Goal: Transaction & Acquisition: Purchase product/service

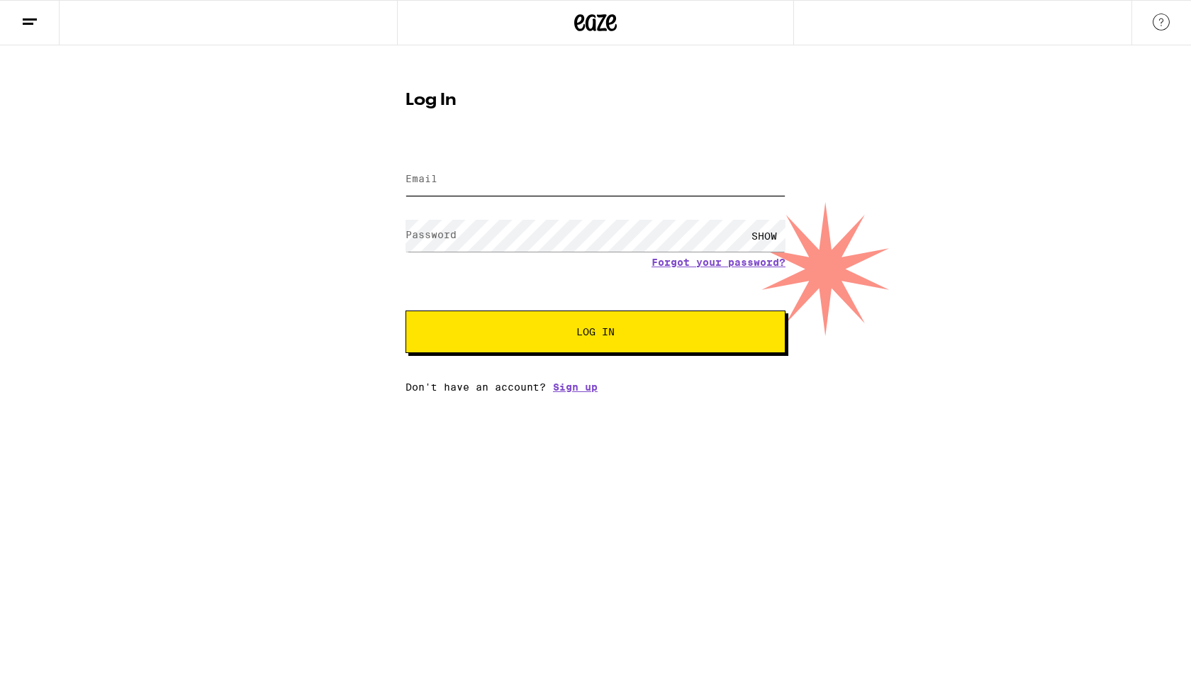
click at [440, 190] on input "Email" at bounding box center [595, 180] width 380 height 32
type input "[EMAIL_ADDRESS][DOMAIN_NAME]"
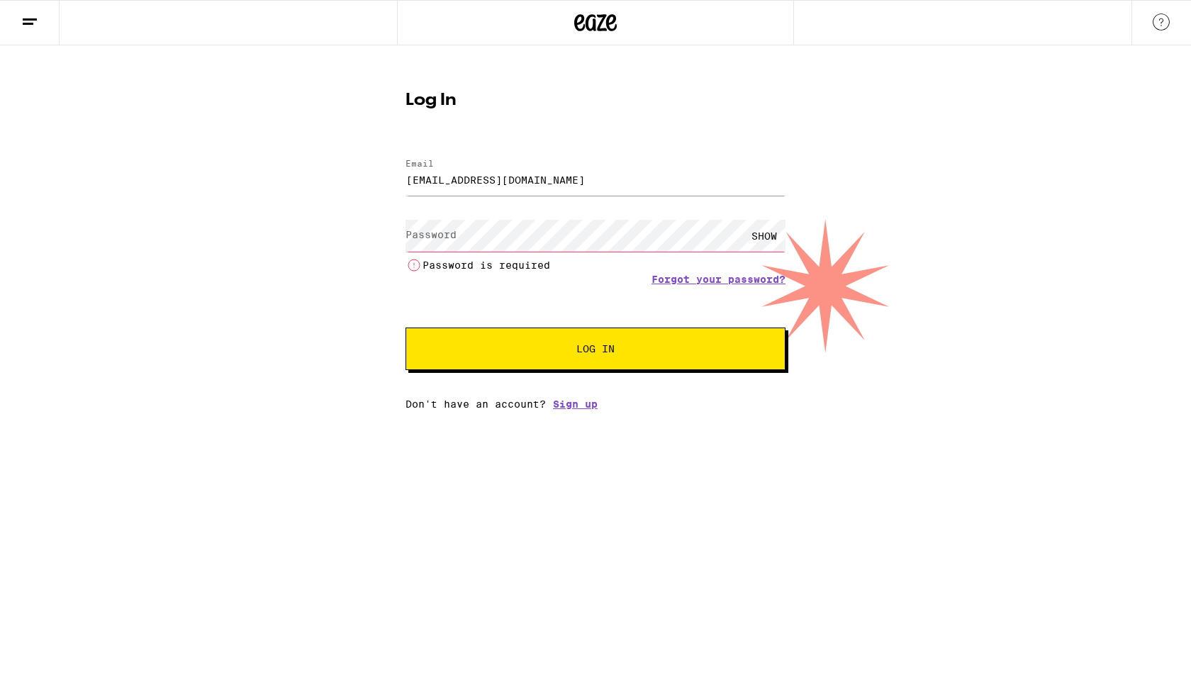
click at [28, 35] on button at bounding box center [30, 23] width 60 height 45
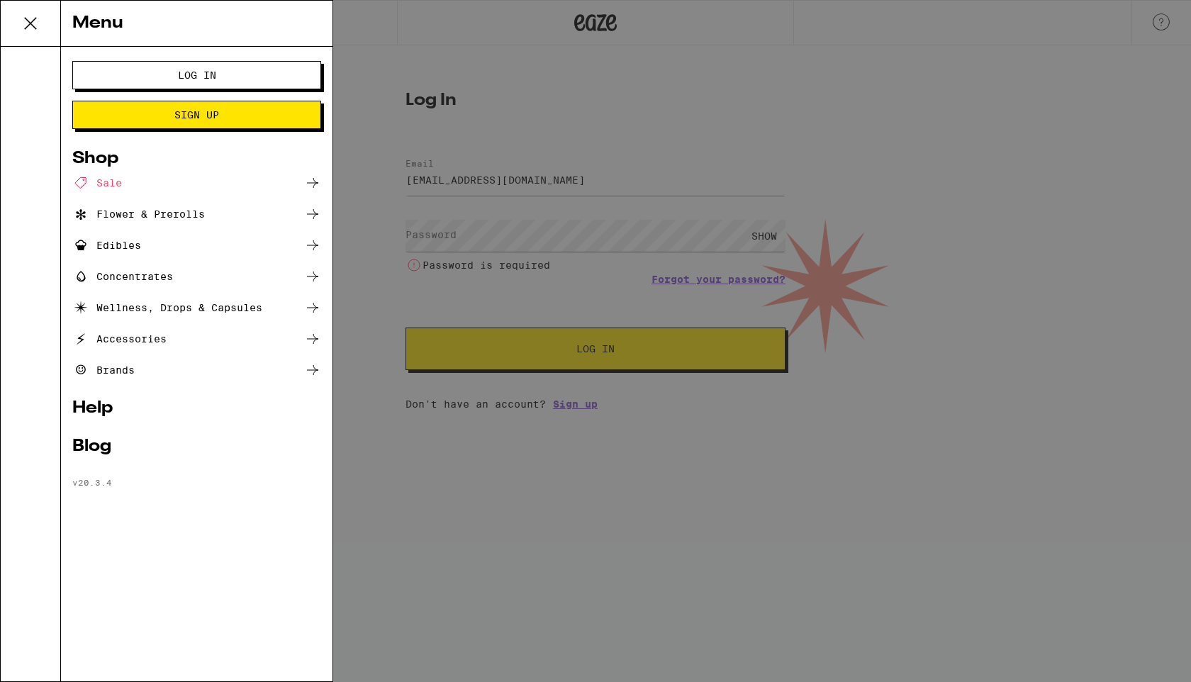
click at [506, 235] on div "Menu Log In Sign Up Shop Sale Flower & Prerolls Edibles Concentrates Wellness, …" at bounding box center [595, 341] width 1191 height 682
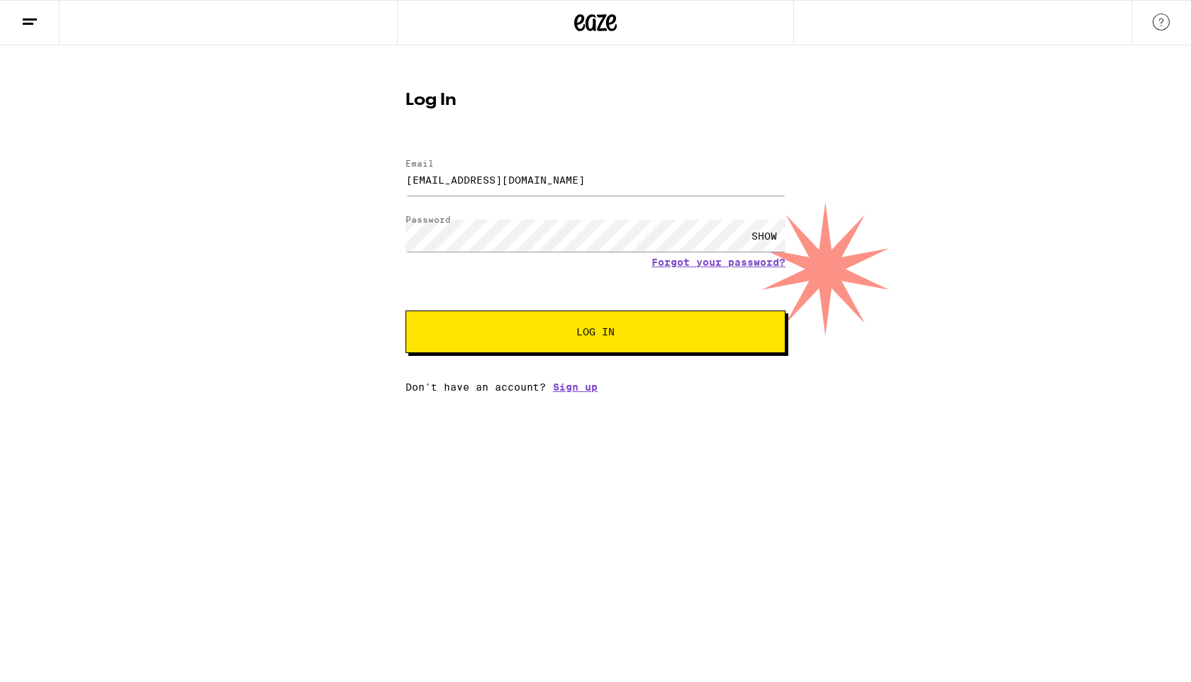
click at [764, 231] on div "SHOW" at bounding box center [764, 236] width 43 height 32
click at [562, 342] on button "Log In" at bounding box center [595, 331] width 380 height 43
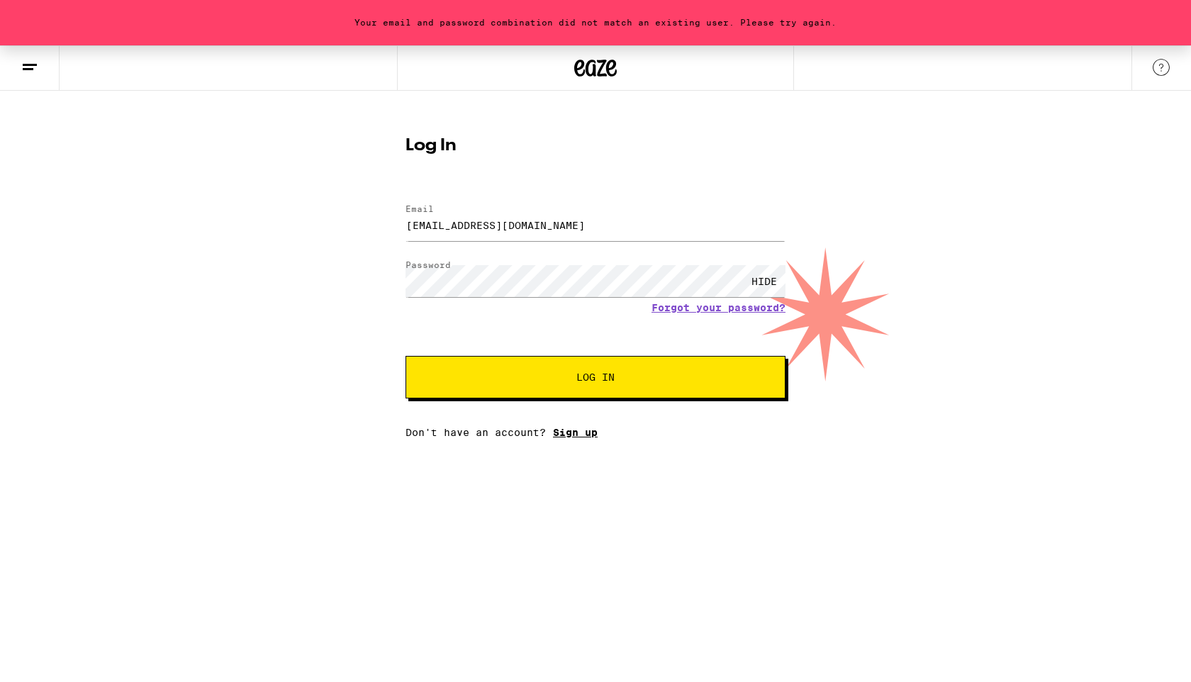
click at [566, 431] on link "Sign up" at bounding box center [575, 432] width 45 height 11
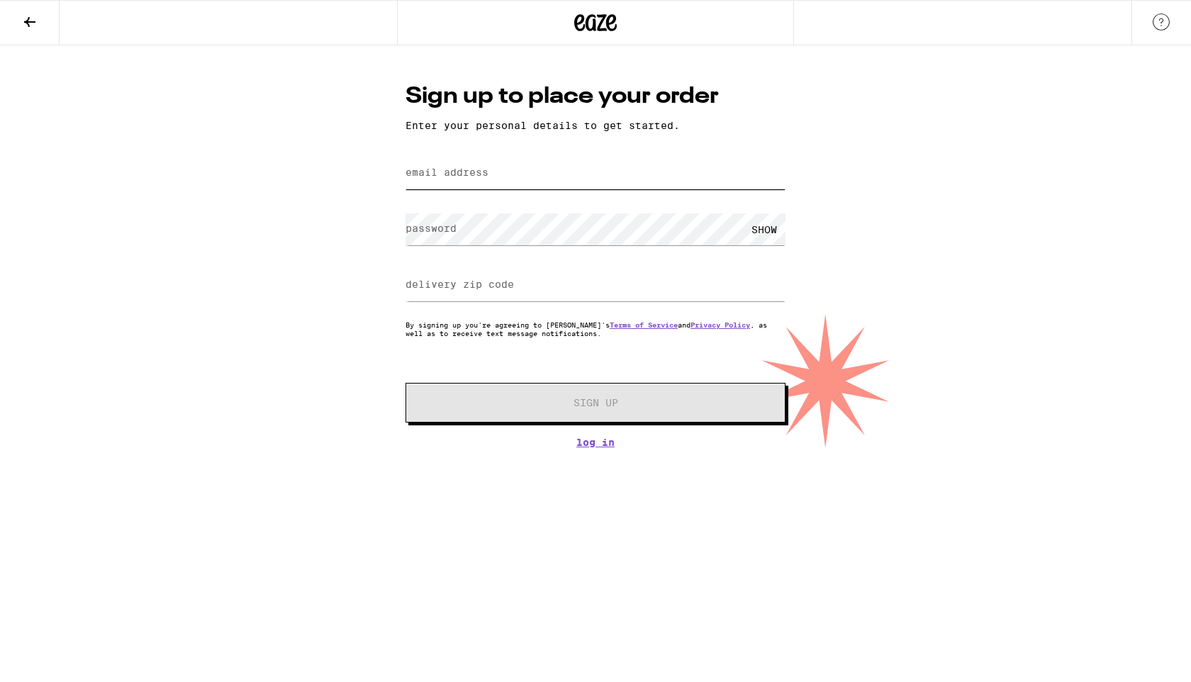
click at [536, 160] on input "email address" at bounding box center [595, 173] width 380 height 32
type input "[EMAIL_ADDRESS][DOMAIN_NAME]"
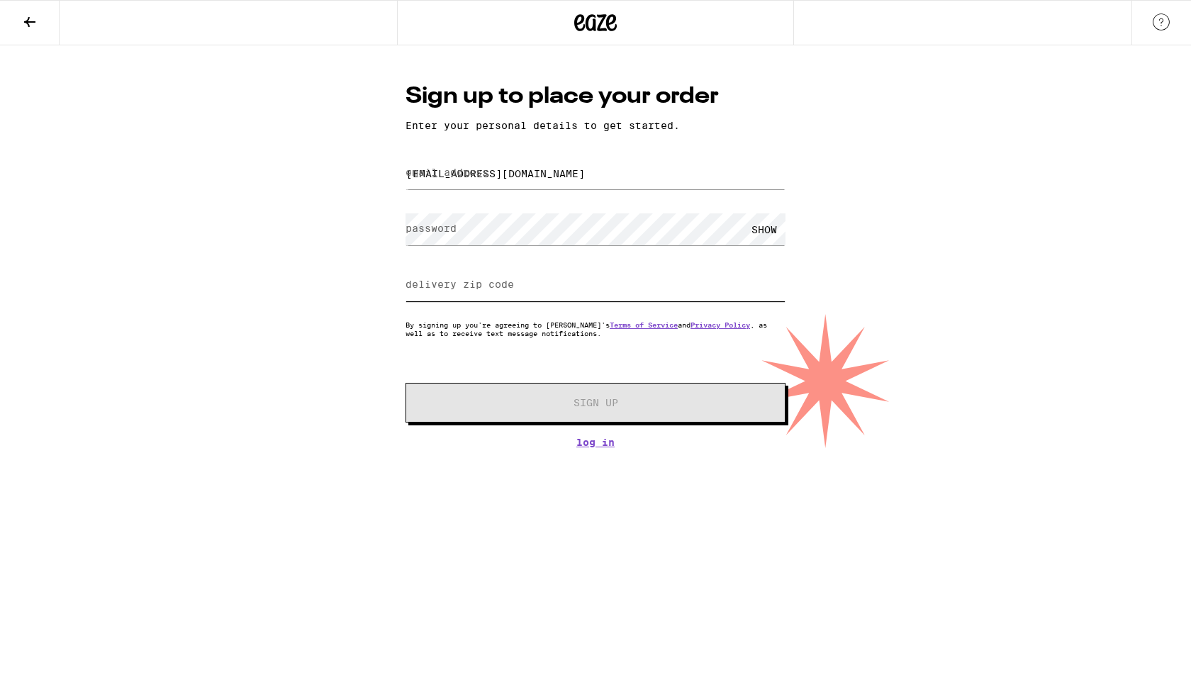
type input "94089"
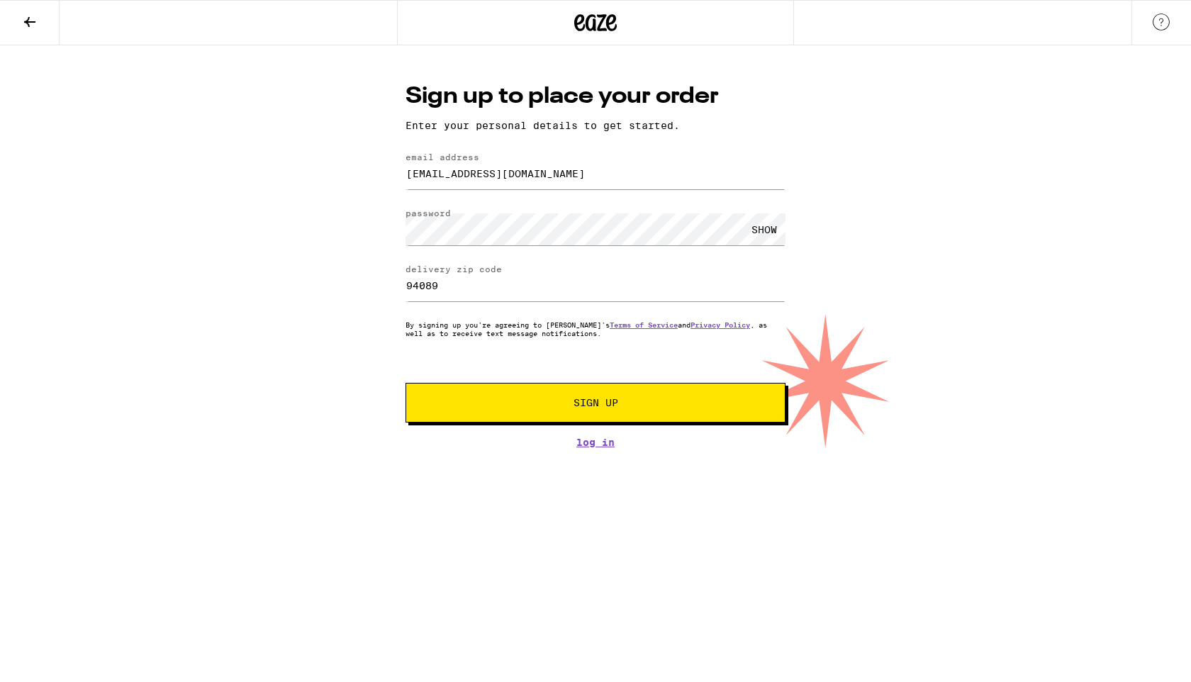
click at [503, 400] on button "Sign Up" at bounding box center [595, 403] width 380 height 40
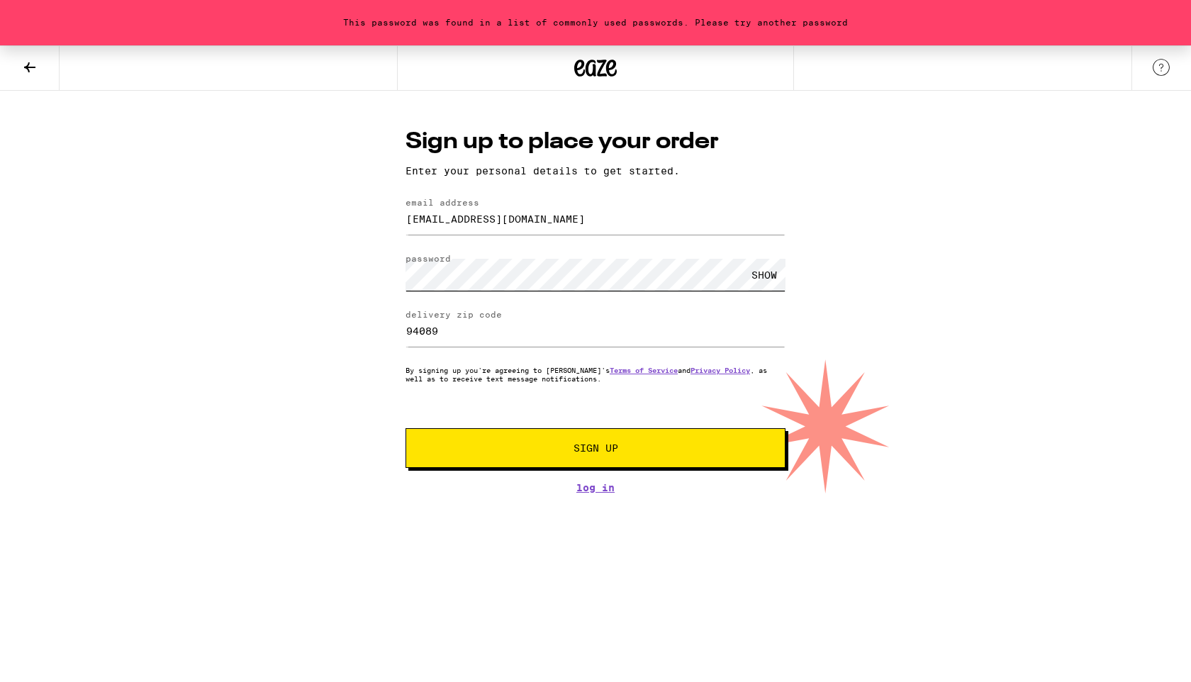
click at [337, 274] on div "This password was found in a list of commonly used passwords. Please try anothe…" at bounding box center [595, 269] width 1191 height 448
click at [440, 444] on button "Sign Up" at bounding box center [595, 448] width 380 height 40
click at [443, 263] on label "password" at bounding box center [427, 258] width 45 height 9
click at [405, 428] on button "Sign Up" at bounding box center [595, 448] width 380 height 40
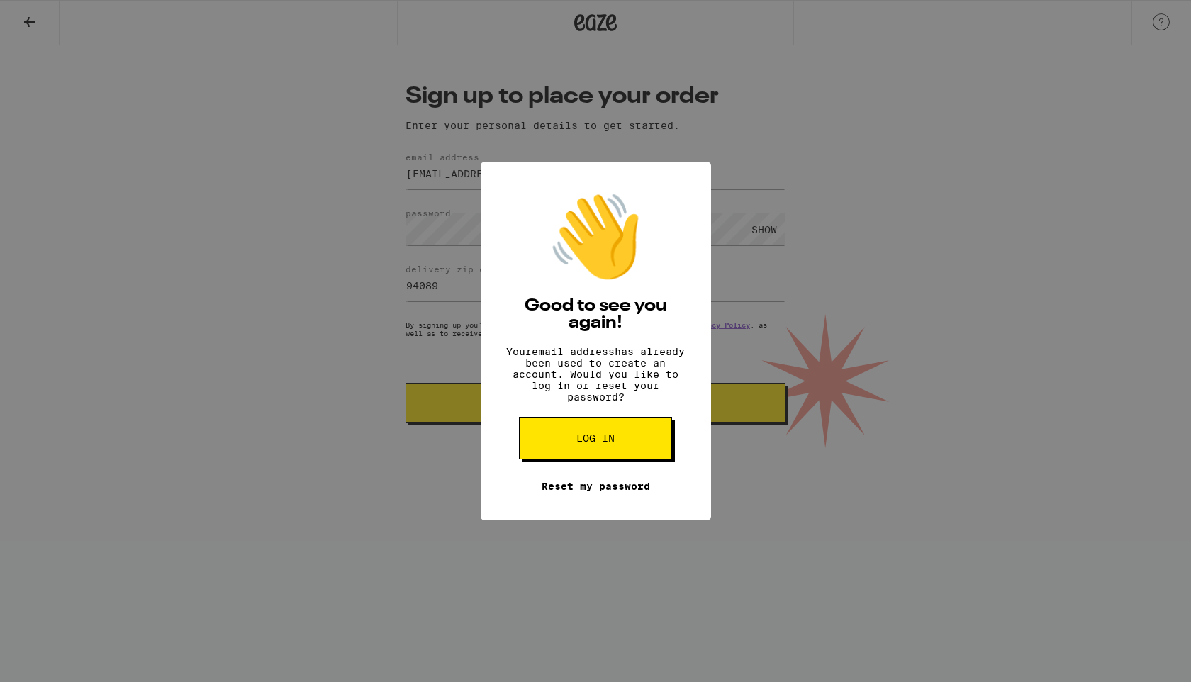
click at [583, 492] on link "Reset my password" at bounding box center [596, 486] width 108 height 11
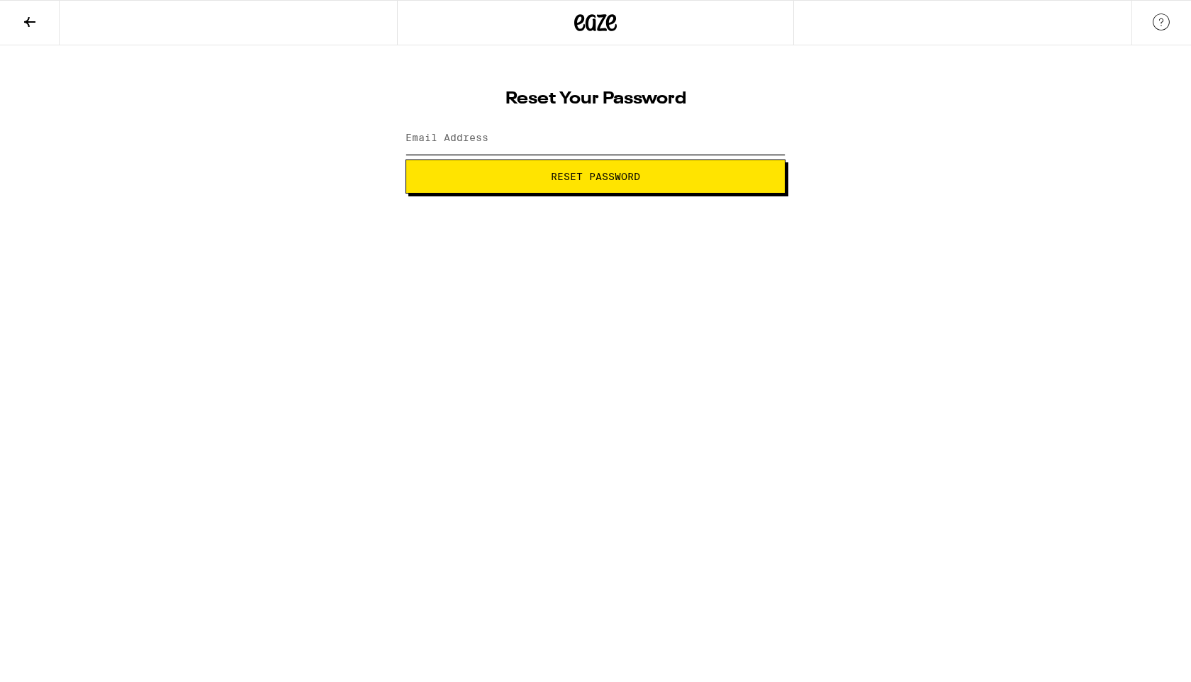
click at [521, 142] on input "Email Address" at bounding box center [595, 139] width 380 height 32
type input "[EMAIL_ADDRESS][DOMAIN_NAME]"
click at [503, 181] on span "Reset Password" at bounding box center [596, 177] width 356 height 10
click at [759, 140] on div "SHOW" at bounding box center [764, 139] width 43 height 32
click at [673, 185] on button "Submit" at bounding box center [595, 177] width 380 height 34
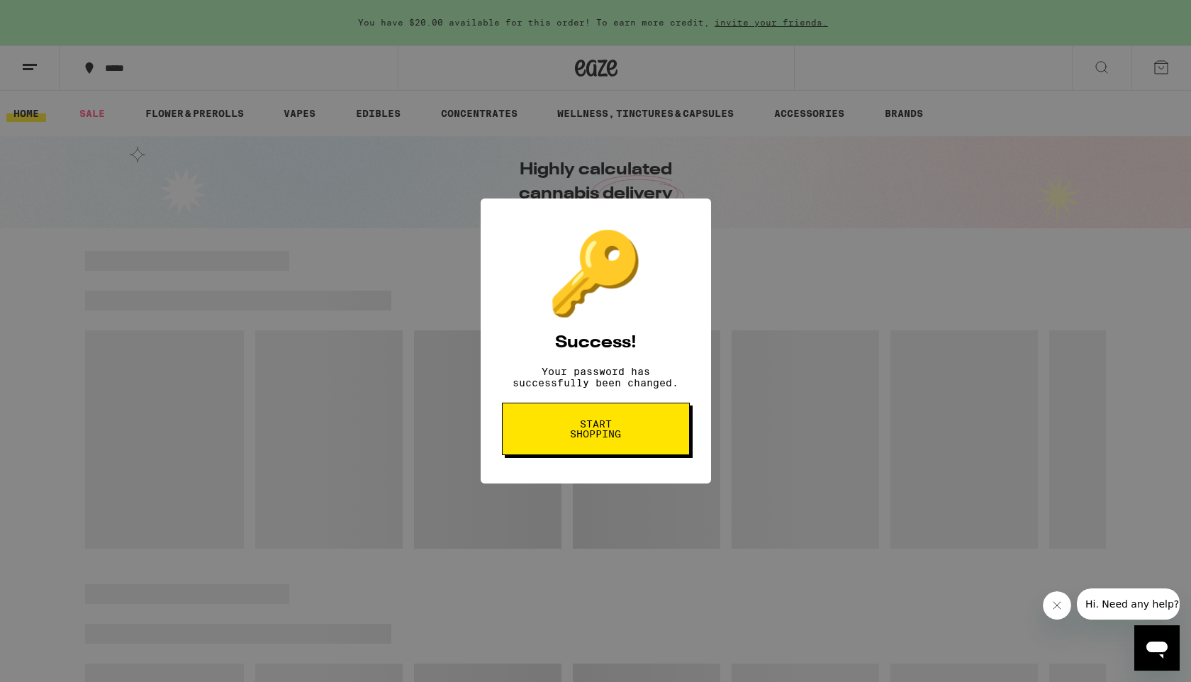
click at [627, 427] on span "Start shopping" at bounding box center [595, 429] width 73 height 20
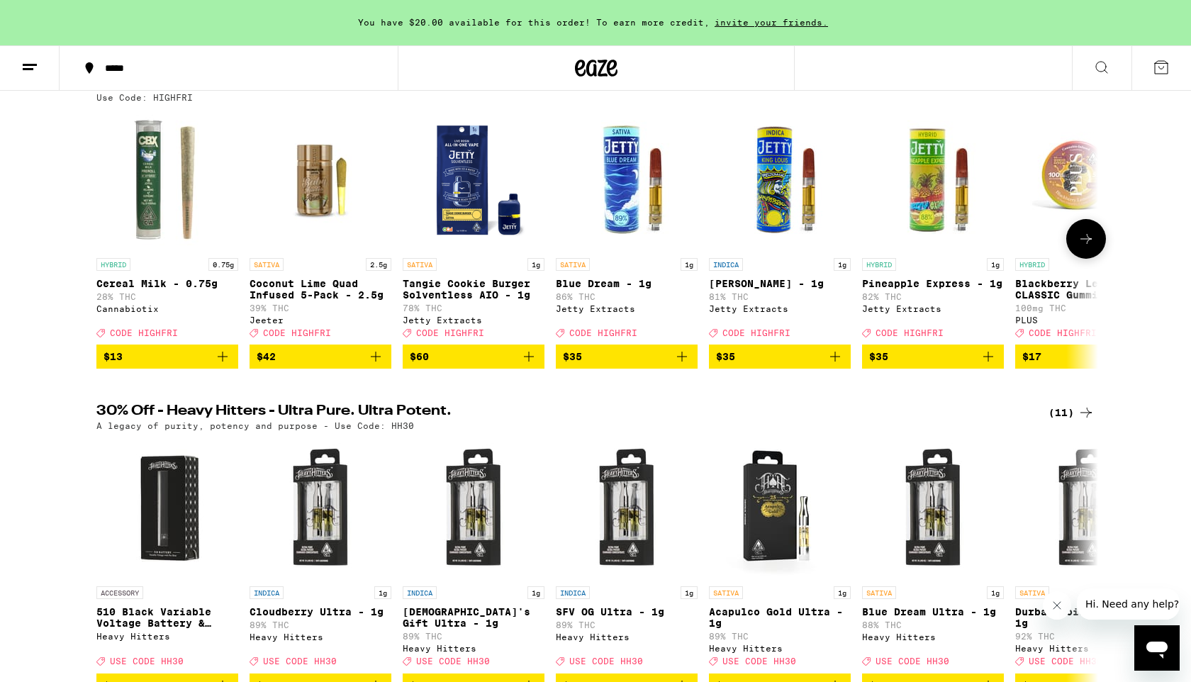
scroll to position [169, 0]
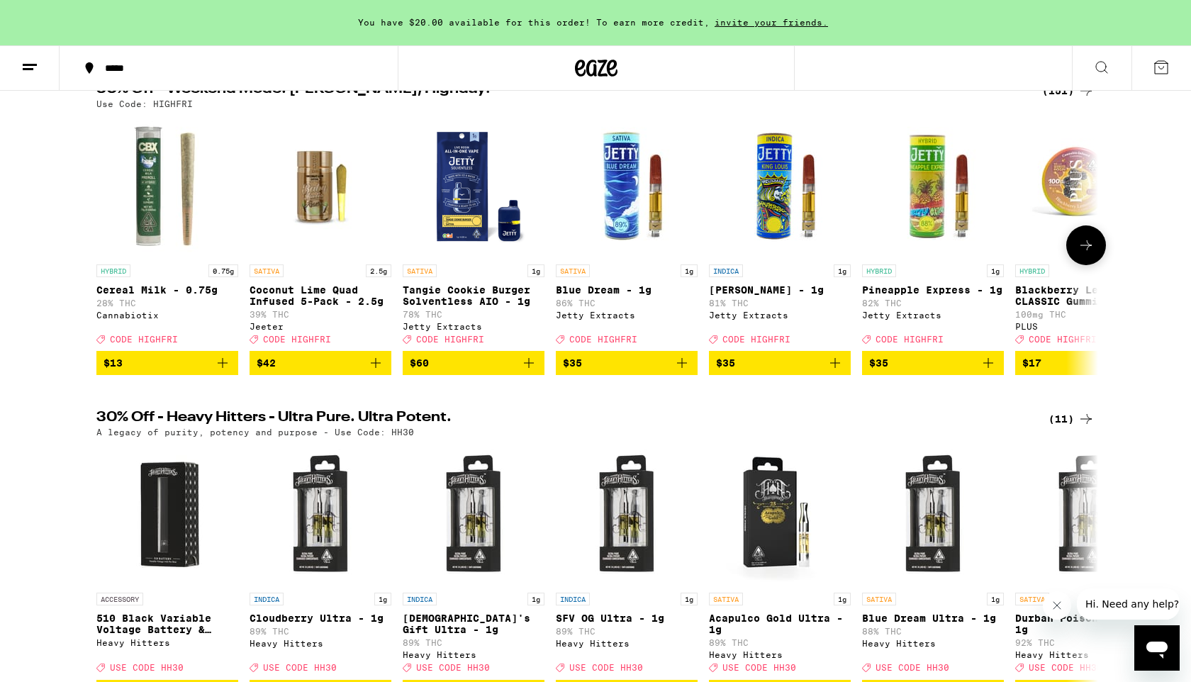
click at [1092, 254] on icon at bounding box center [1086, 245] width 17 height 17
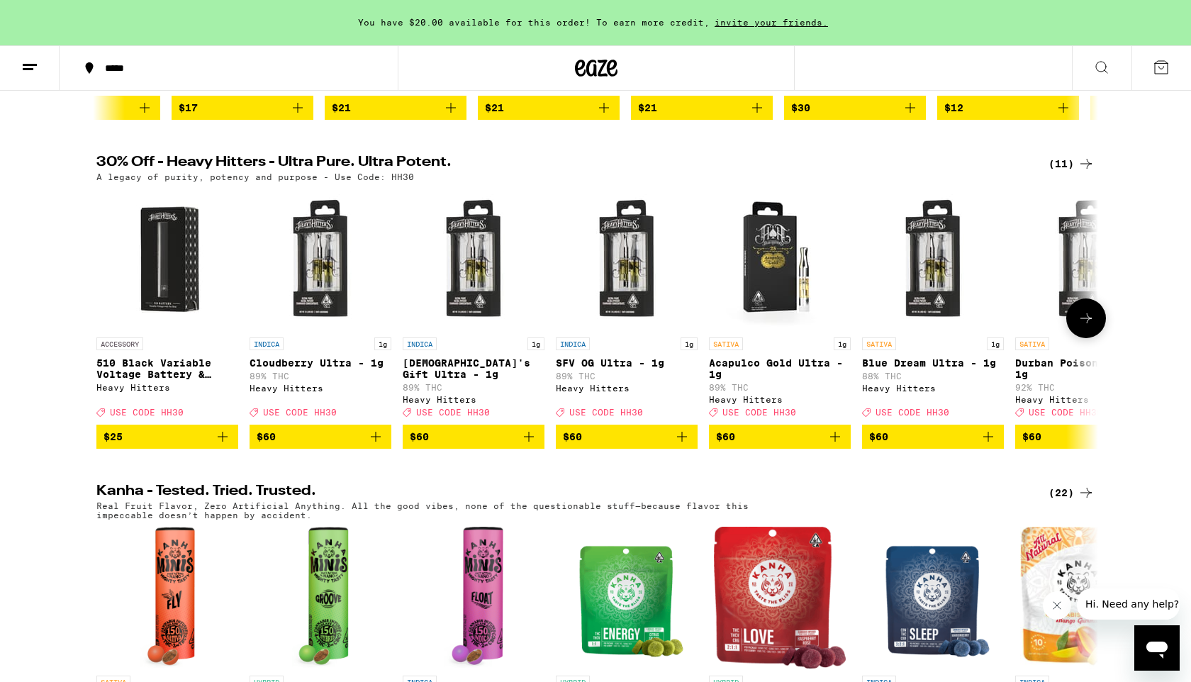
scroll to position [430, 0]
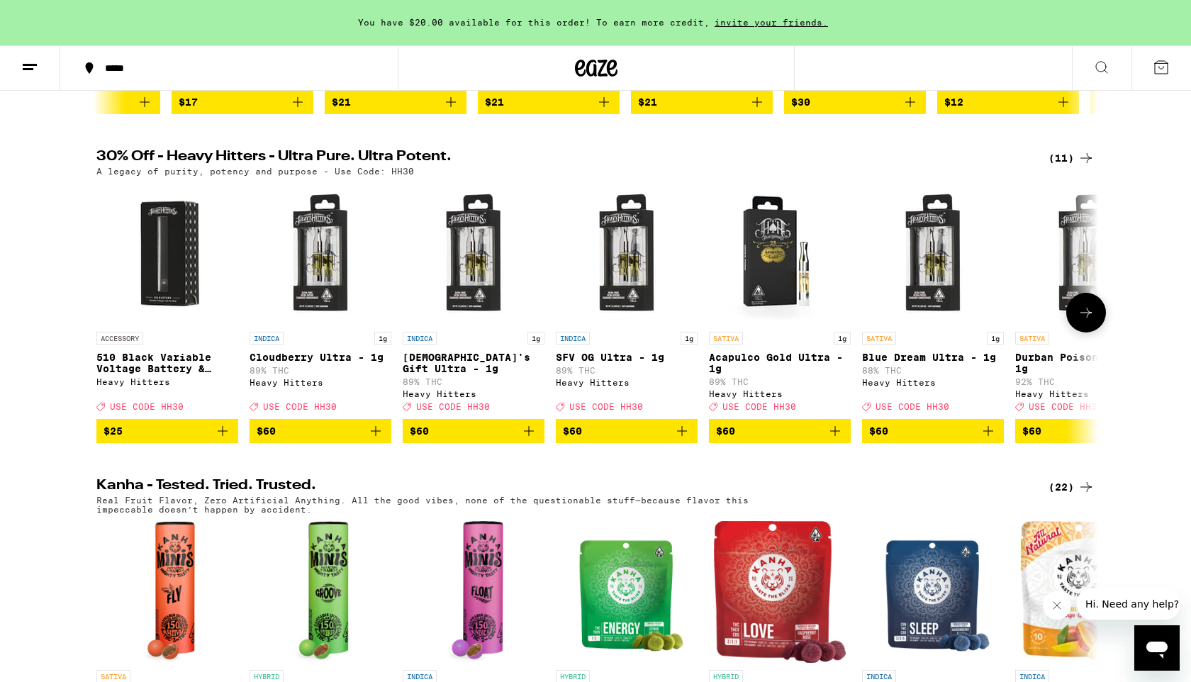
click at [1085, 321] on icon at bounding box center [1086, 312] width 17 height 17
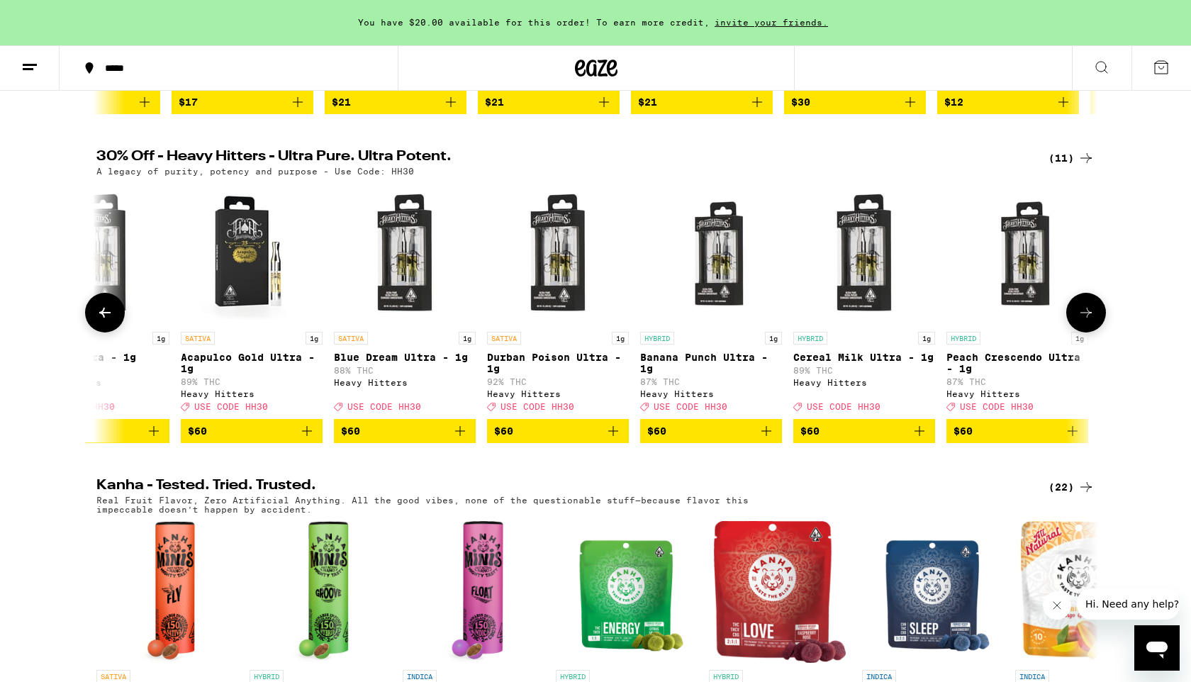
scroll to position [0, 686]
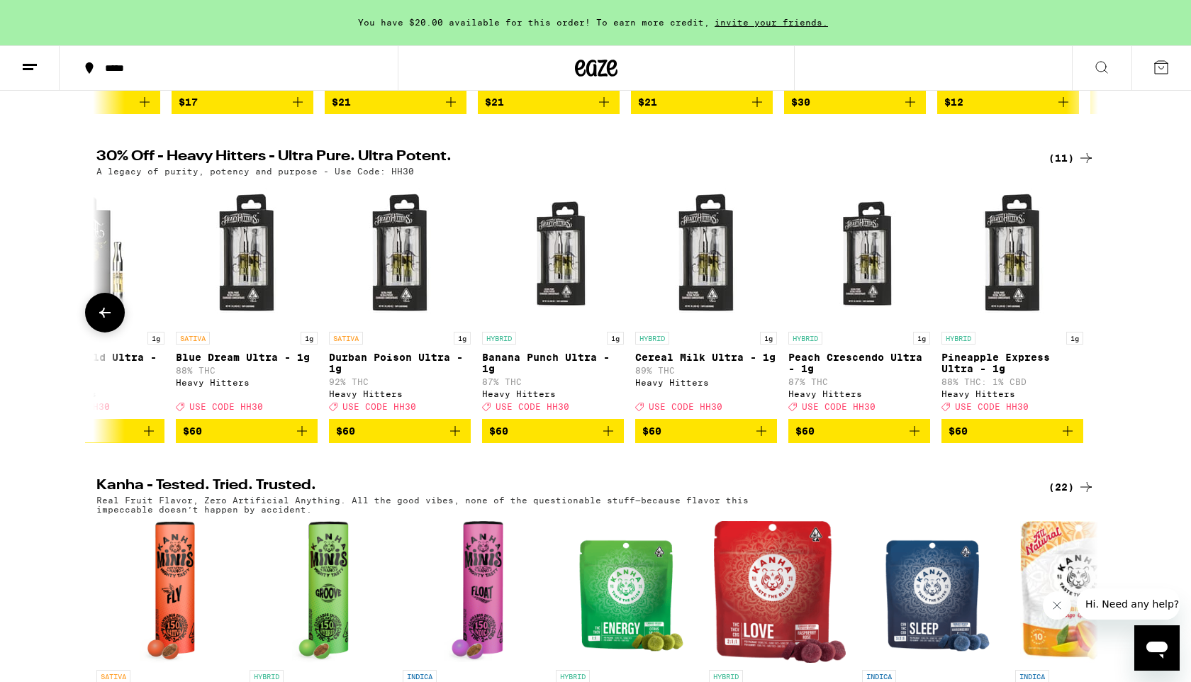
click at [98, 321] on icon at bounding box center [104, 312] width 17 height 17
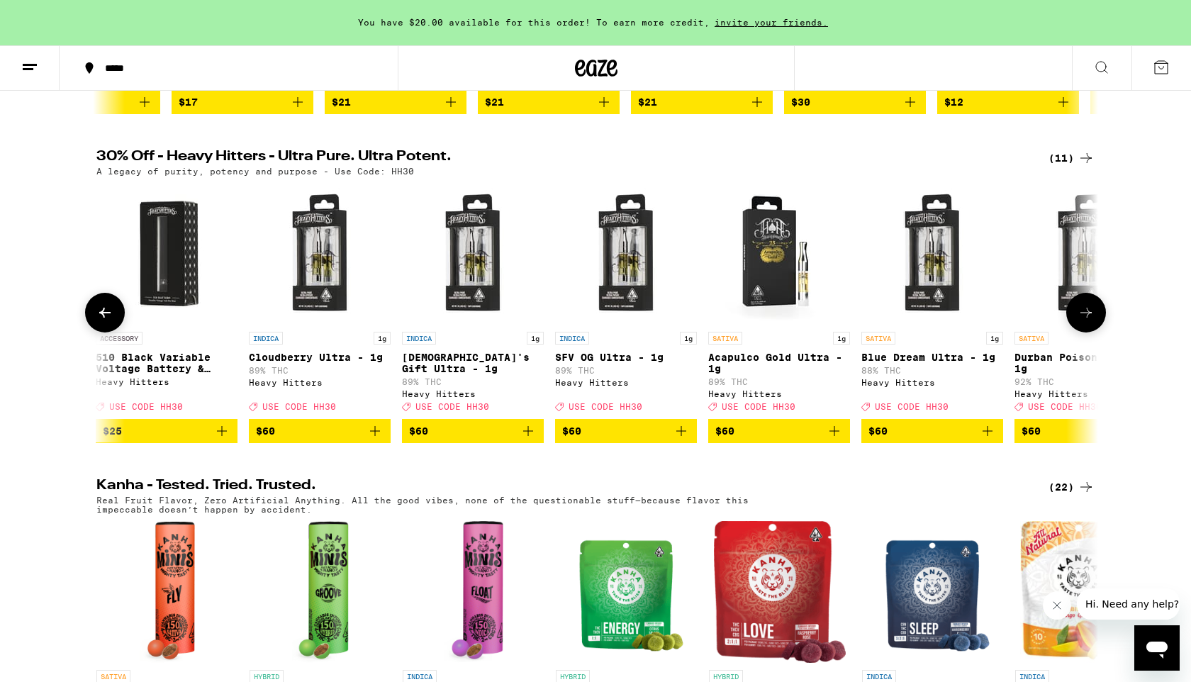
scroll to position [0, 0]
click at [1094, 321] on icon at bounding box center [1086, 312] width 17 height 17
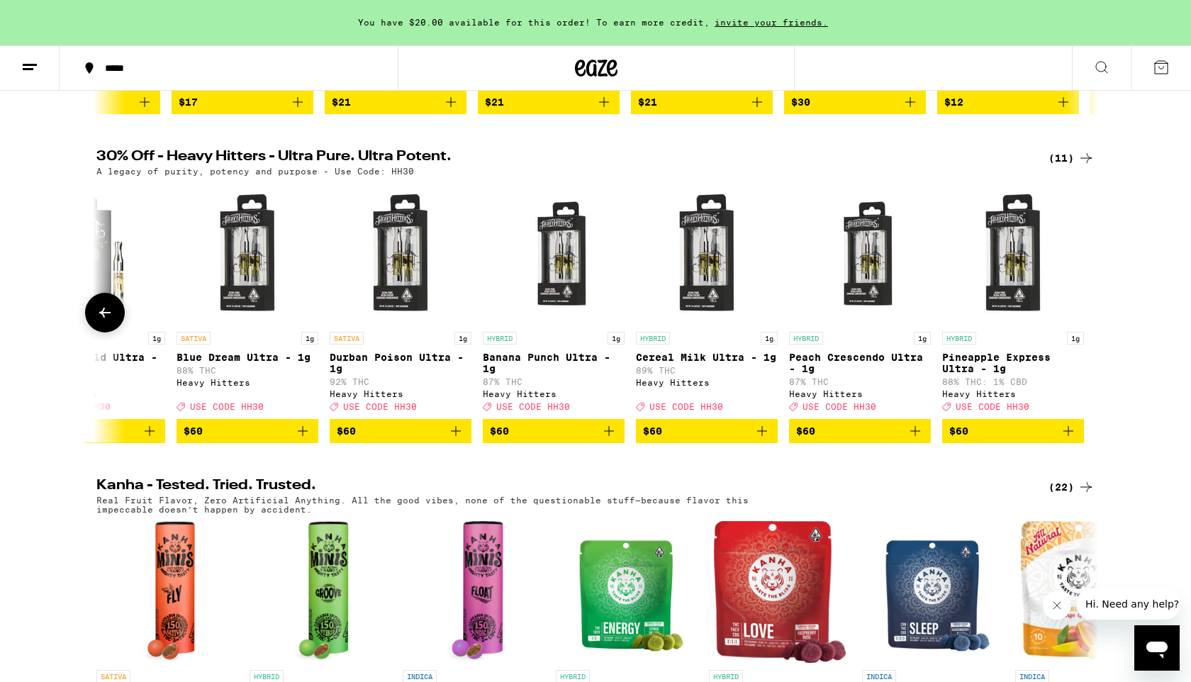
scroll to position [0, 686]
click at [1094, 329] on div at bounding box center [1086, 313] width 40 height 40
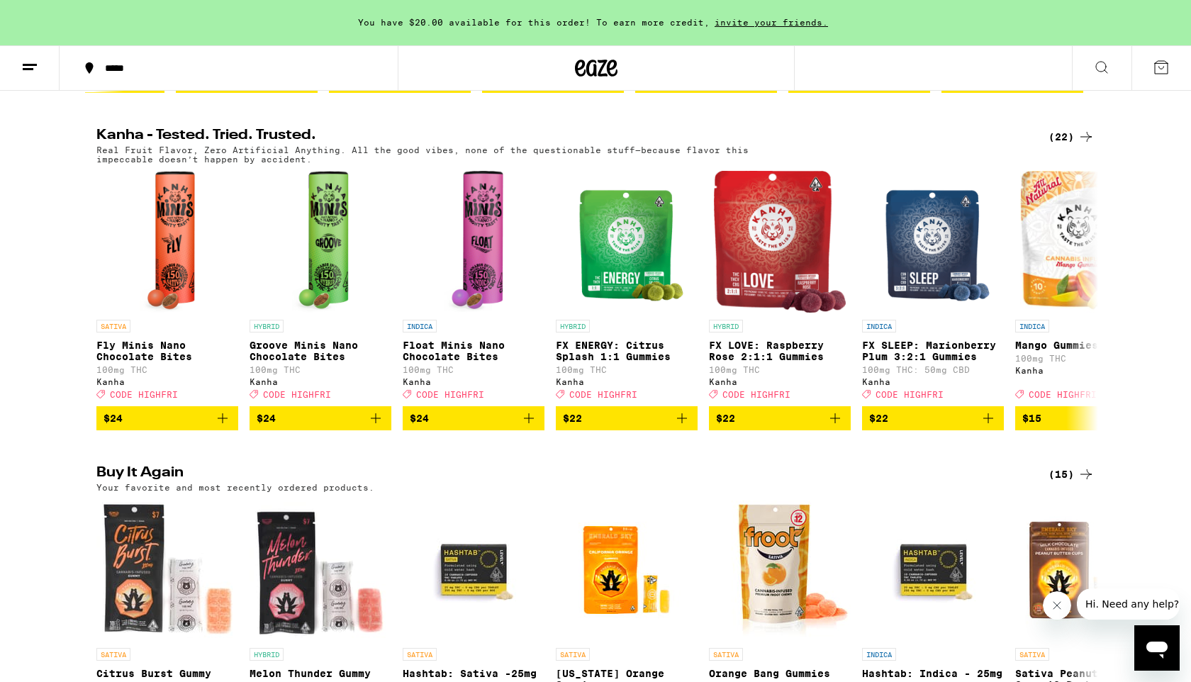
scroll to position [800, 0]
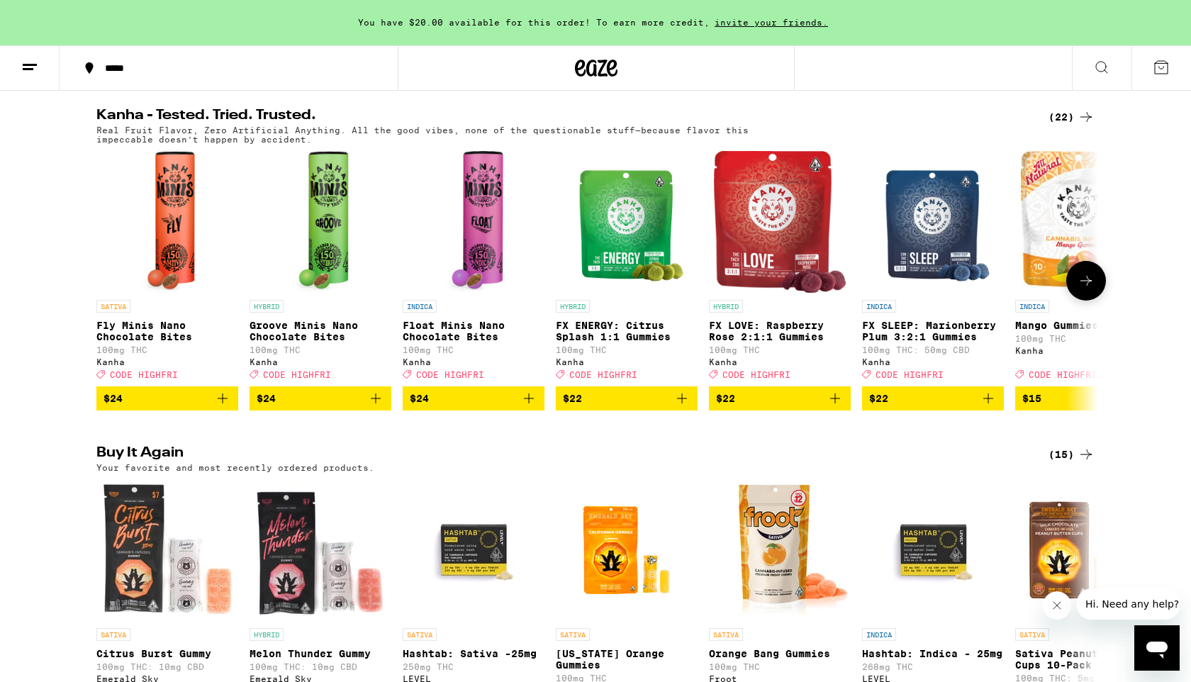
click at [224, 407] on icon "Add to bag" at bounding box center [222, 398] width 17 height 17
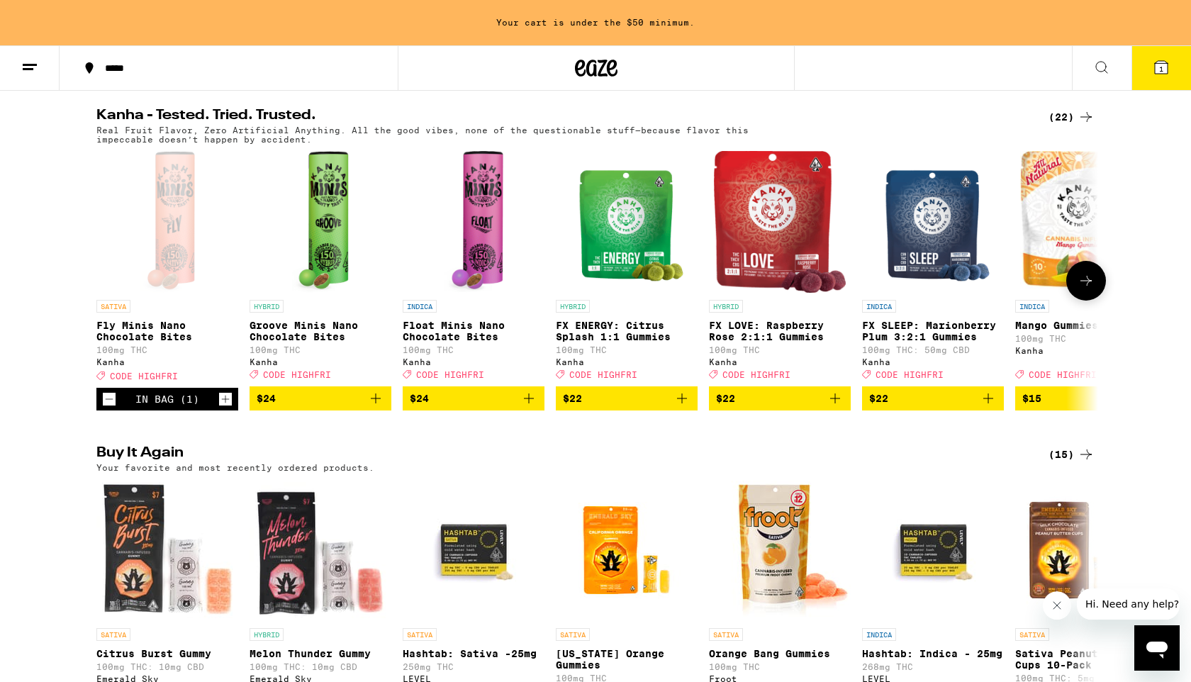
click at [1089, 289] on icon at bounding box center [1086, 280] width 17 height 17
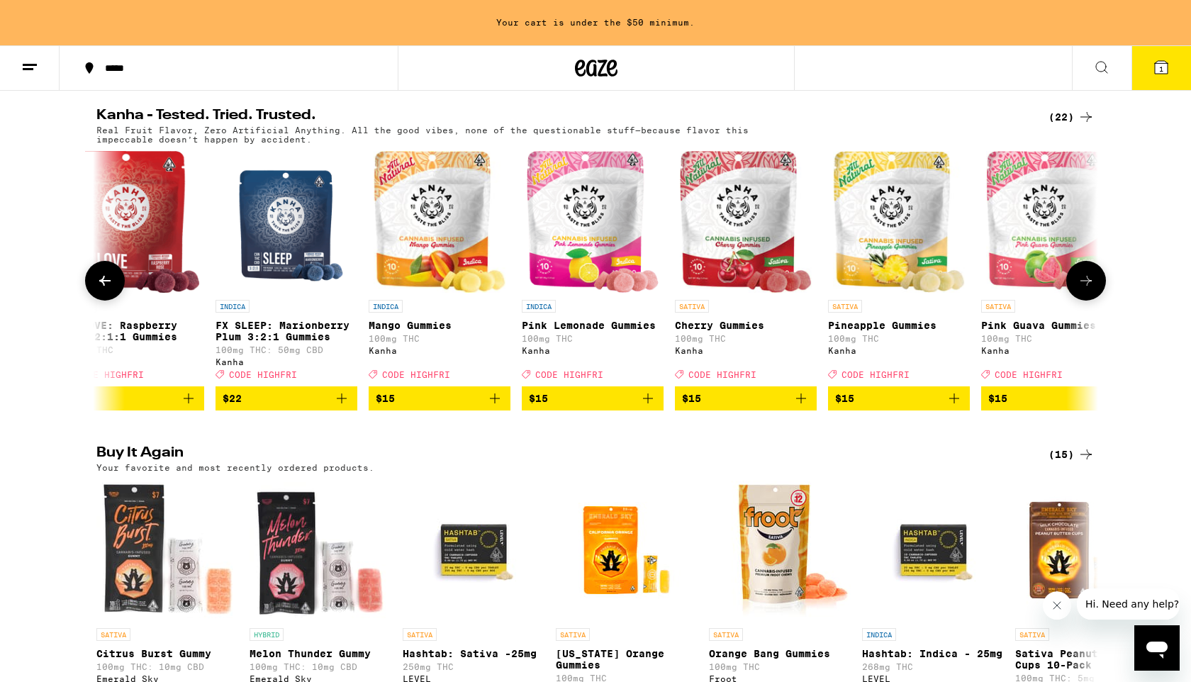
scroll to position [0, 844]
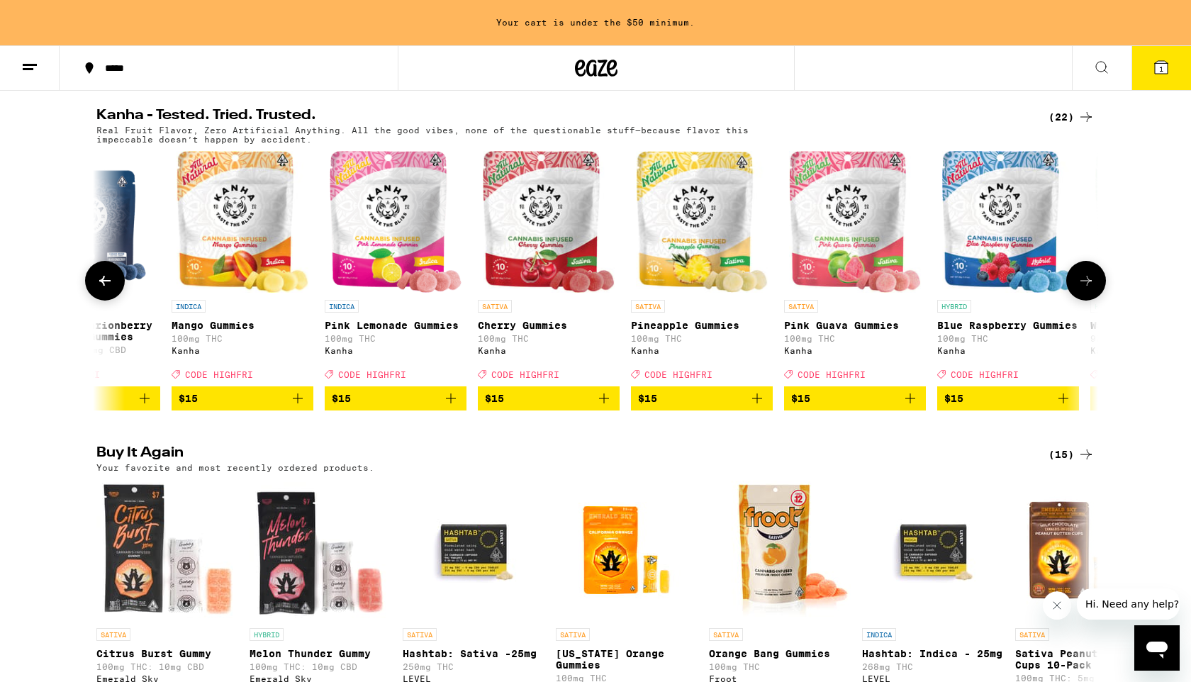
click at [1066, 407] on icon "Add to bag" at bounding box center [1063, 398] width 17 height 17
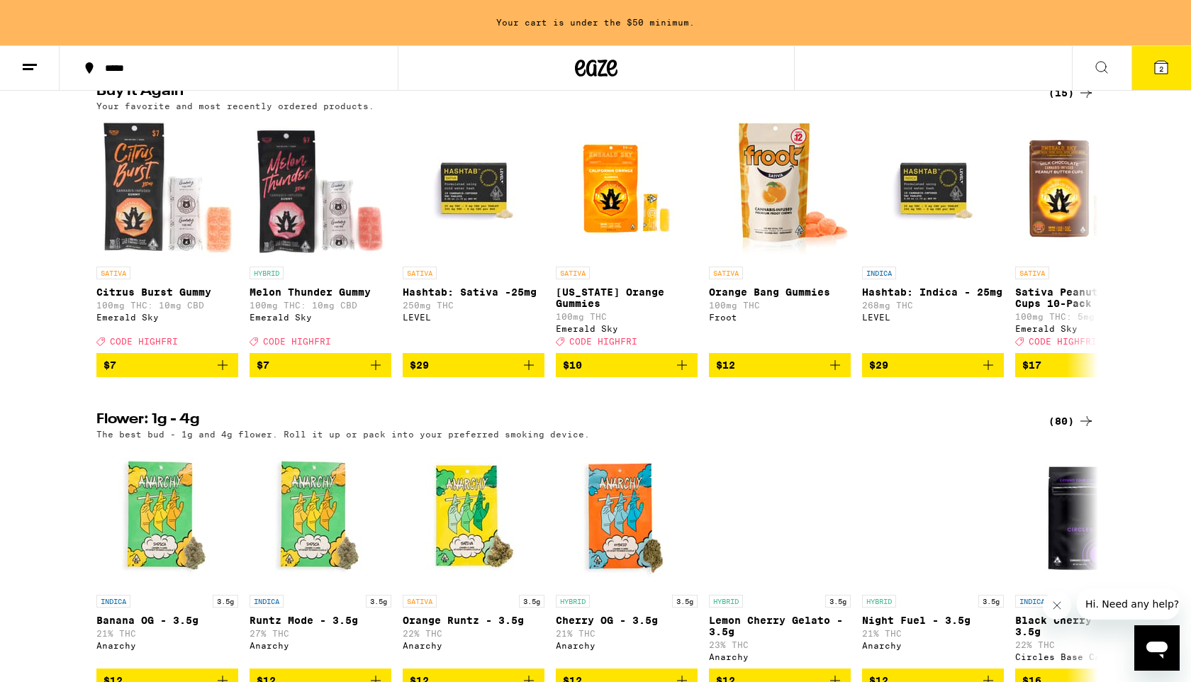
scroll to position [1170, 0]
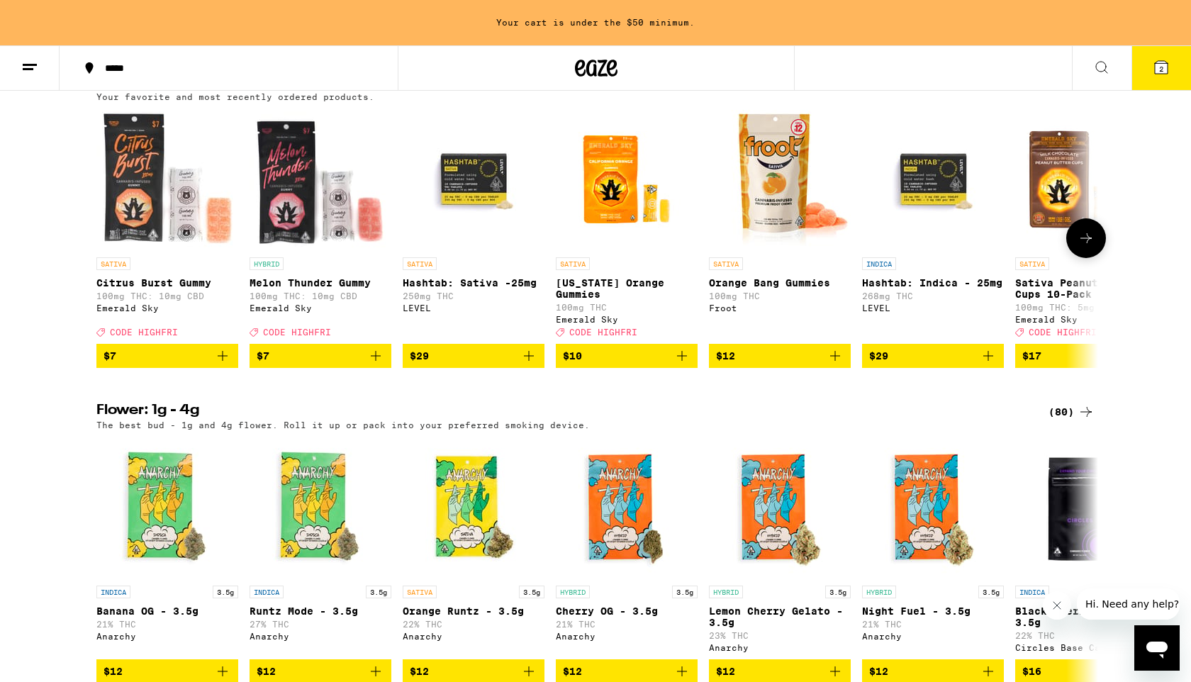
click at [528, 364] on icon "Add to bag" at bounding box center [528, 355] width 17 height 17
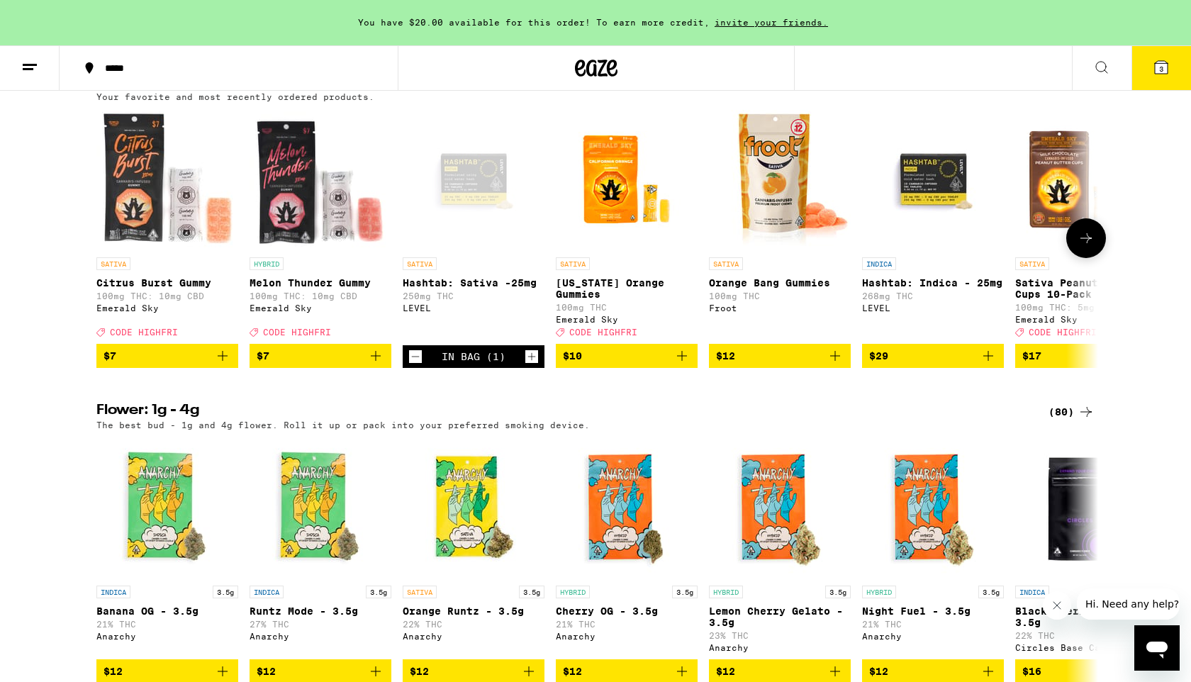
click at [1088, 247] on icon at bounding box center [1086, 238] width 17 height 17
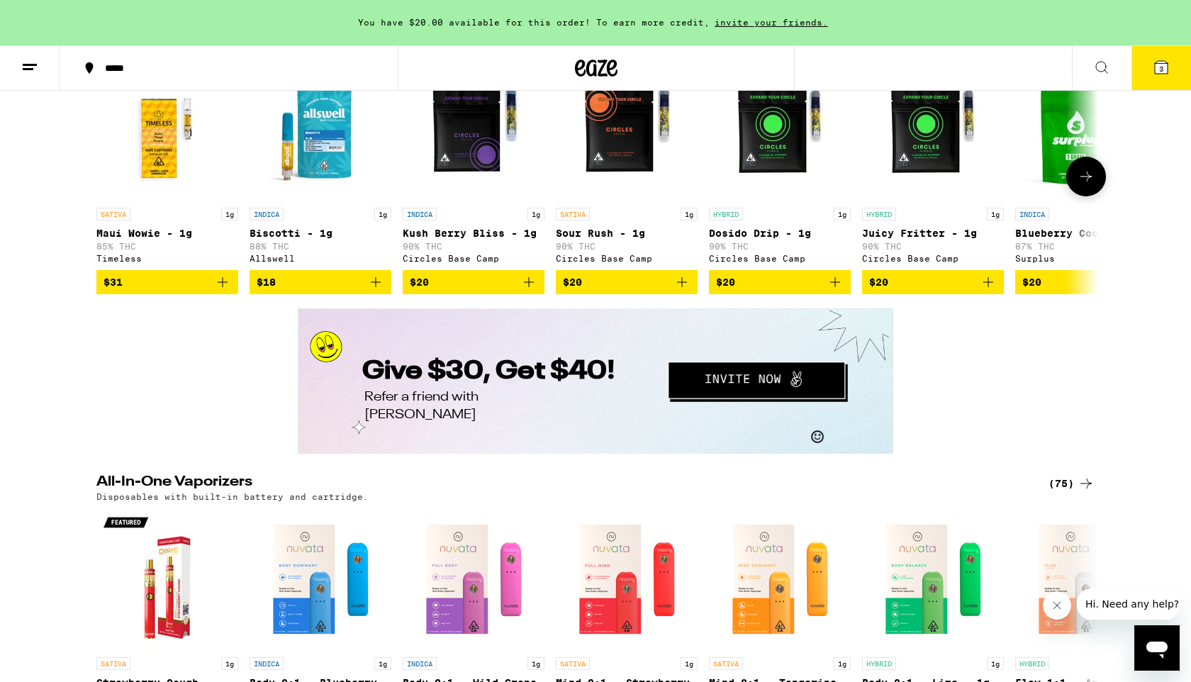
scroll to position [2182, 0]
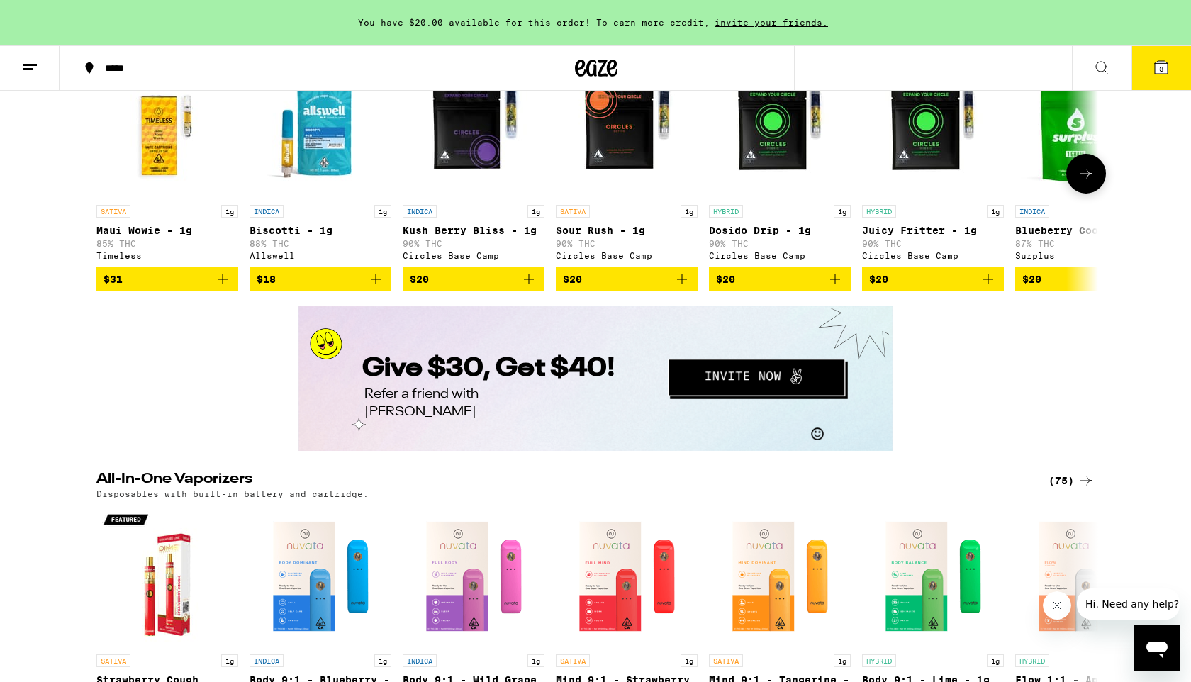
click at [1084, 179] on icon at bounding box center [1085, 174] width 11 height 10
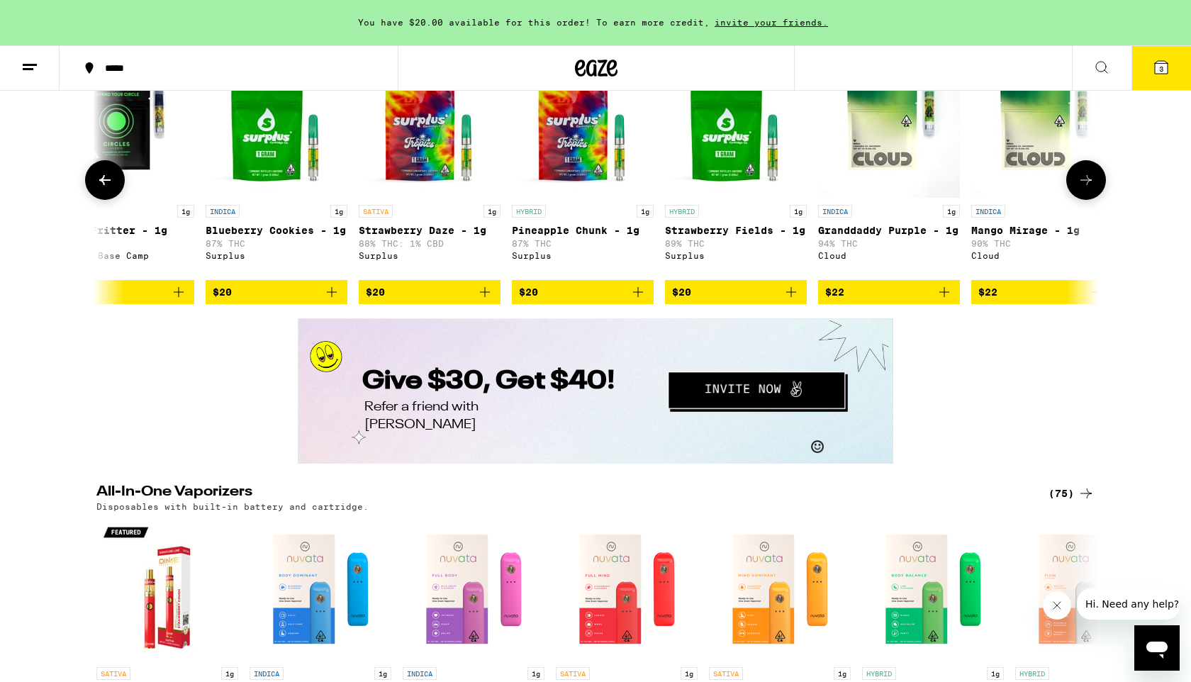
scroll to position [0, 844]
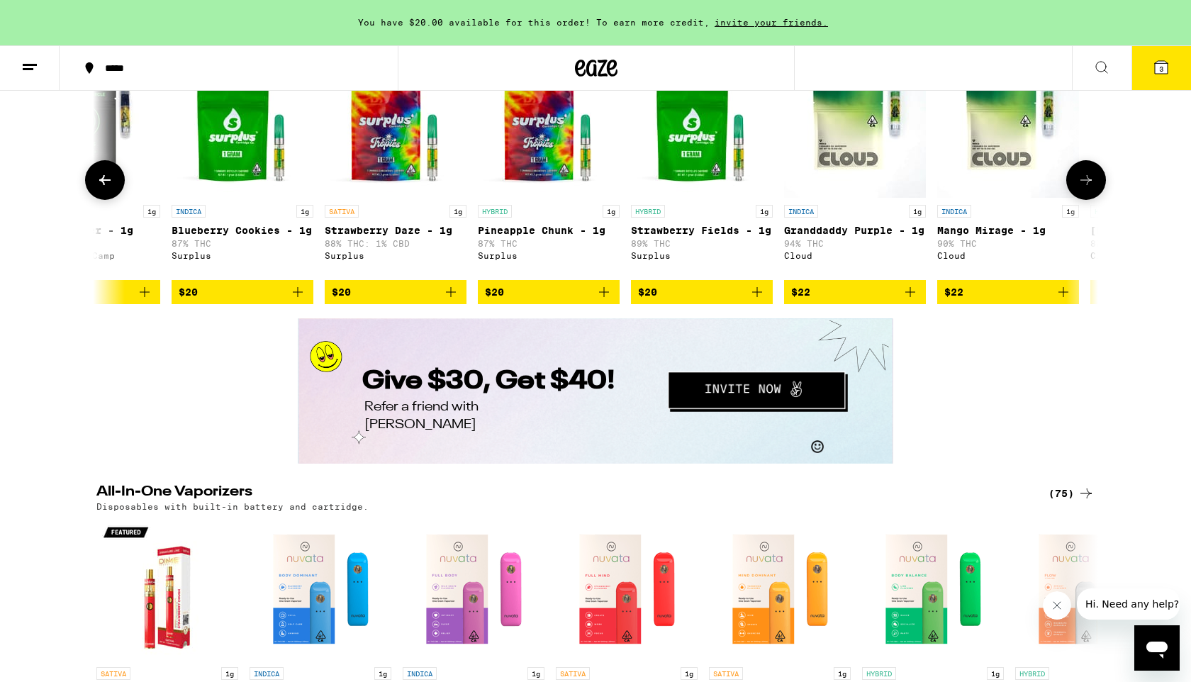
click at [1084, 189] on icon at bounding box center [1086, 180] width 17 height 17
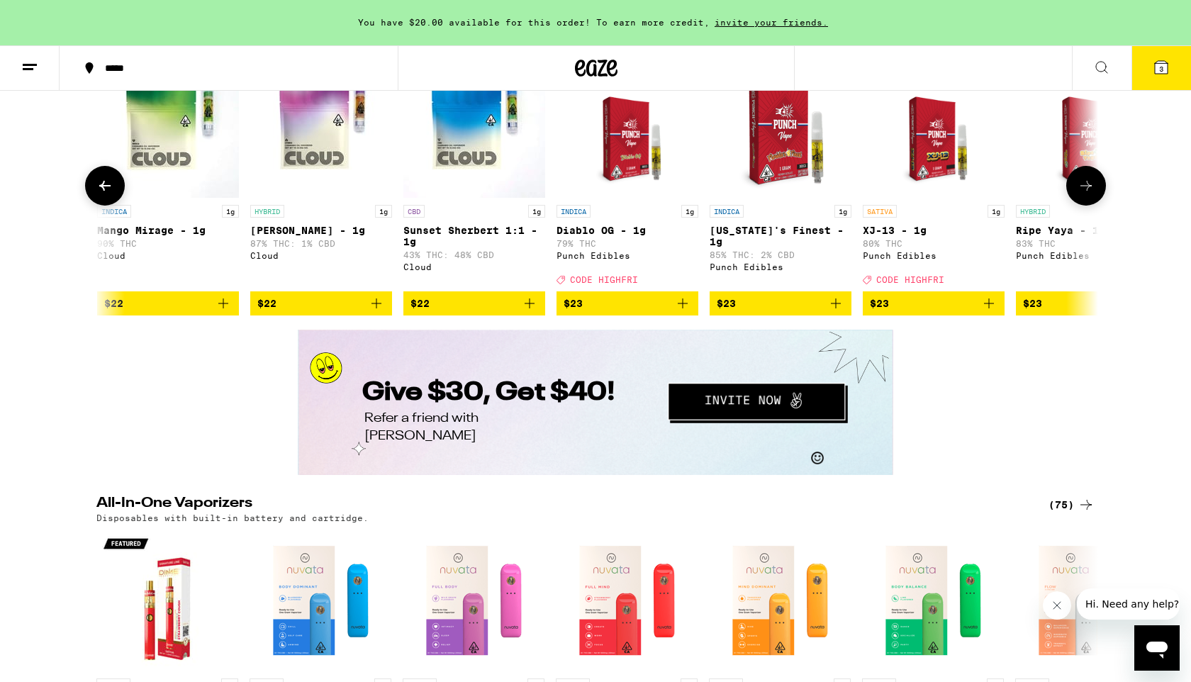
scroll to position [0, 1687]
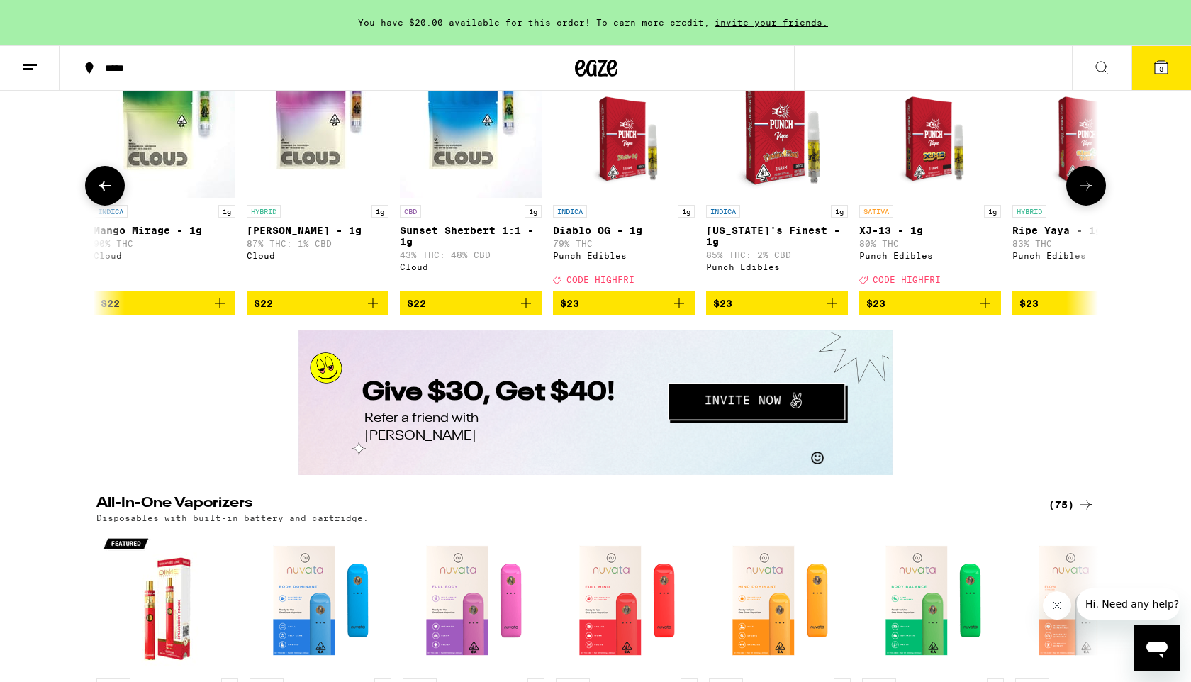
click at [1084, 206] on button at bounding box center [1086, 186] width 40 height 40
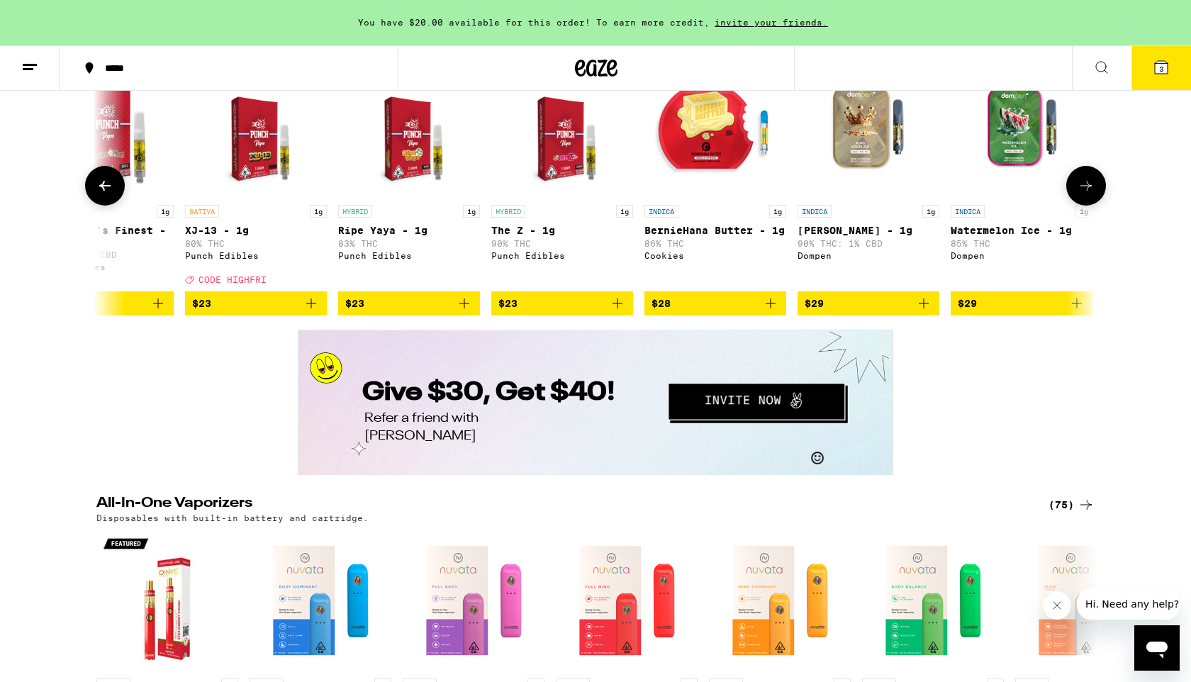
scroll to position [0, 2531]
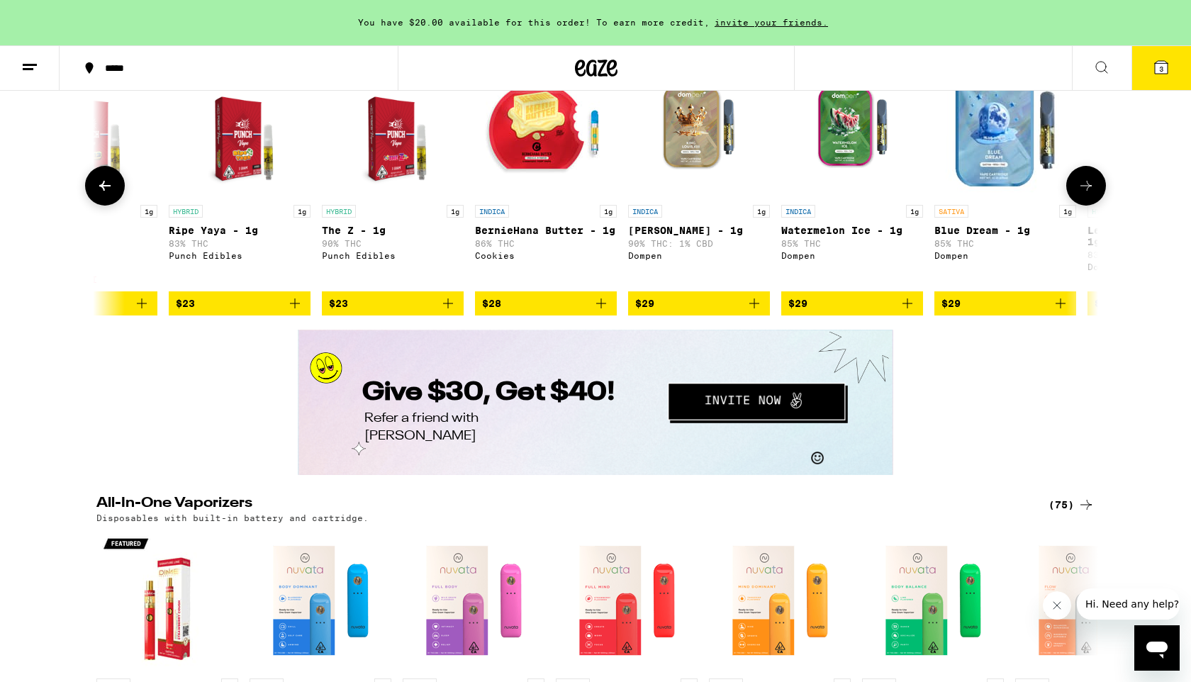
click at [1084, 206] on button at bounding box center [1086, 186] width 40 height 40
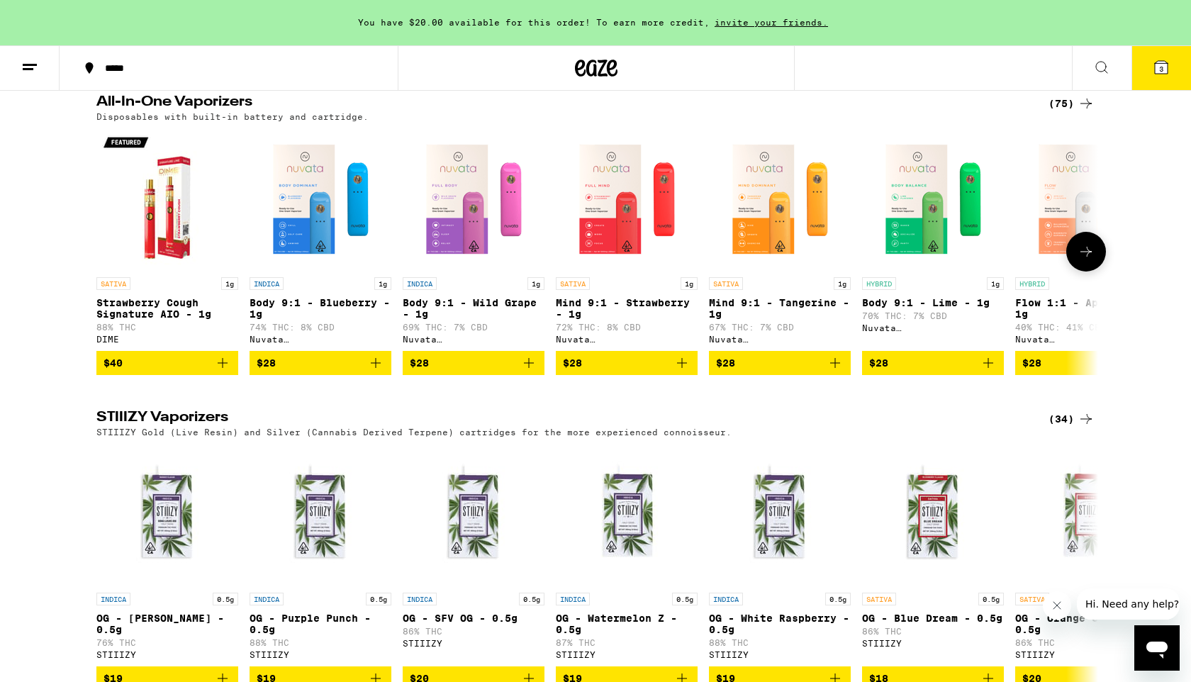
scroll to position [2588, 0]
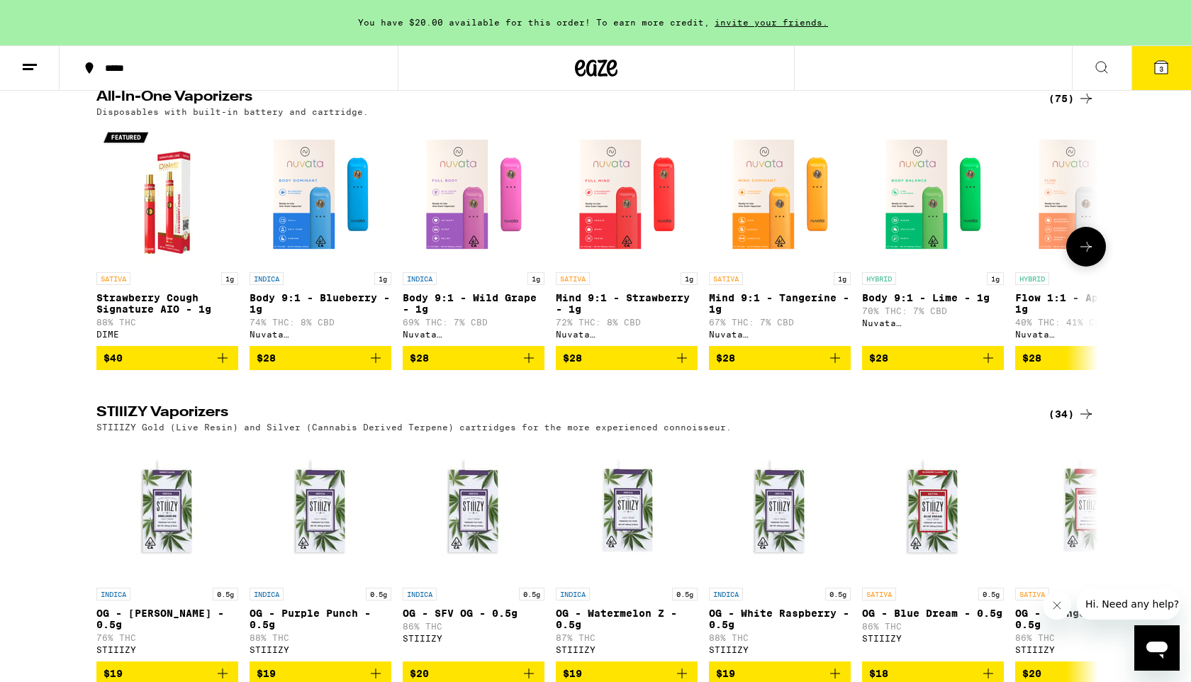
click at [1091, 255] on icon at bounding box center [1086, 246] width 17 height 17
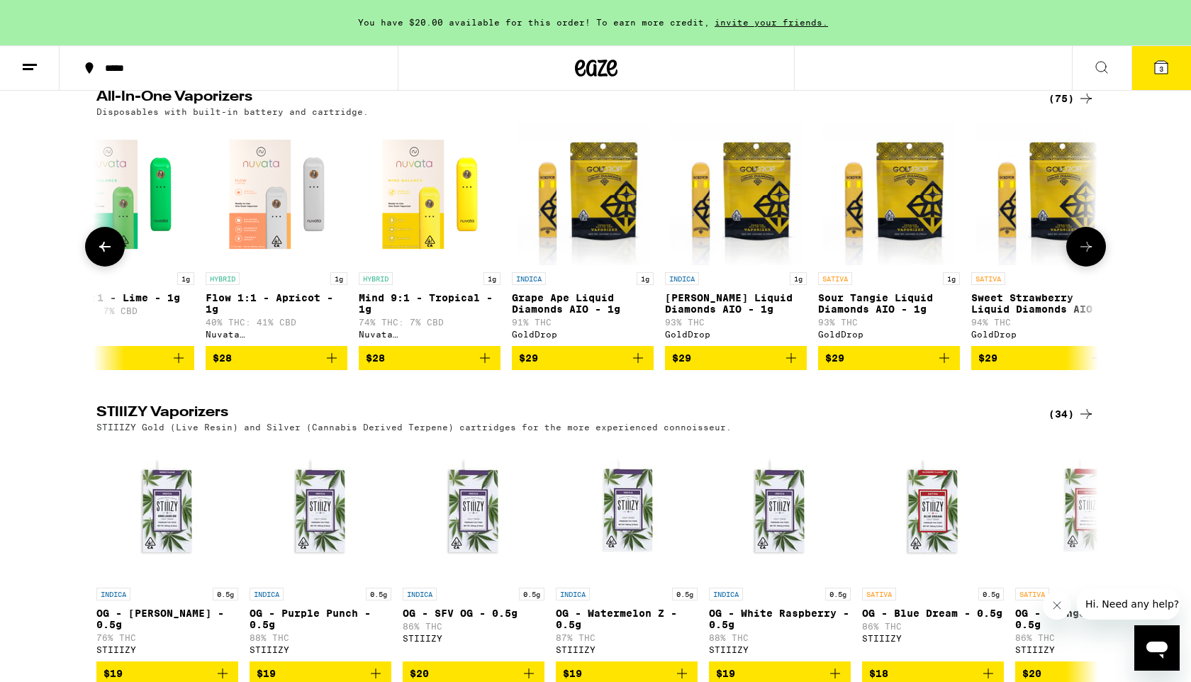
scroll to position [0, 844]
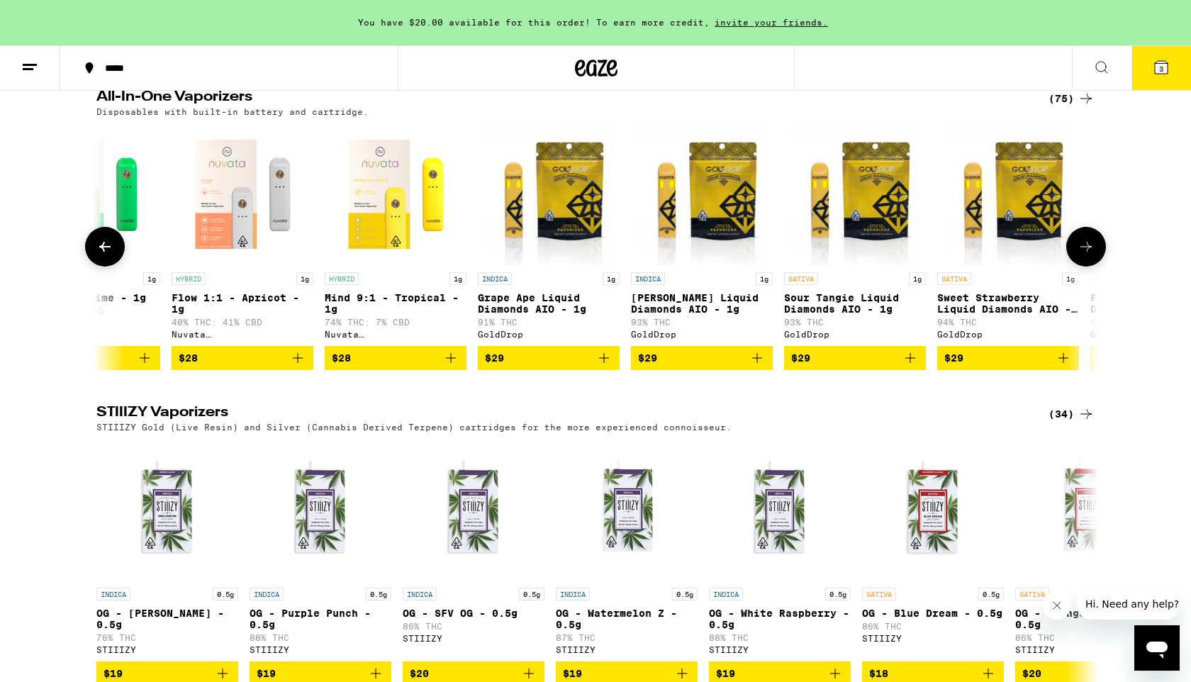
click at [1091, 255] on icon at bounding box center [1086, 246] width 17 height 17
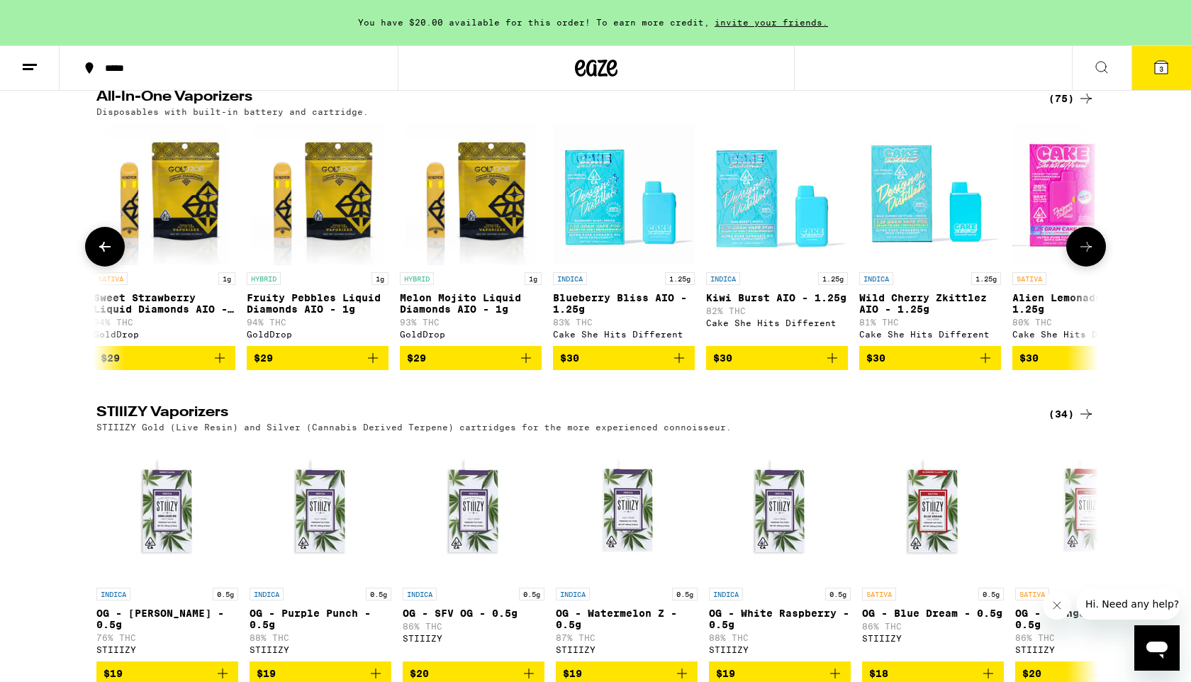
click at [1091, 255] on icon at bounding box center [1086, 246] width 17 height 17
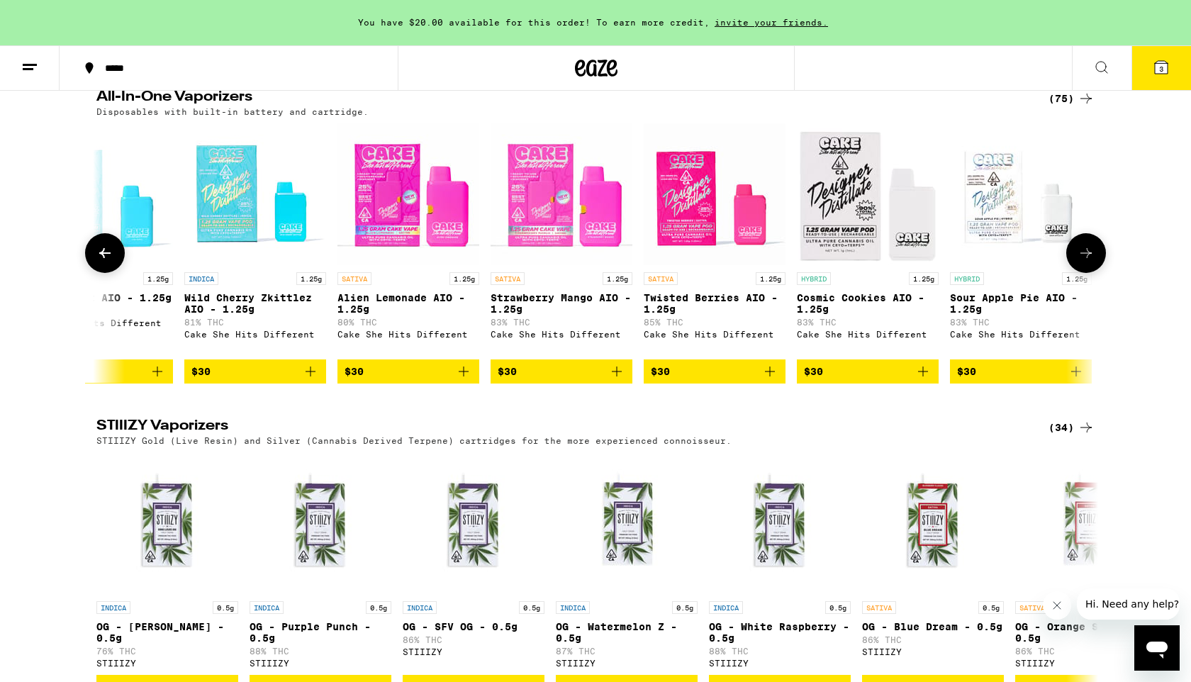
scroll to position [0, 2531]
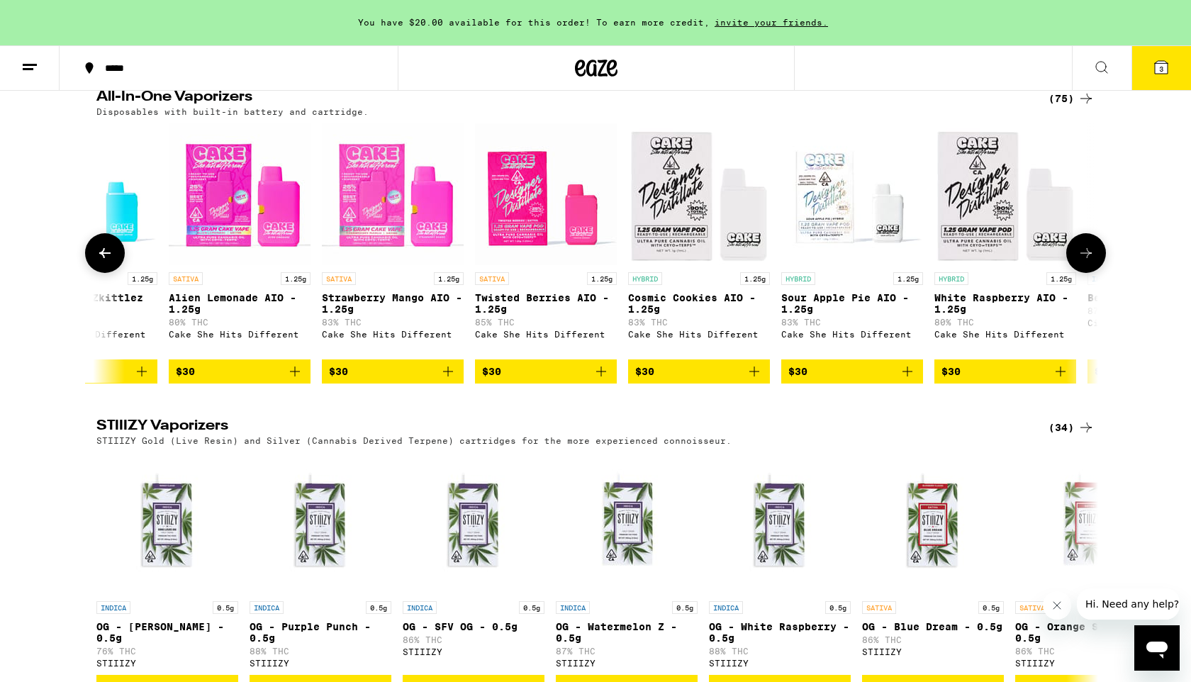
click at [1091, 262] on icon at bounding box center [1086, 253] width 17 height 17
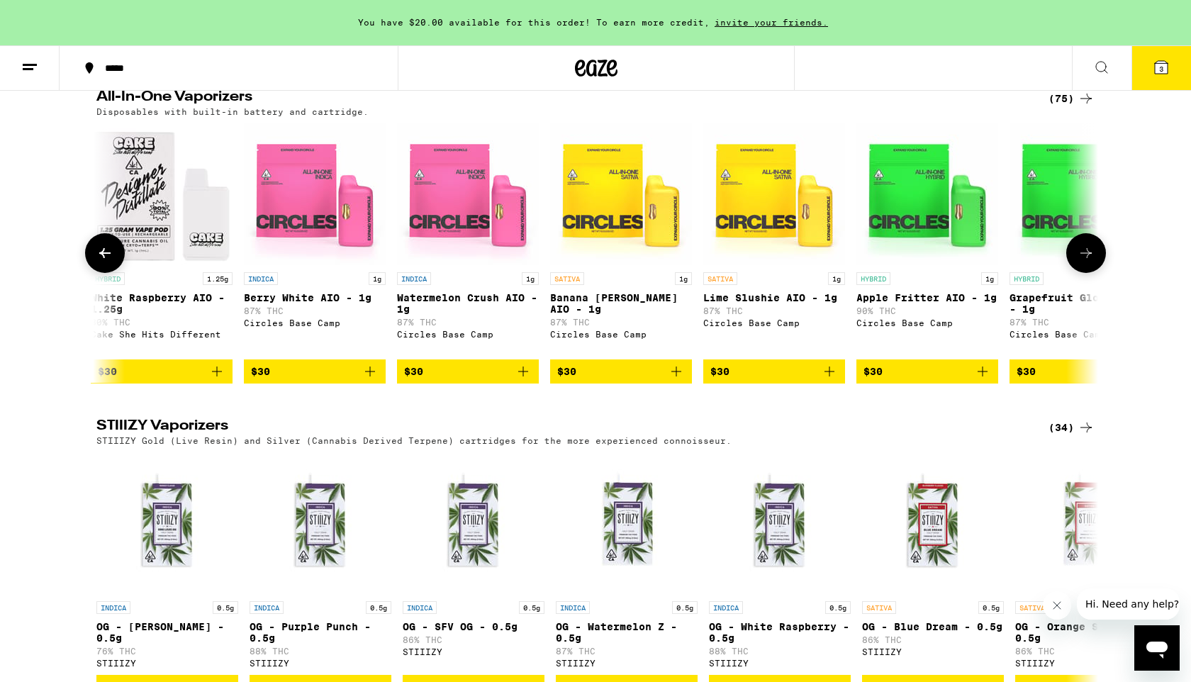
click at [1091, 262] on icon at bounding box center [1086, 253] width 17 height 17
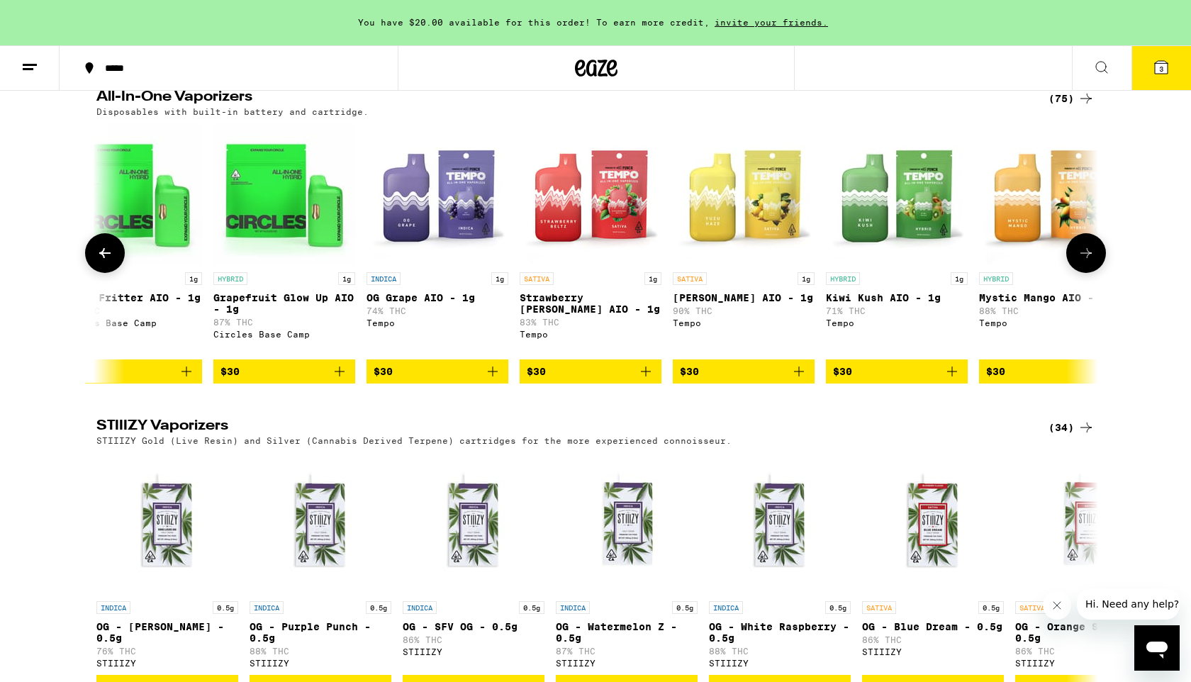
scroll to position [0, 4218]
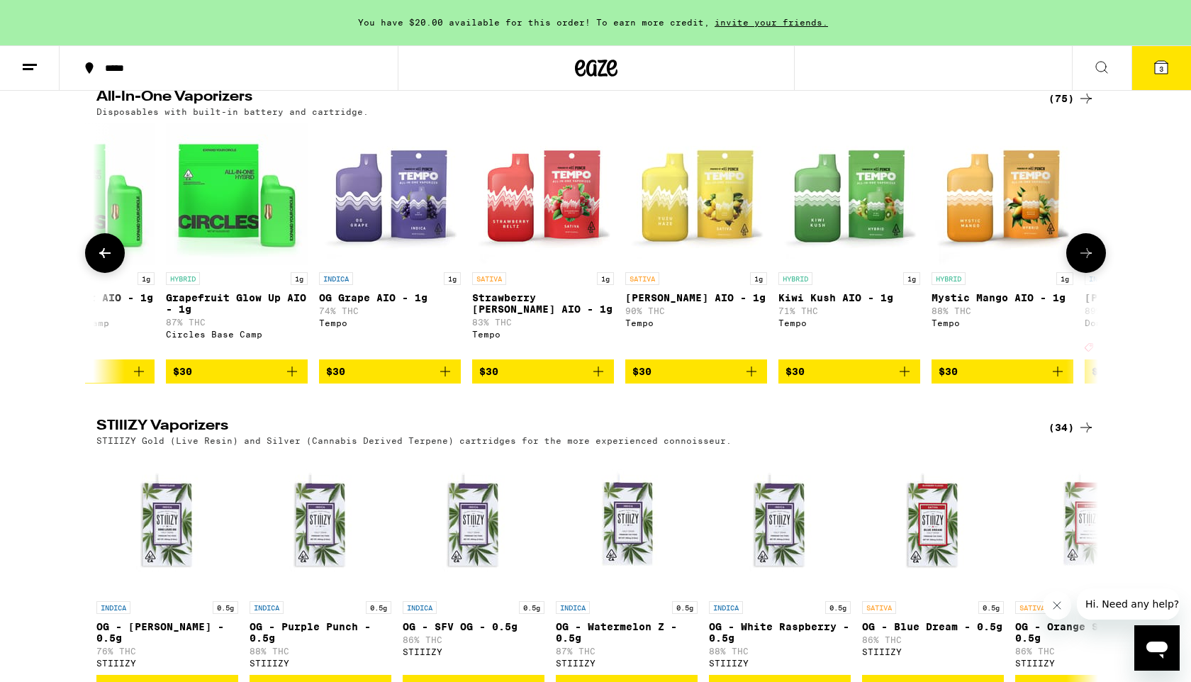
click at [1091, 262] on icon at bounding box center [1086, 253] width 17 height 17
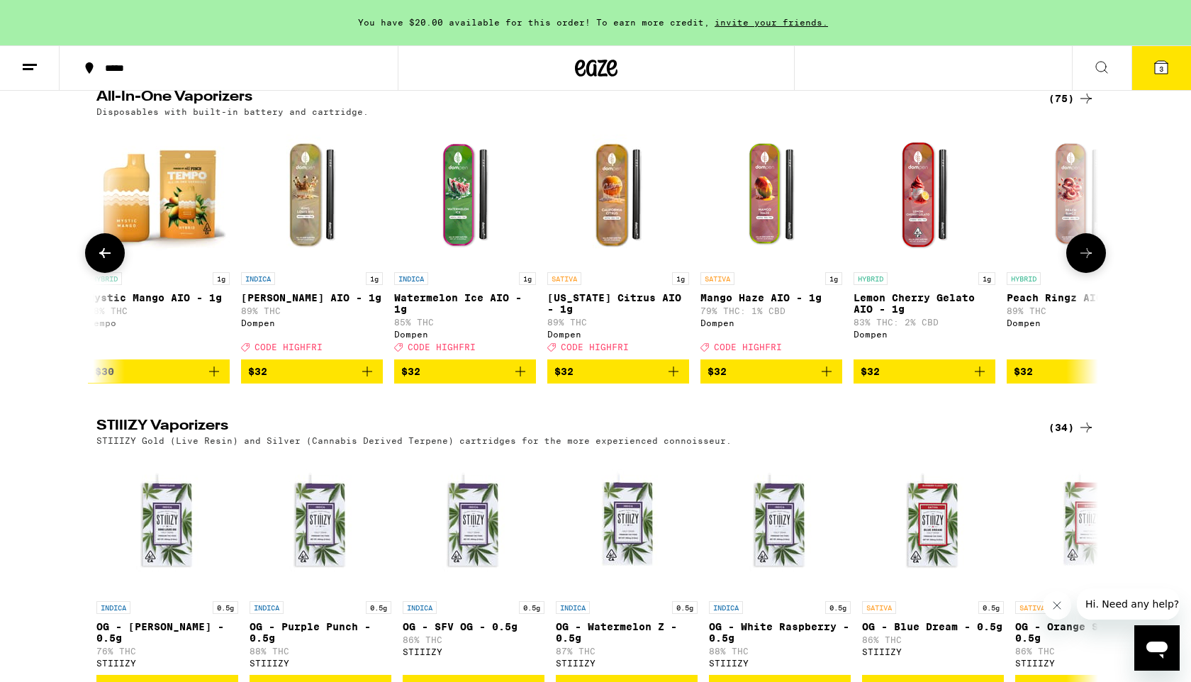
click at [1091, 262] on icon at bounding box center [1086, 253] width 17 height 17
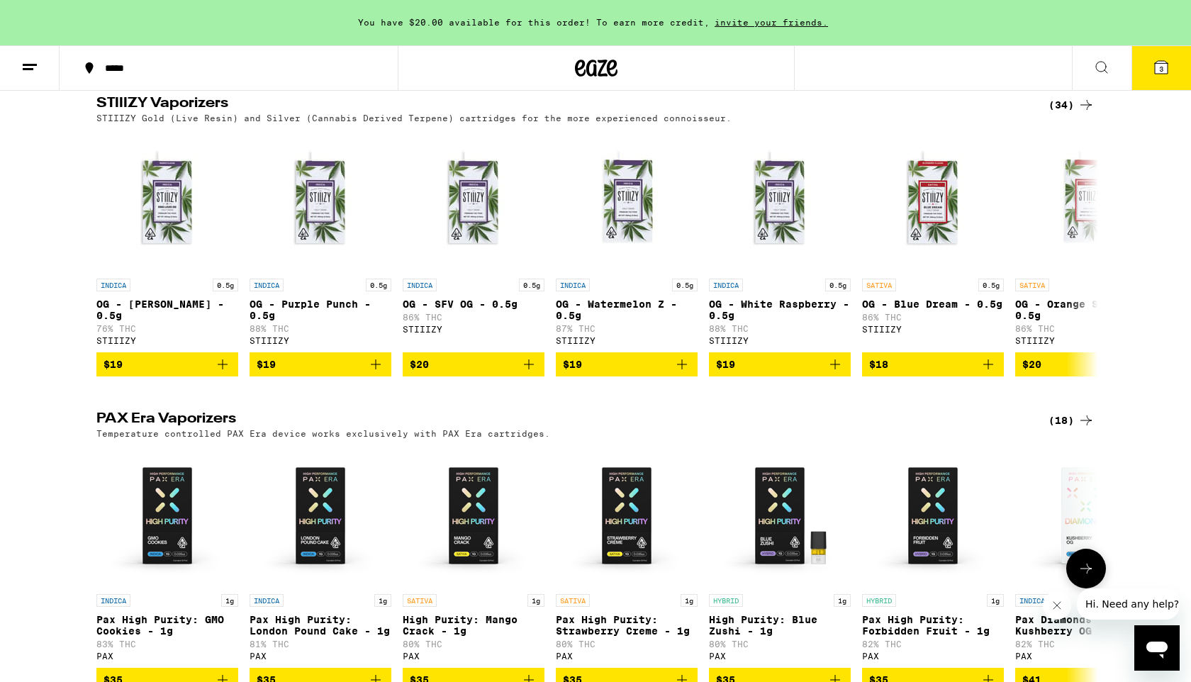
scroll to position [2914, 0]
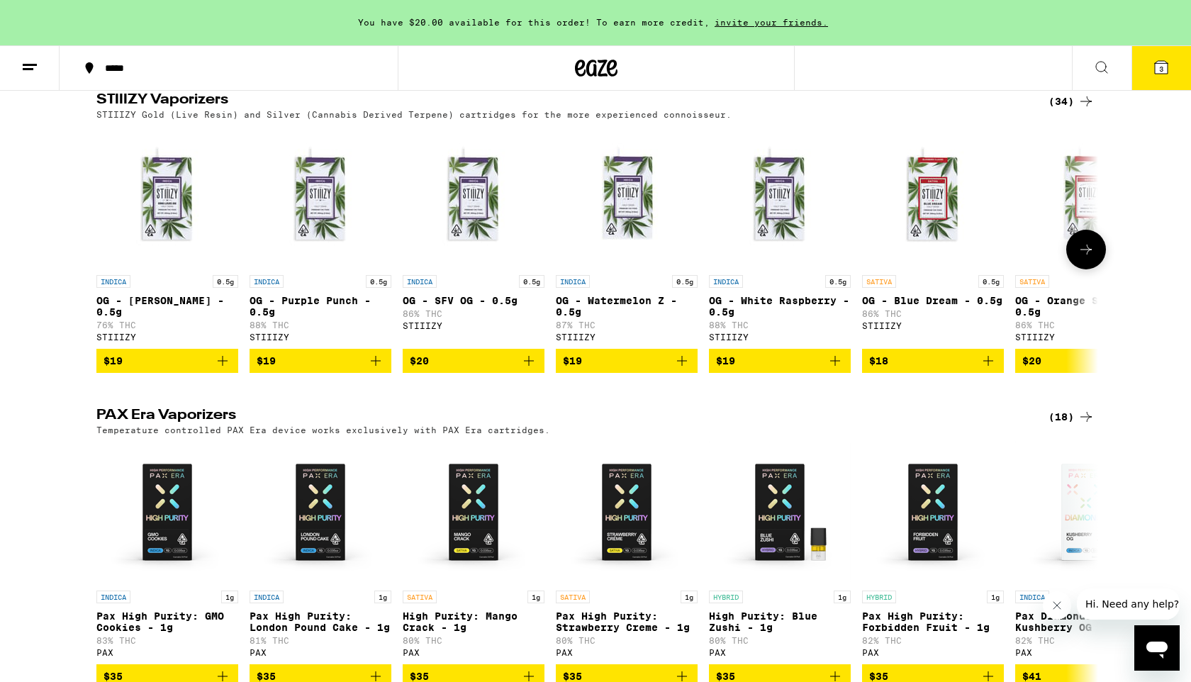
click at [1090, 269] on button at bounding box center [1086, 250] width 40 height 40
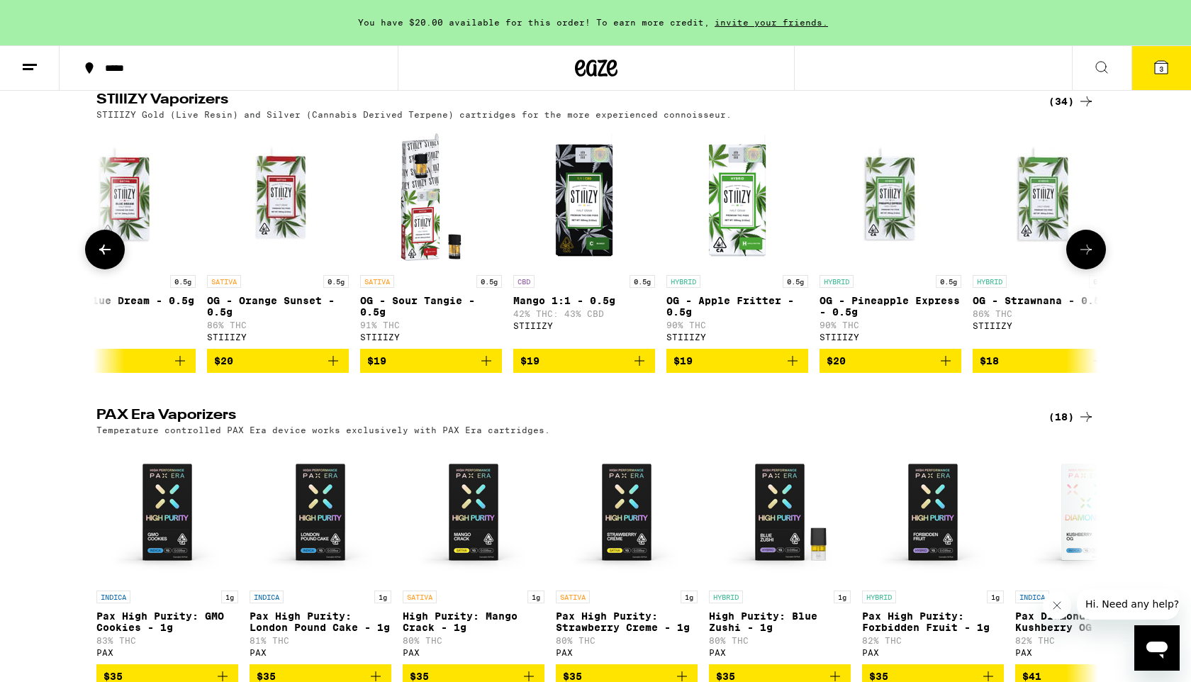
scroll to position [0, 844]
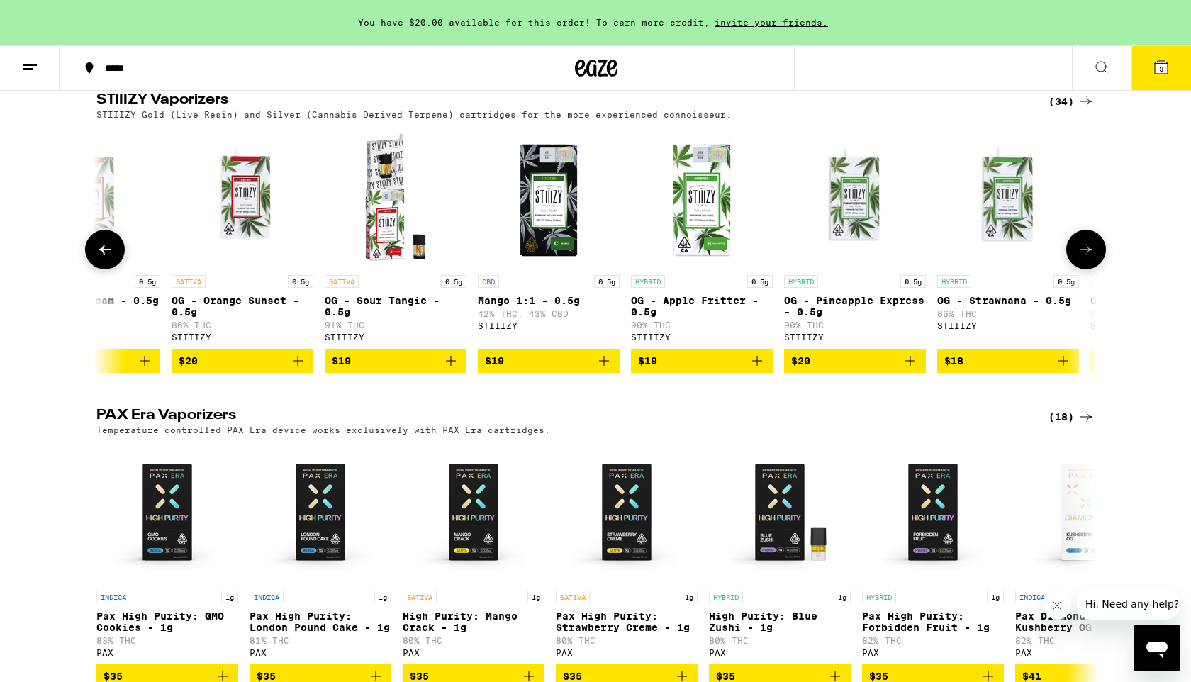
click at [299, 369] on icon "Add to bag" at bounding box center [297, 360] width 17 height 17
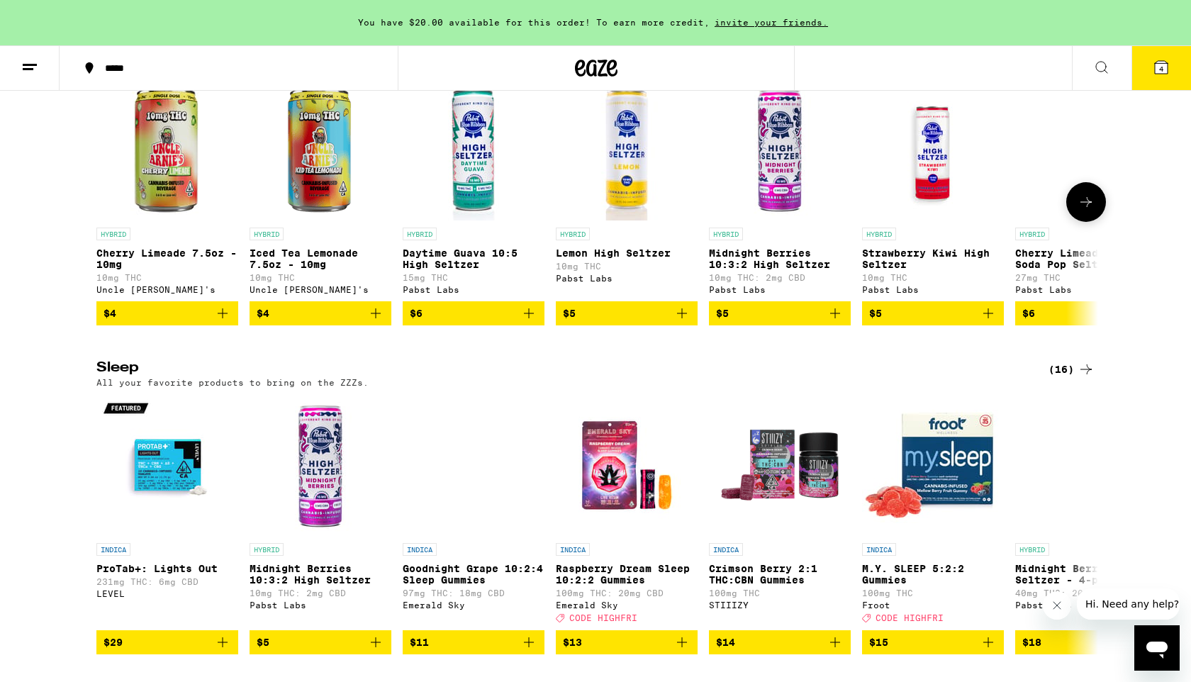
scroll to position [5212, 0]
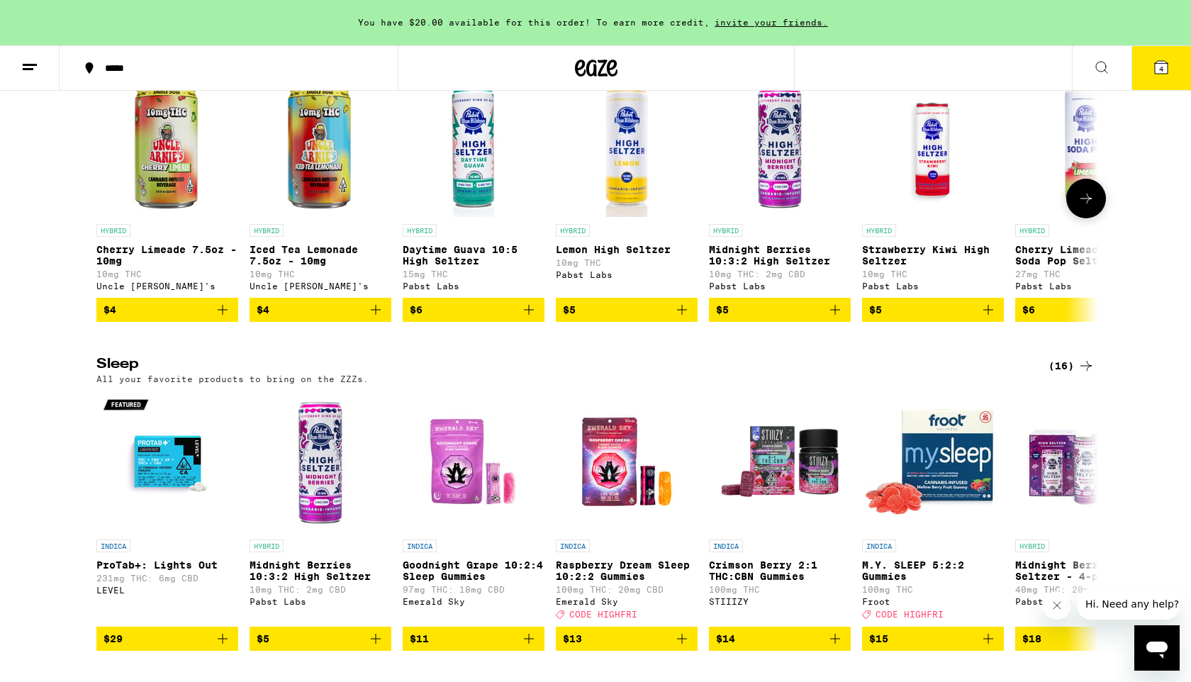
click at [376, 315] on icon "Add to bag" at bounding box center [376, 310] width 10 height 10
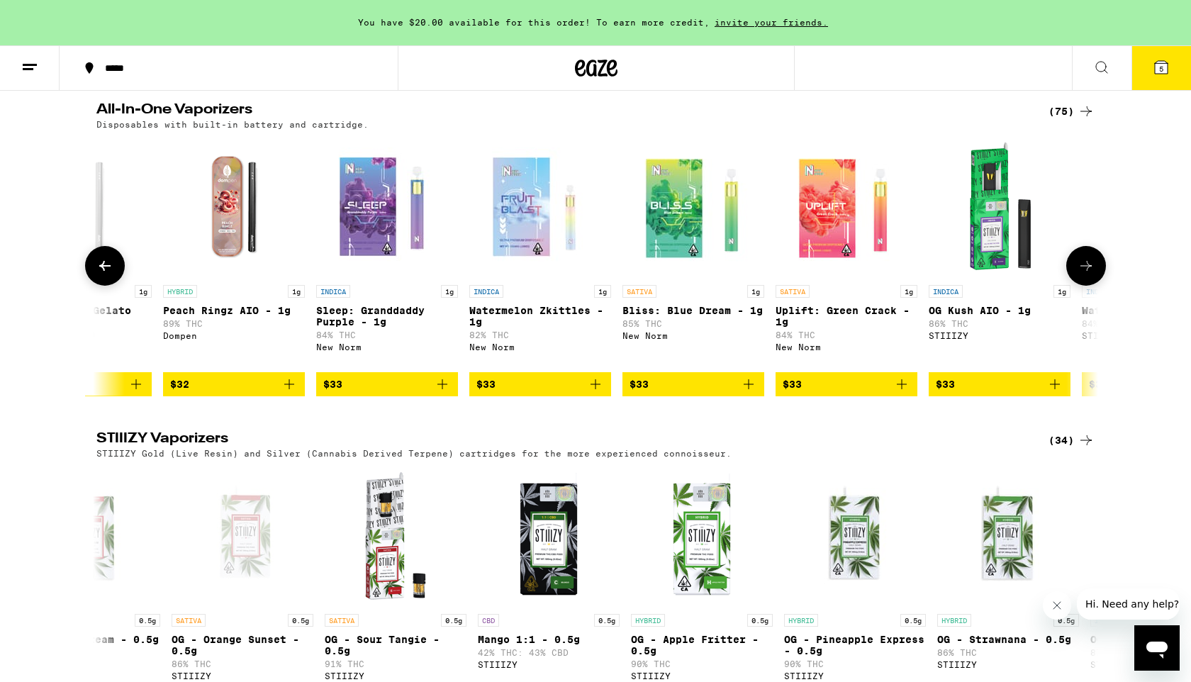
scroll to position [2577, 0]
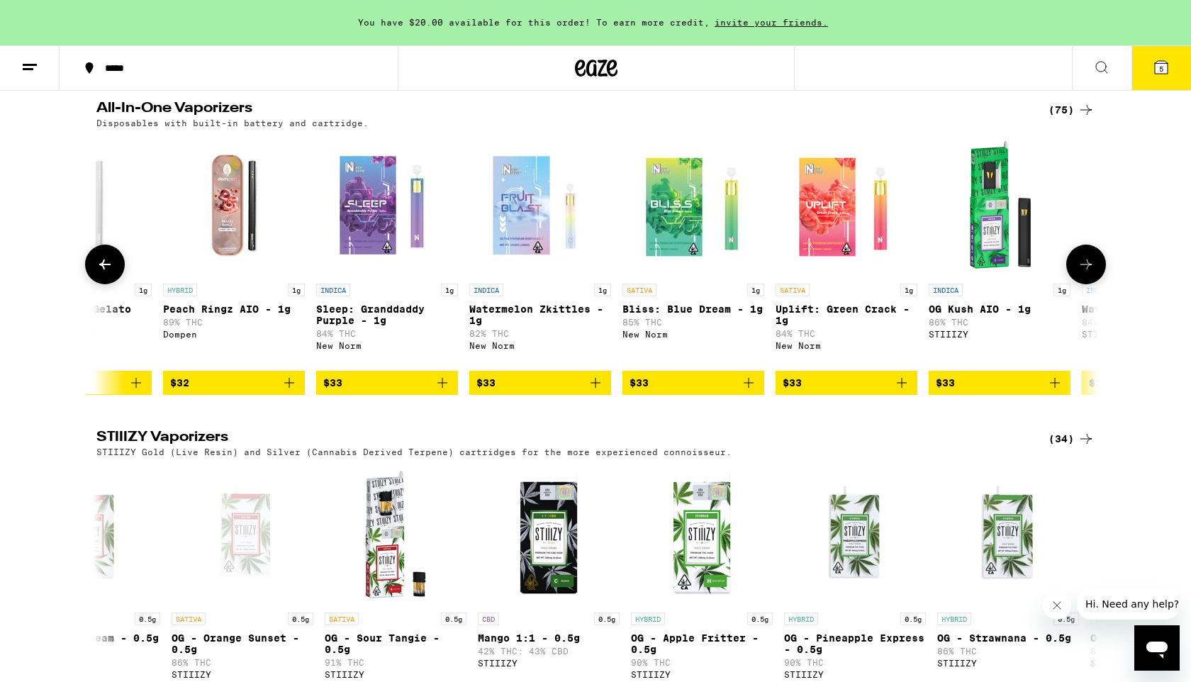
click at [111, 273] on icon at bounding box center [104, 264] width 17 height 17
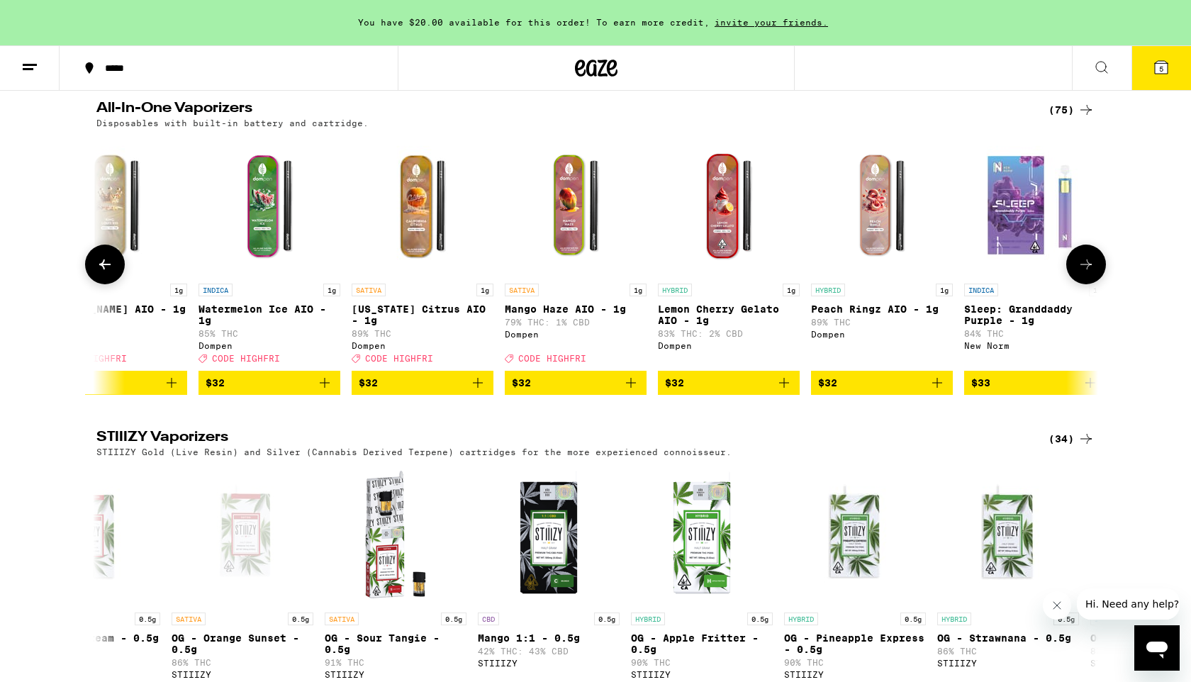
scroll to position [0, 5062]
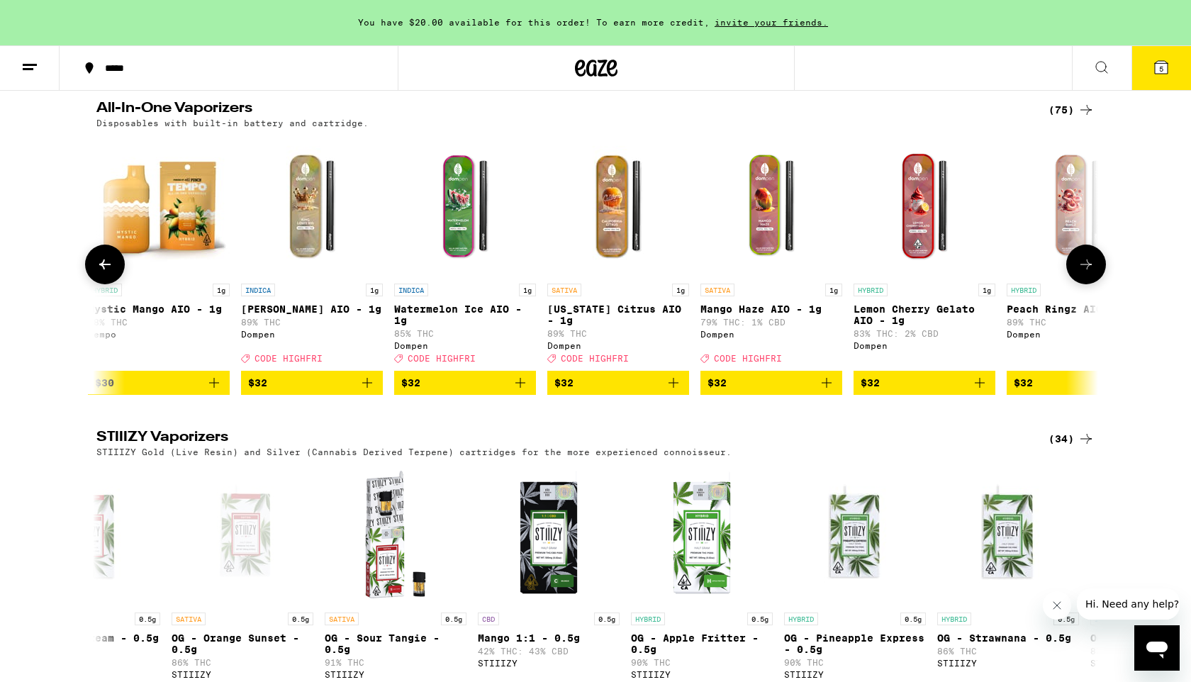
click at [1095, 284] on button at bounding box center [1086, 265] width 40 height 40
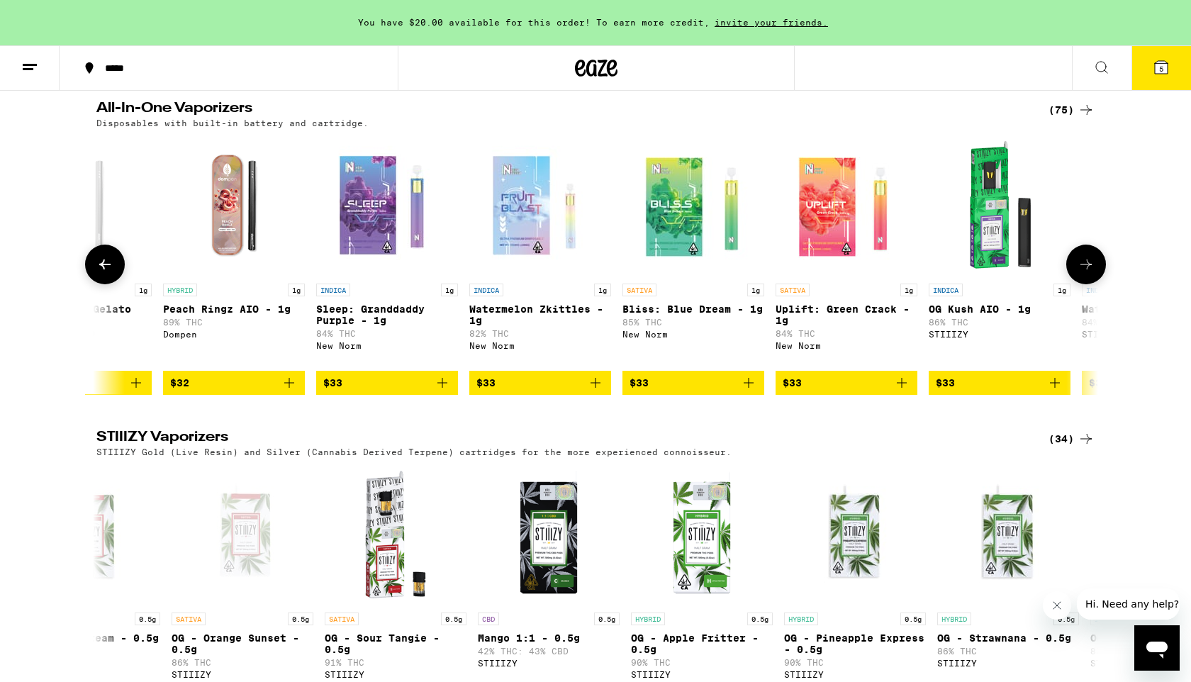
click at [1095, 284] on button at bounding box center [1086, 265] width 40 height 40
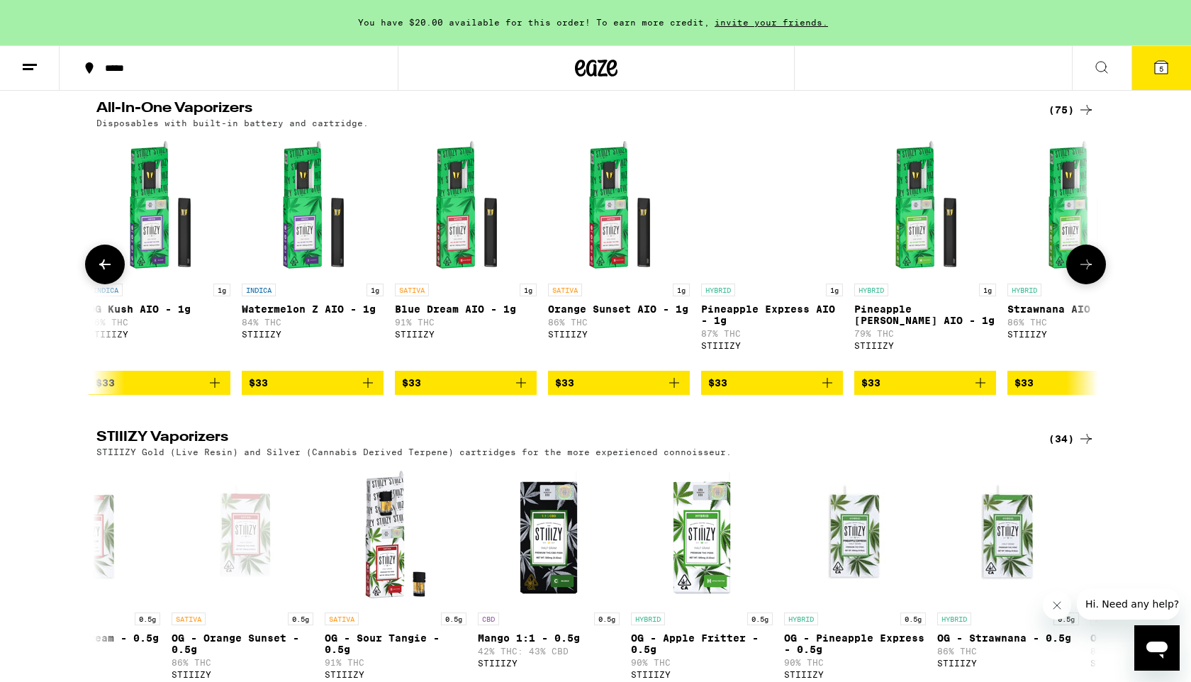
scroll to position [0, 6749]
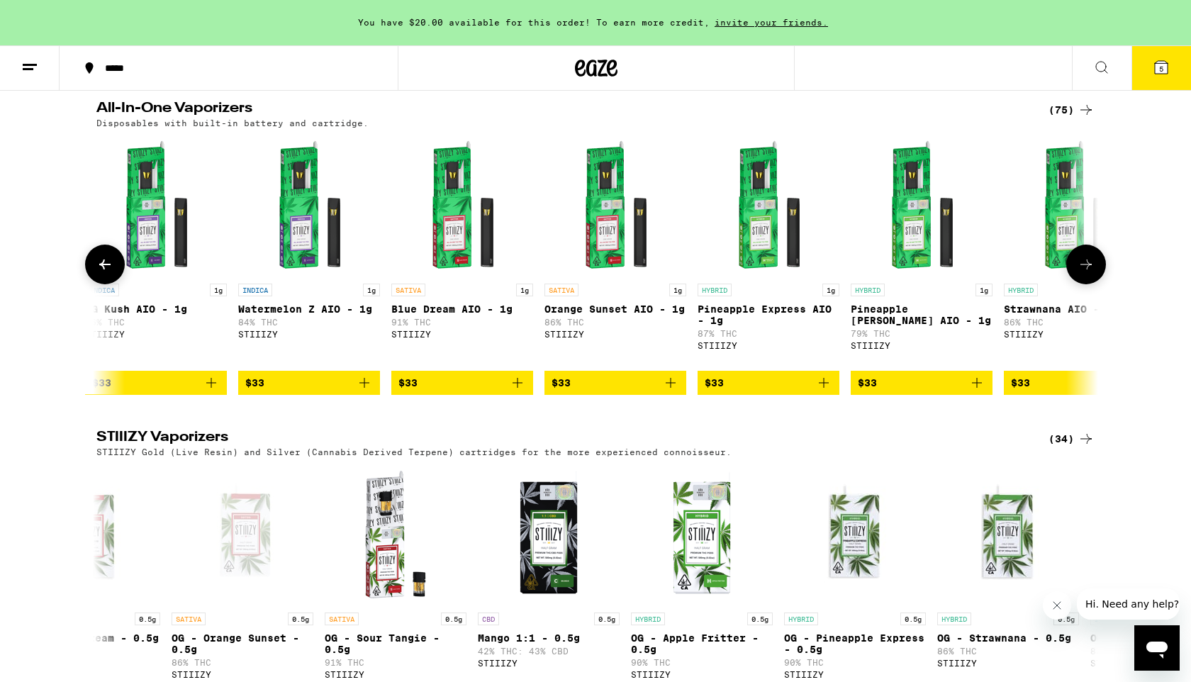
click at [1092, 273] on icon at bounding box center [1086, 264] width 17 height 17
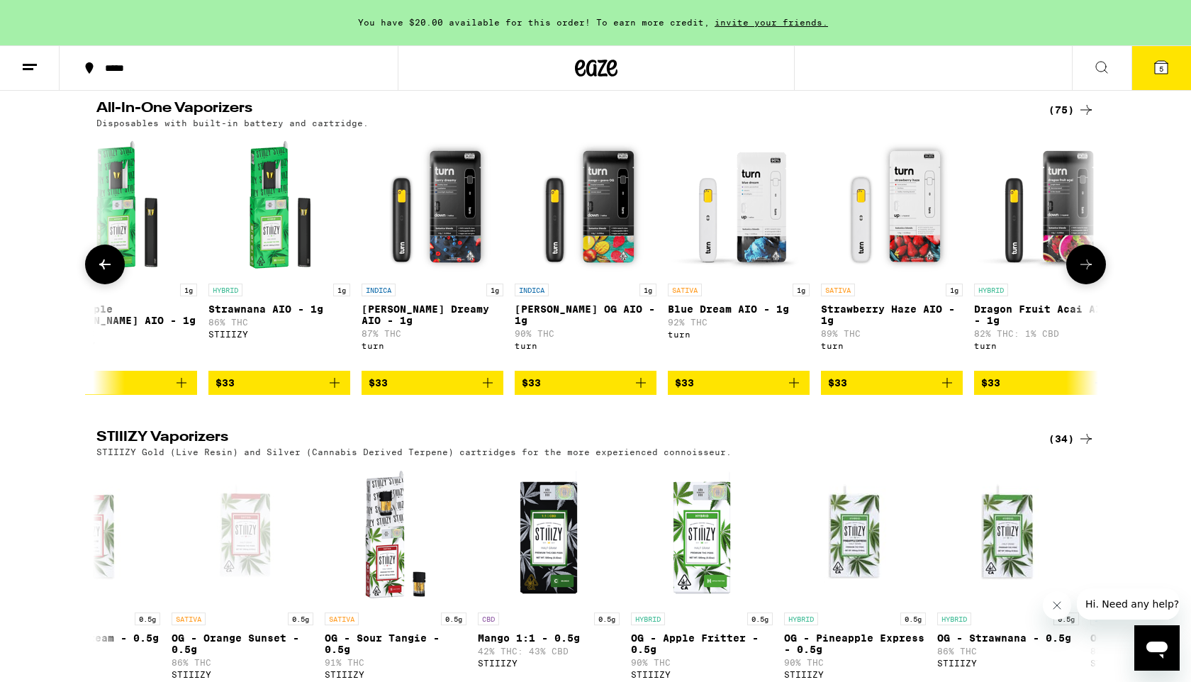
scroll to position [0, 7592]
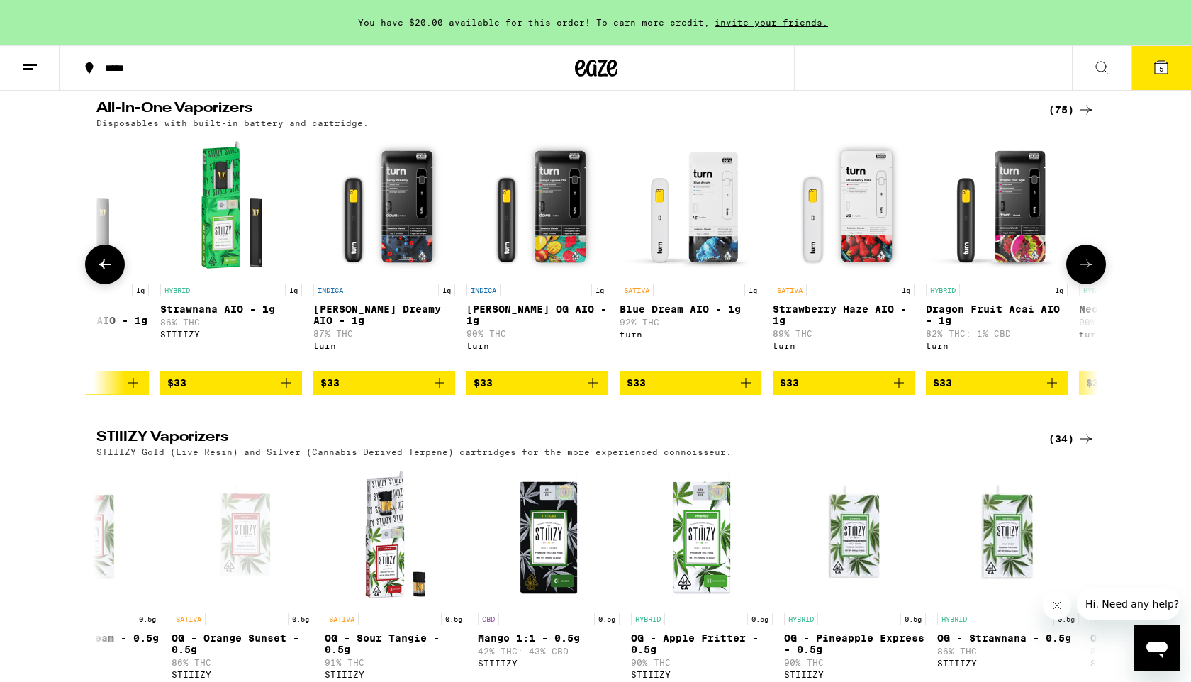
click at [1051, 388] on icon "Add to bag" at bounding box center [1052, 383] width 10 height 10
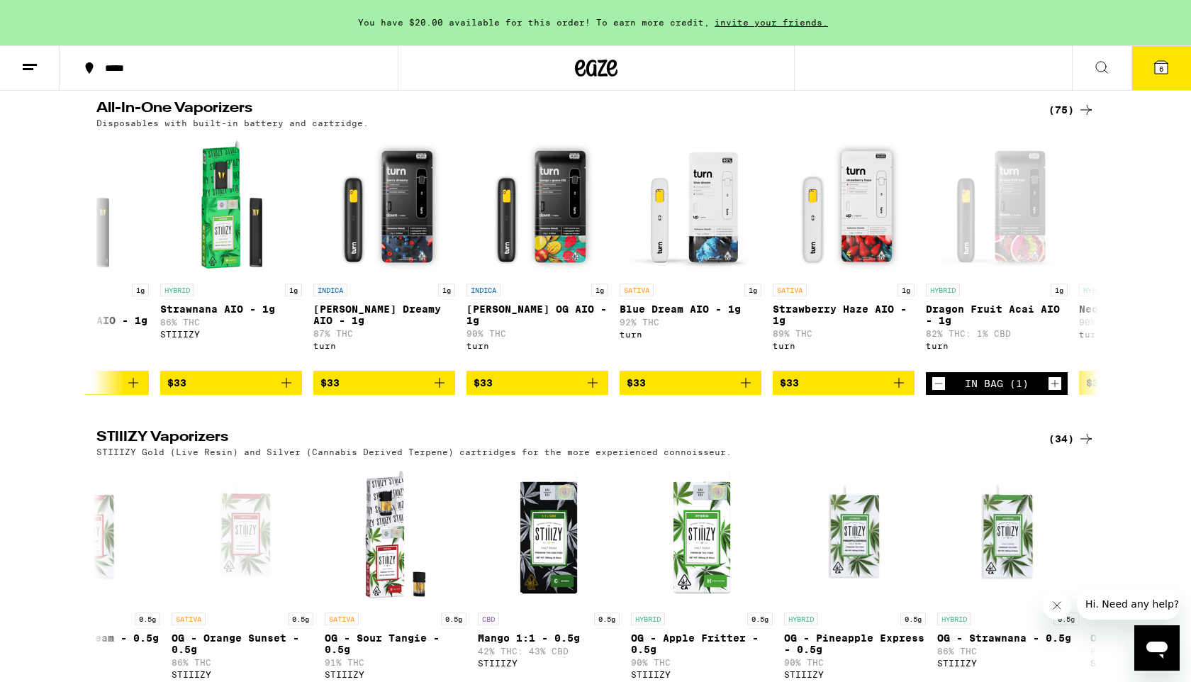
click at [1158, 71] on icon at bounding box center [1161, 67] width 13 height 13
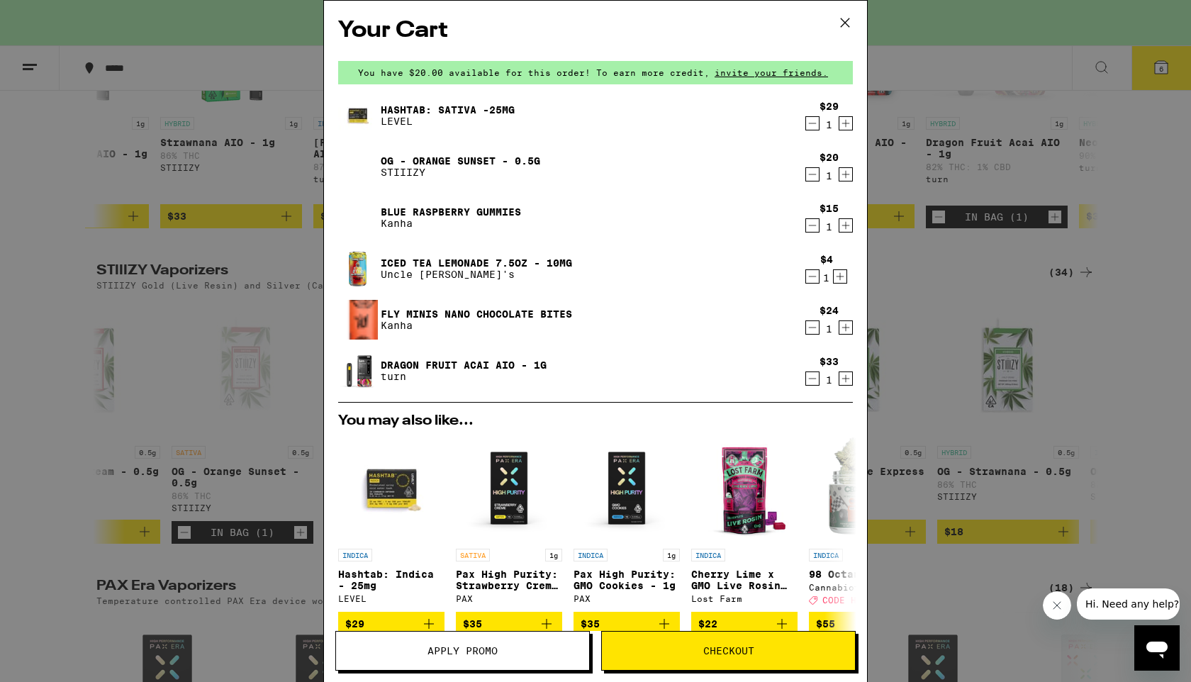
click at [812, 126] on icon "Decrement" at bounding box center [812, 123] width 13 height 17
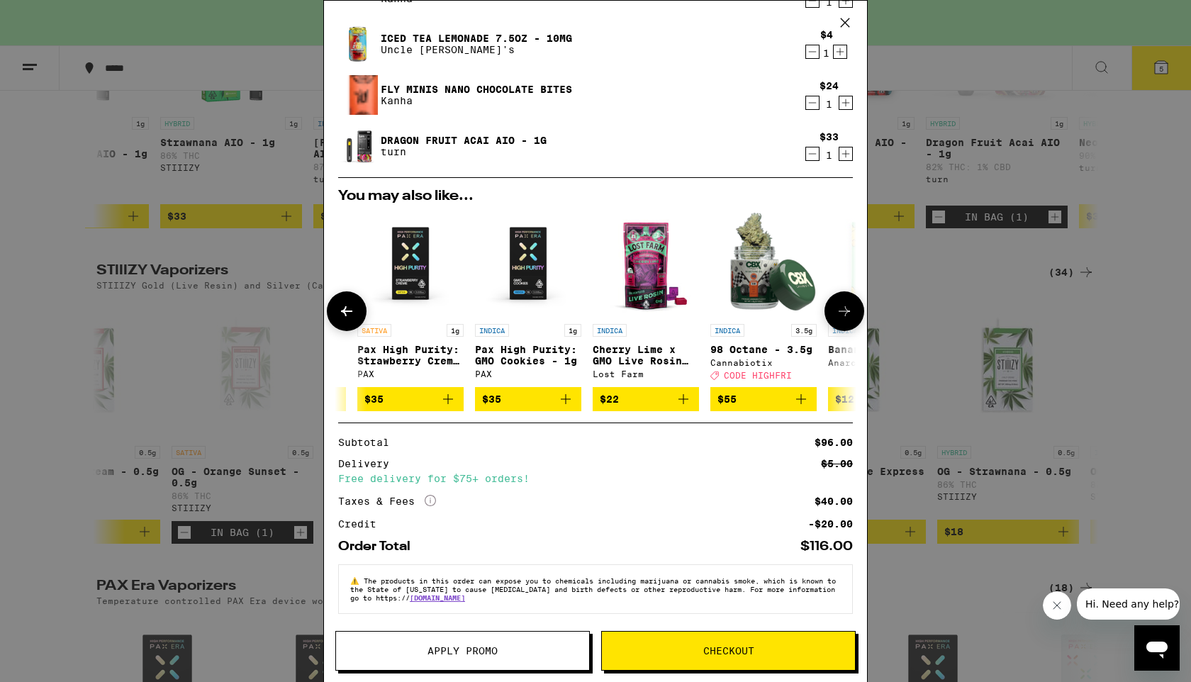
scroll to position [0, 103]
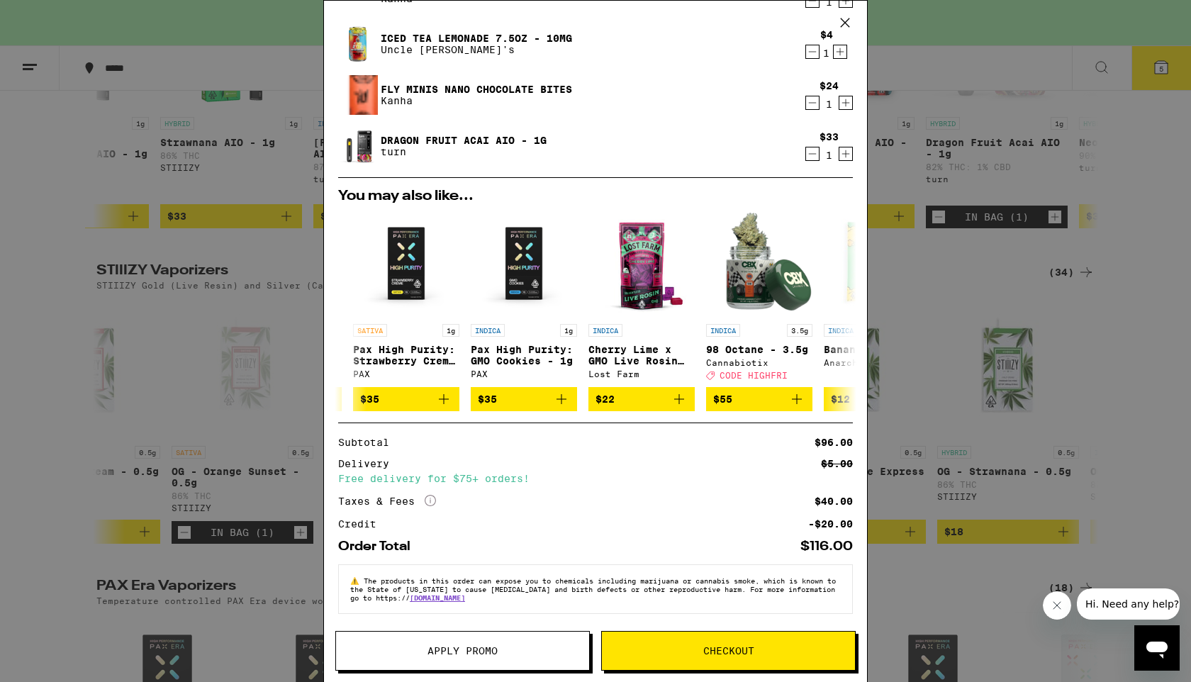
click at [468, 654] on span "Apply Promo" at bounding box center [462, 651] width 70 height 10
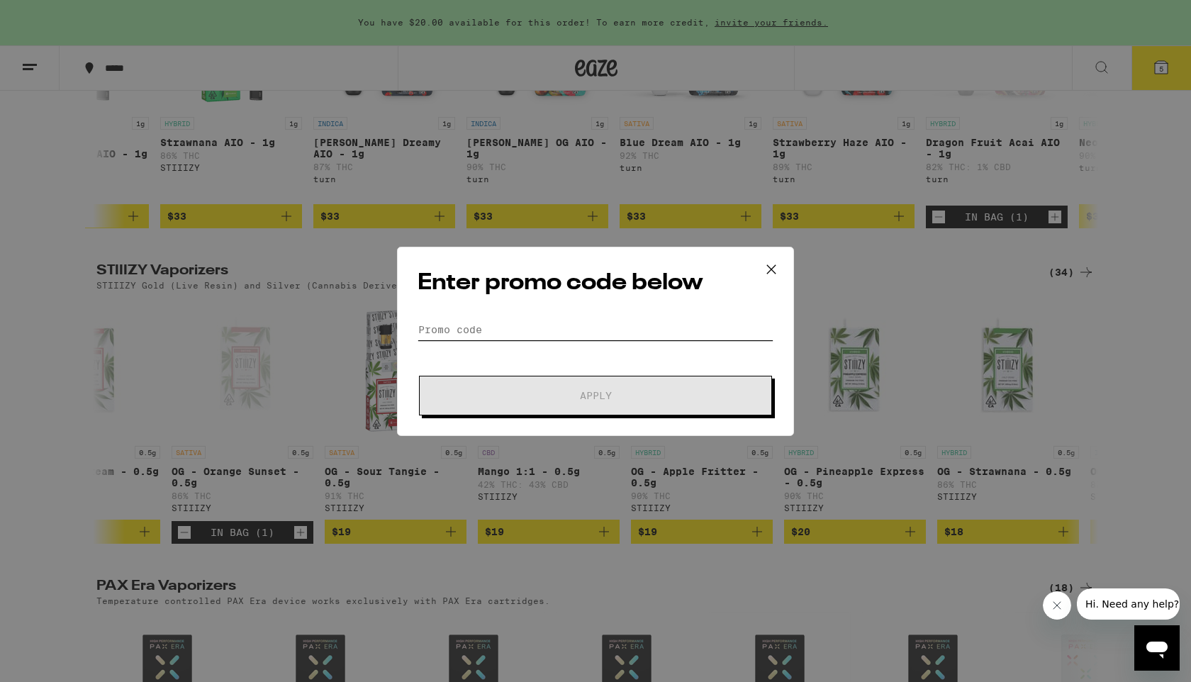
click at [525, 327] on input "Promo Code" at bounding box center [596, 329] width 356 height 21
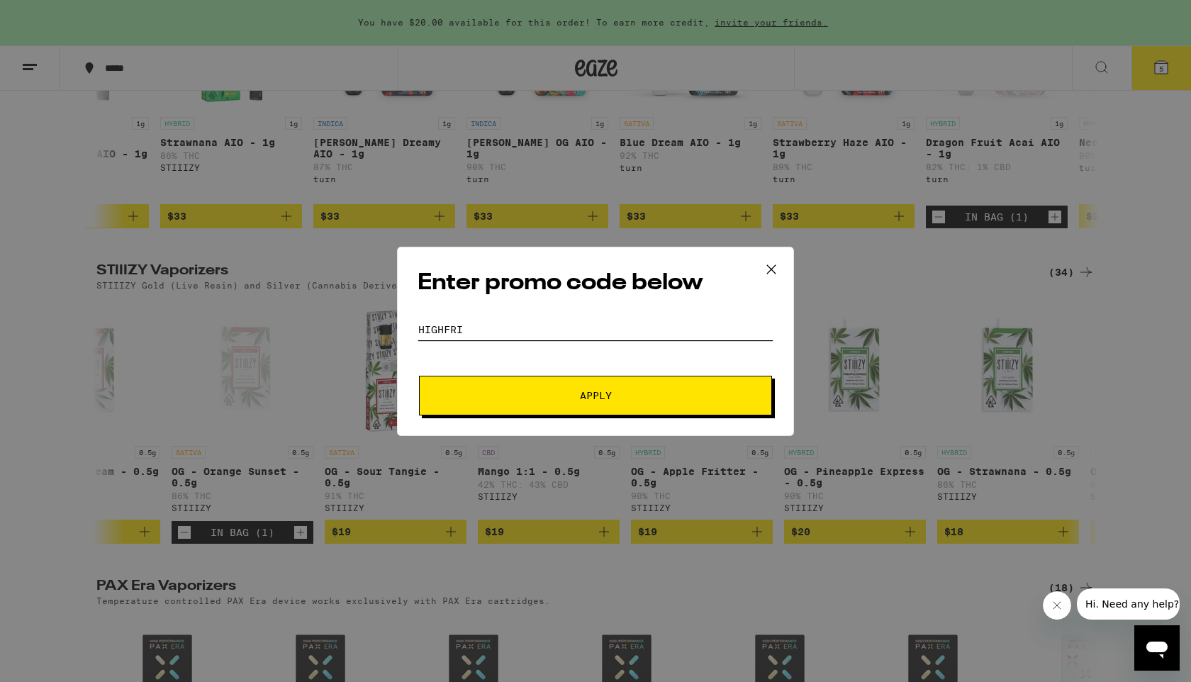
type input "highfri"
click at [419, 376] on button "Apply" at bounding box center [595, 396] width 353 height 40
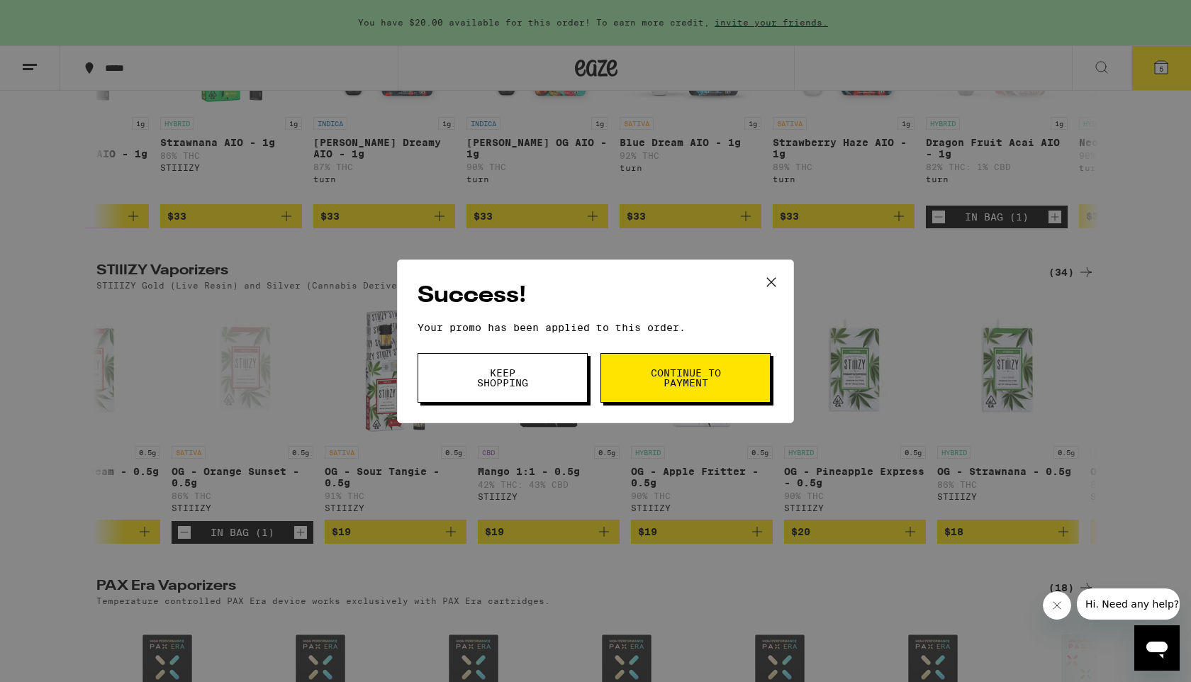
click at [647, 376] on button "Continue to payment" at bounding box center [685, 378] width 170 height 50
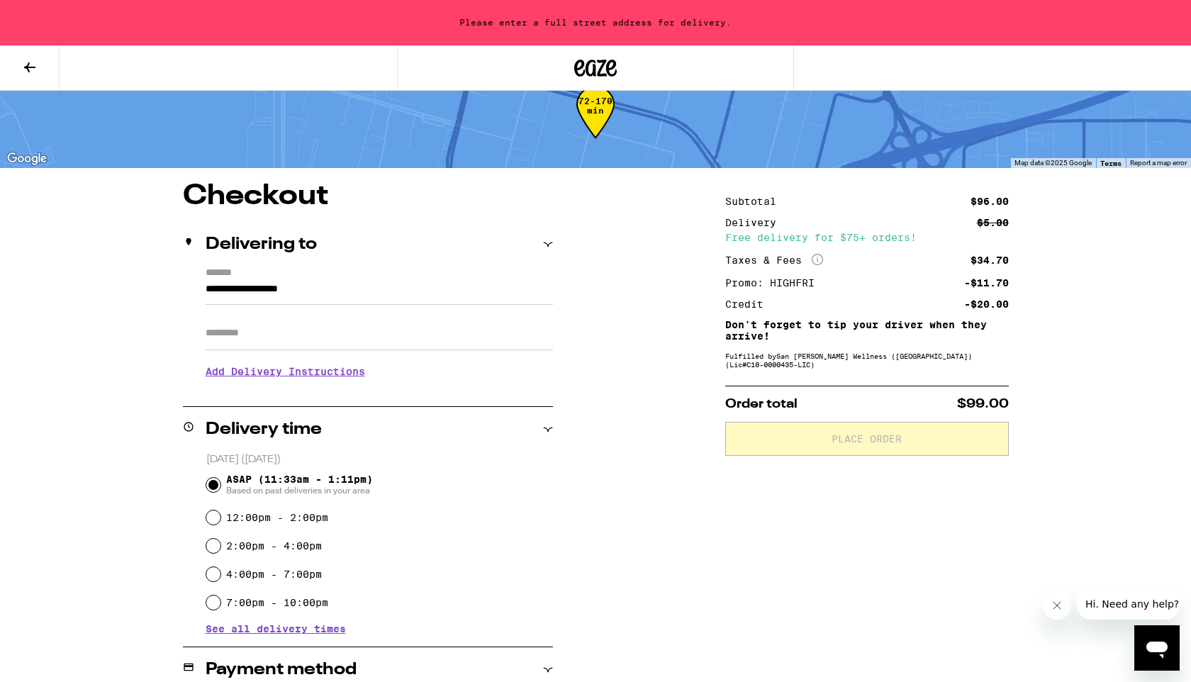
scroll to position [37, 0]
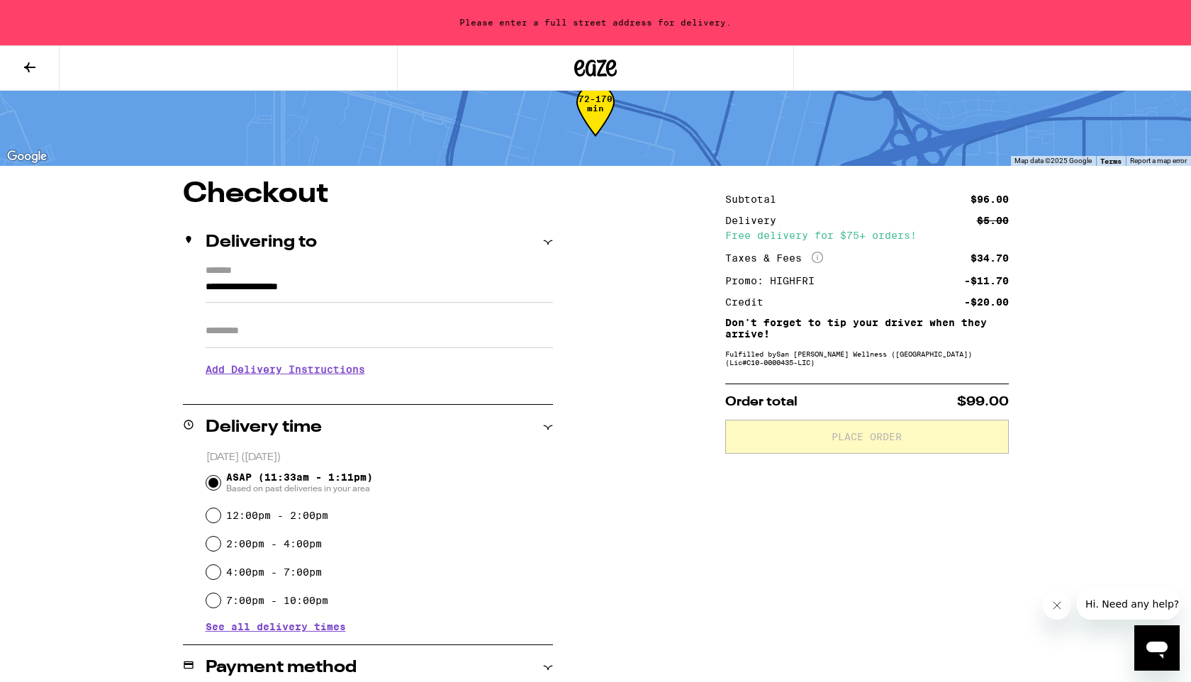
click at [290, 289] on input "**********" at bounding box center [379, 291] width 347 height 24
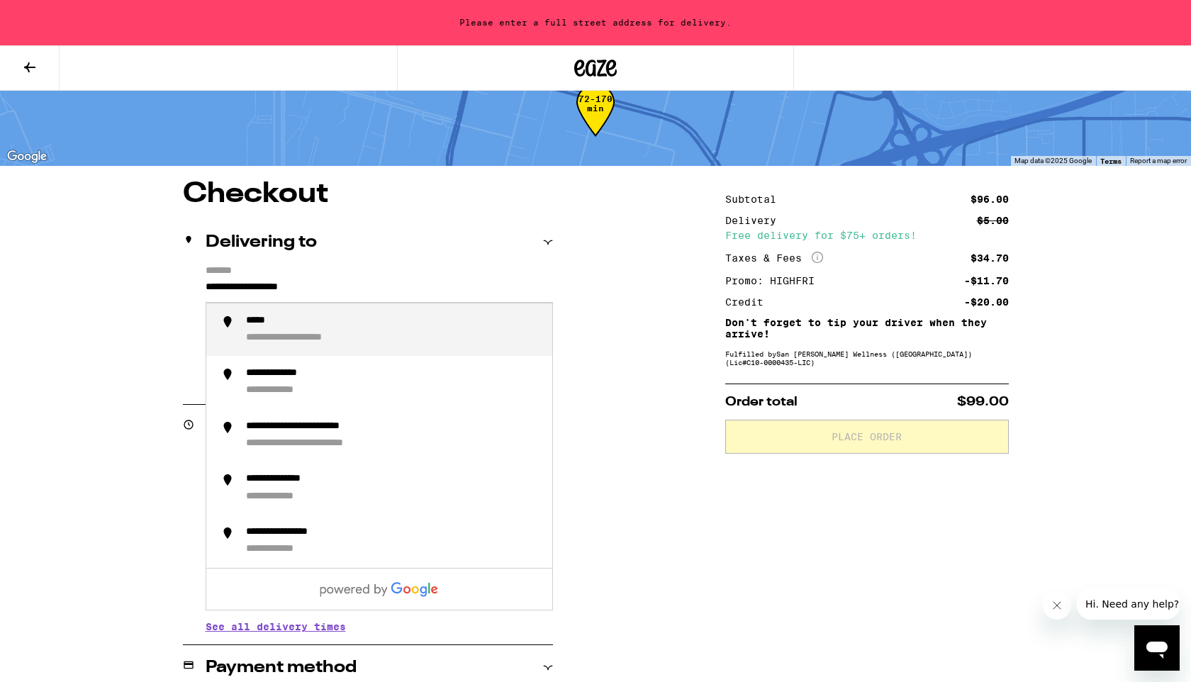
click at [290, 289] on input "**********" at bounding box center [379, 291] width 347 height 24
type input "*"
click at [294, 332] on div "**********" at bounding box center [393, 330] width 295 height 30
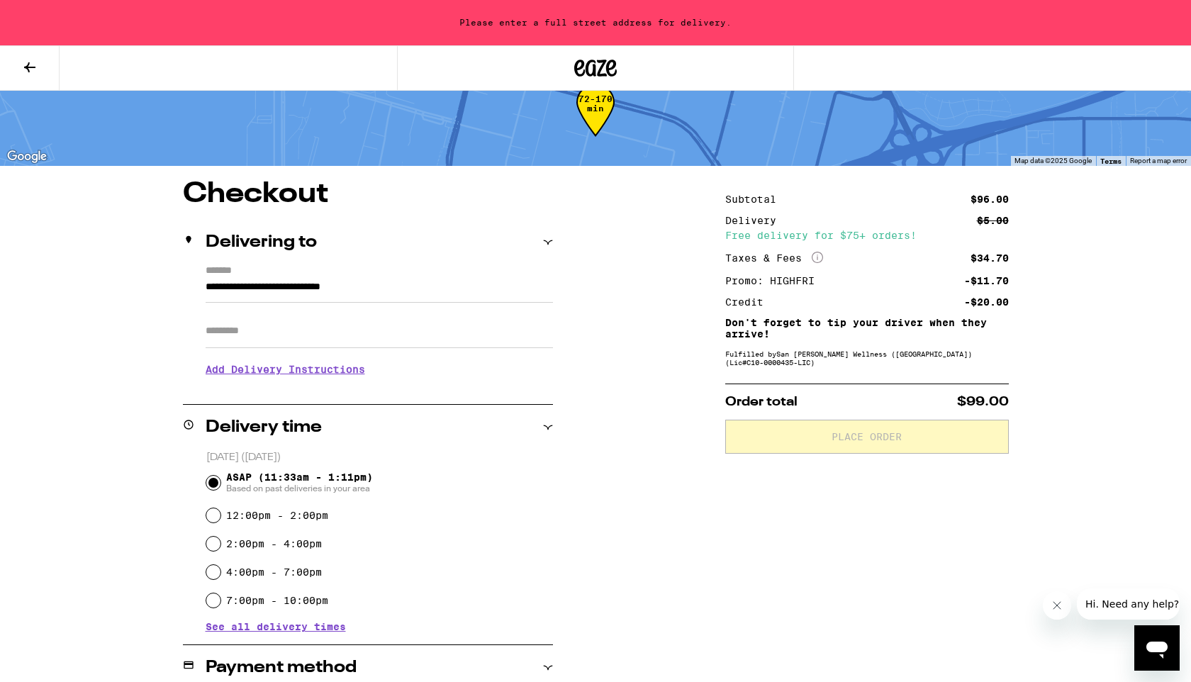
type input "**********"
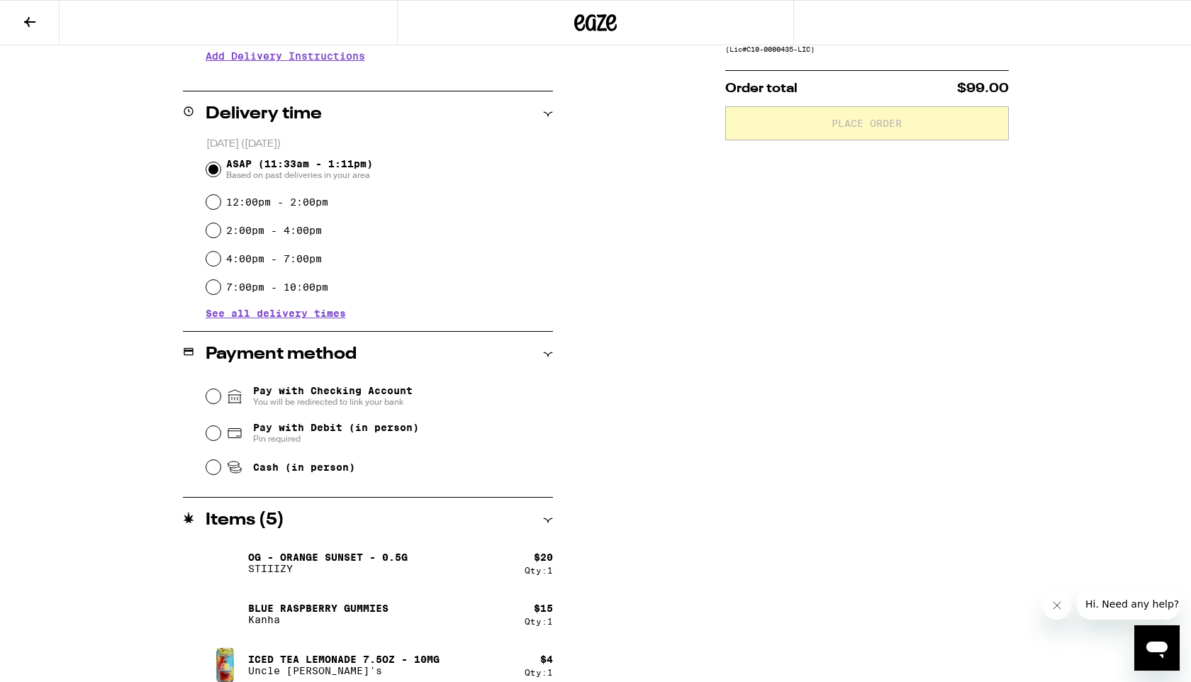
scroll to position [312, 0]
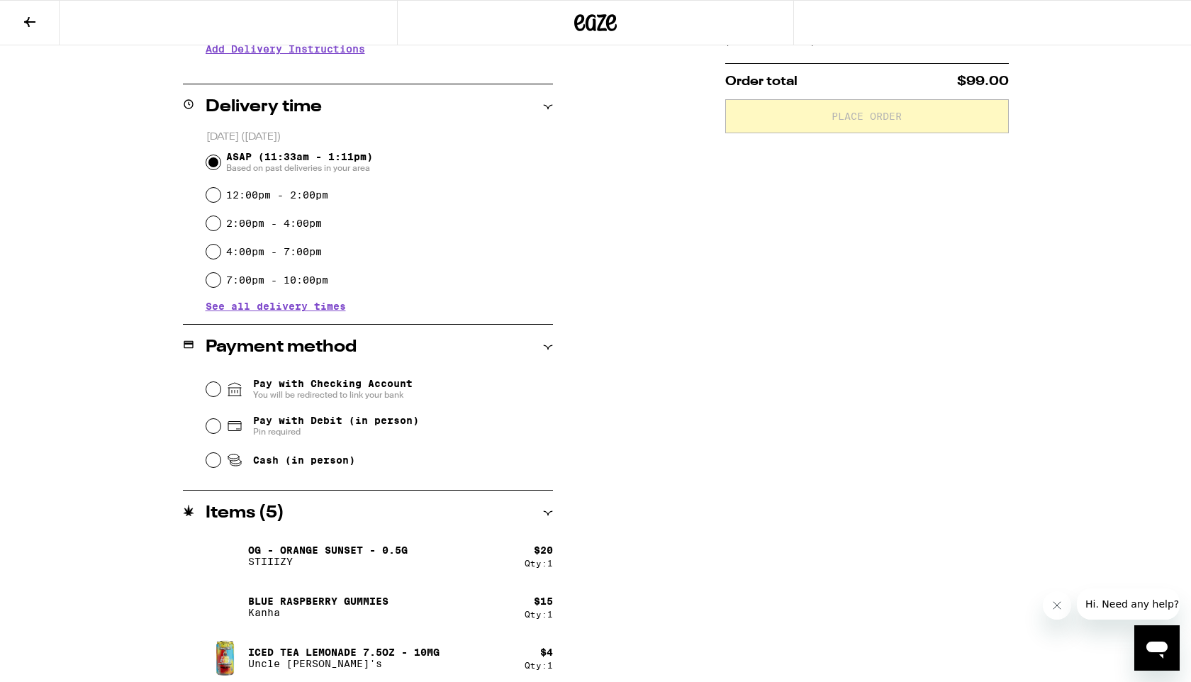
click at [294, 423] on span "Pay with Debit (in person)" at bounding box center [336, 420] width 166 height 11
click at [220, 423] on input "Pay with Debit (in person) Pin required" at bounding box center [213, 426] width 14 height 14
radio input "true"
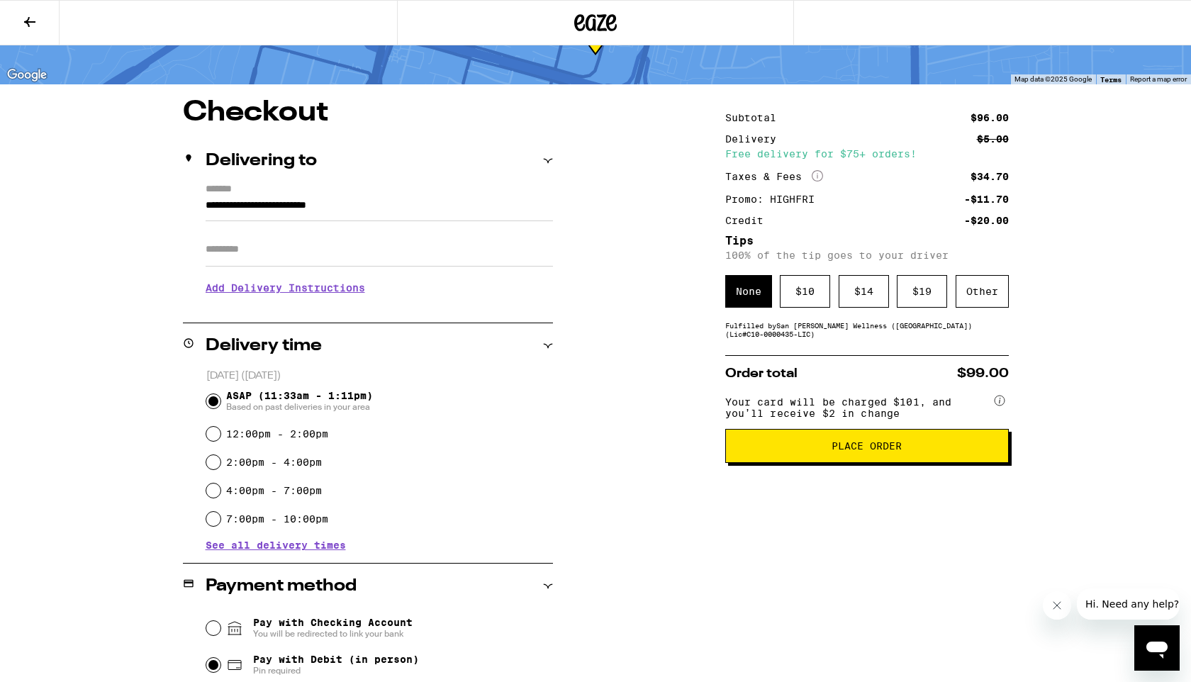
scroll to position [65, 0]
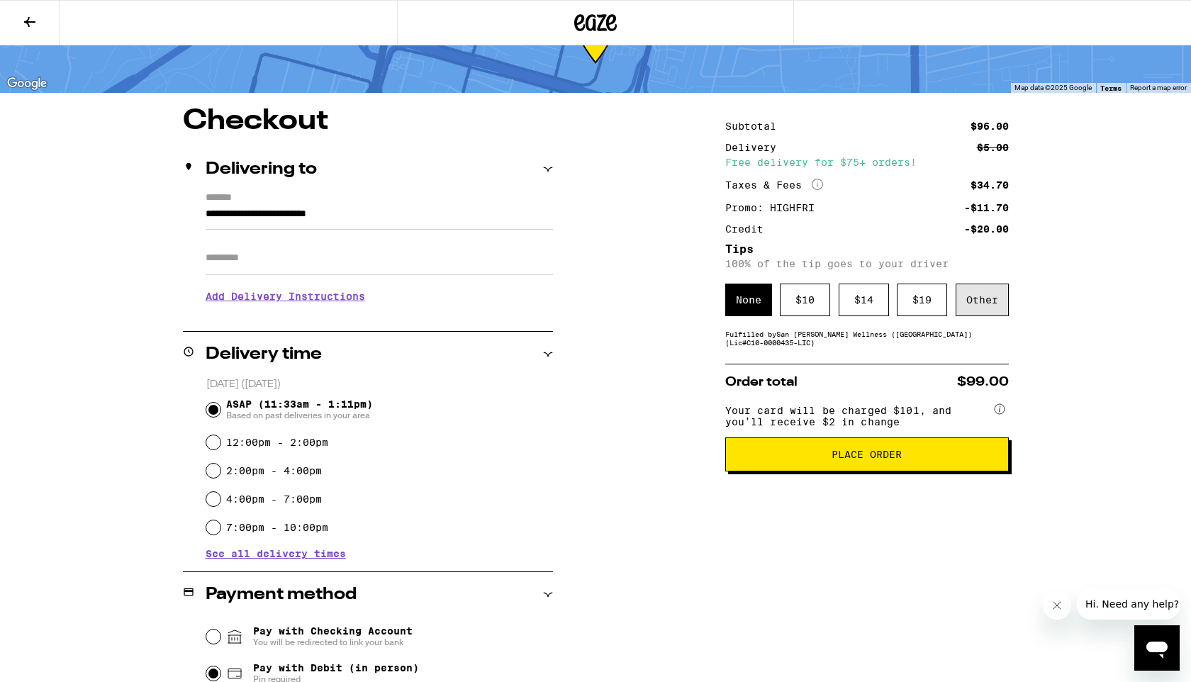
click at [983, 301] on div "Other" at bounding box center [982, 300] width 53 height 33
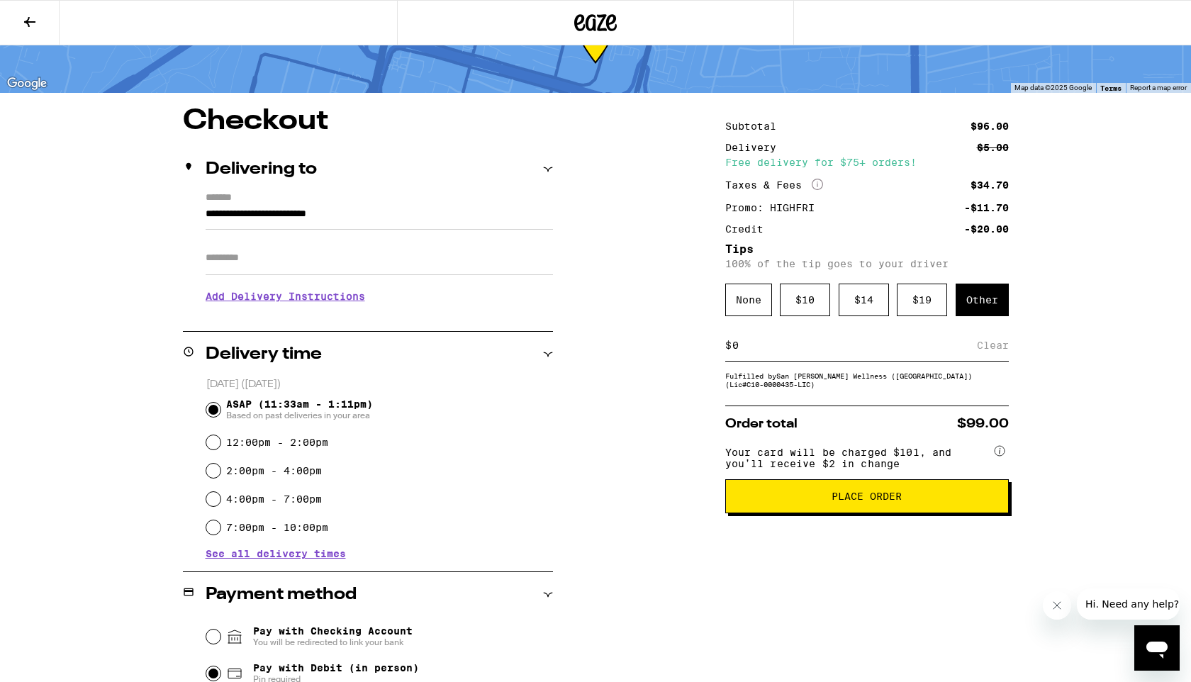
click at [801, 352] on input at bounding box center [854, 345] width 245 height 13
click at [802, 303] on div "$ 10" at bounding box center [805, 300] width 50 height 33
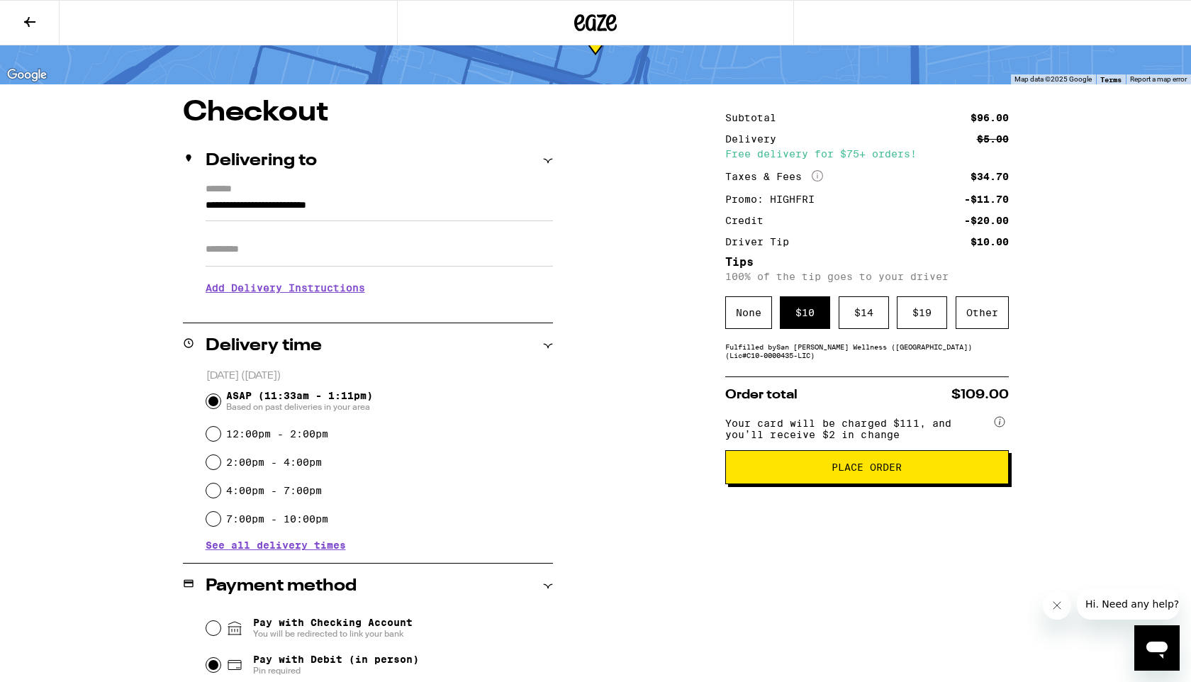
scroll to position [60, 0]
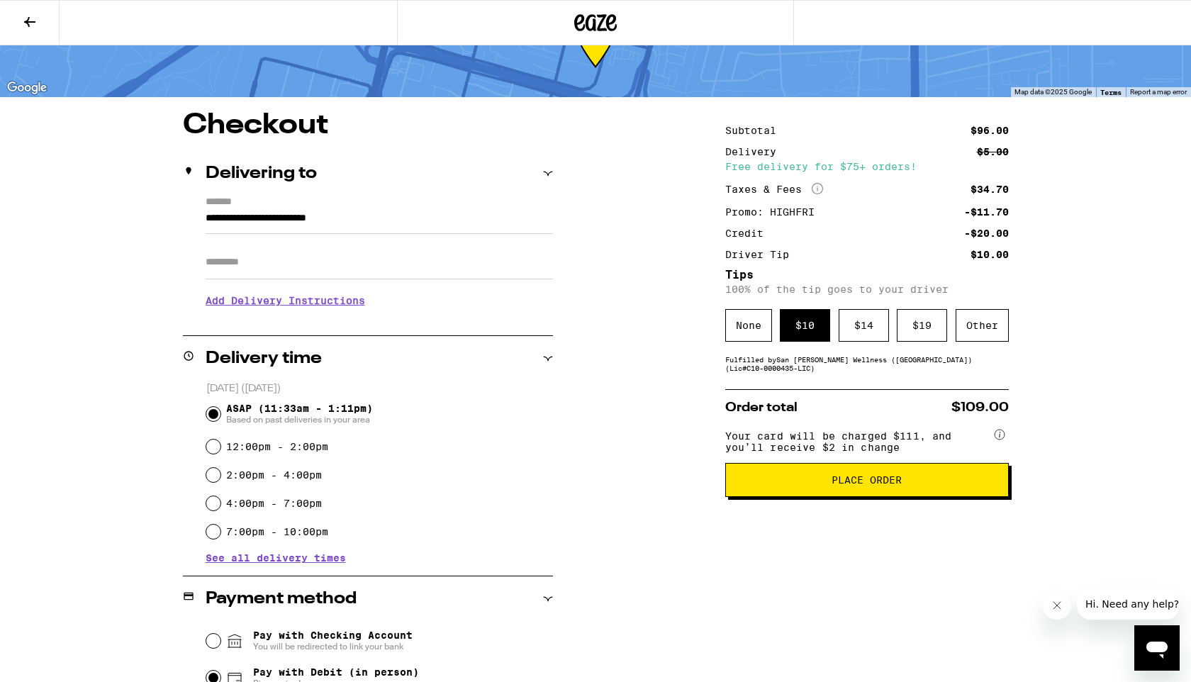
type input "**********"
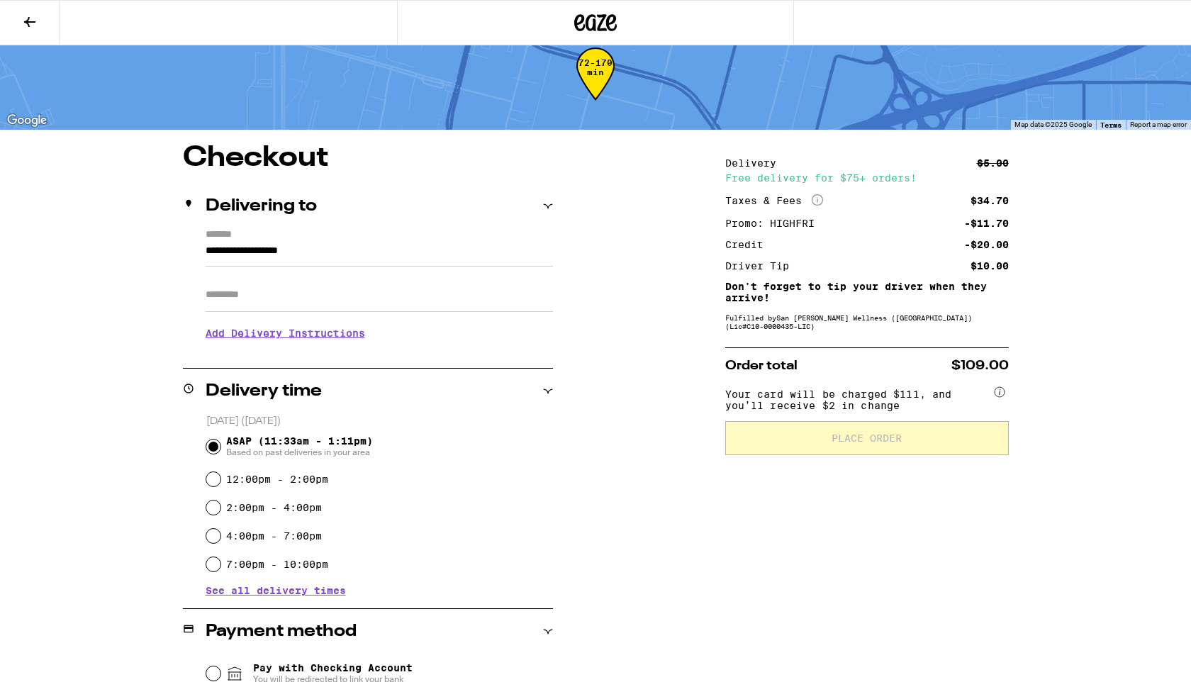
scroll to position [0, 0]
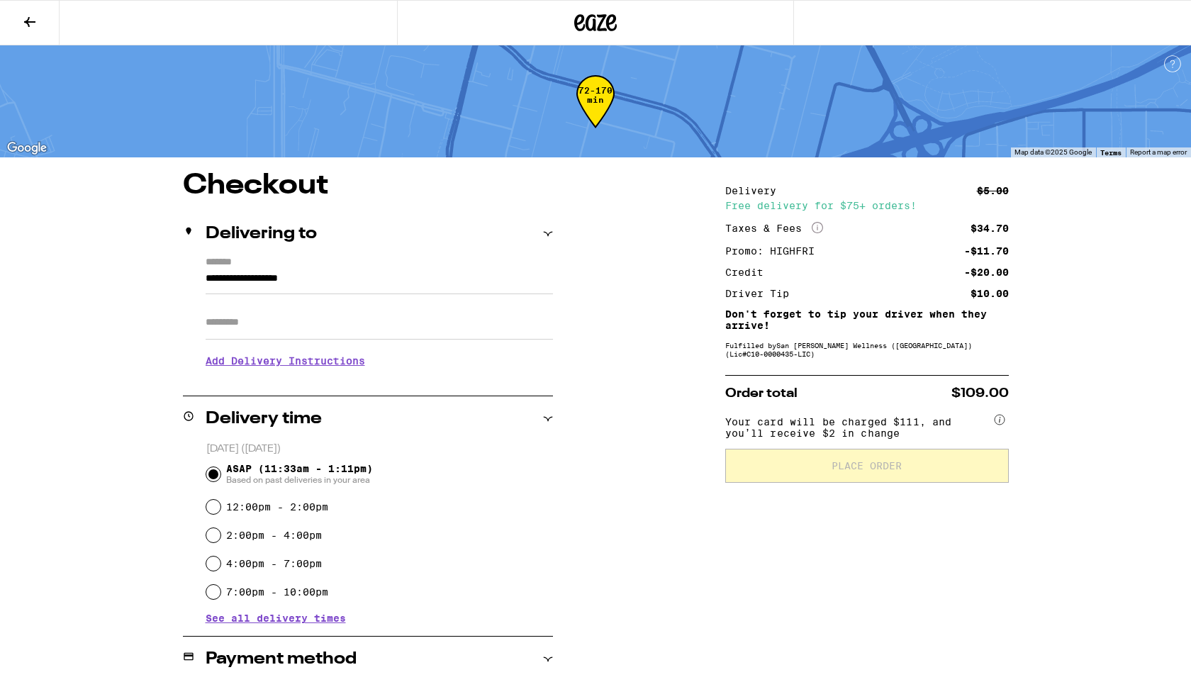
click at [20, 23] on button at bounding box center [30, 23] width 60 height 45
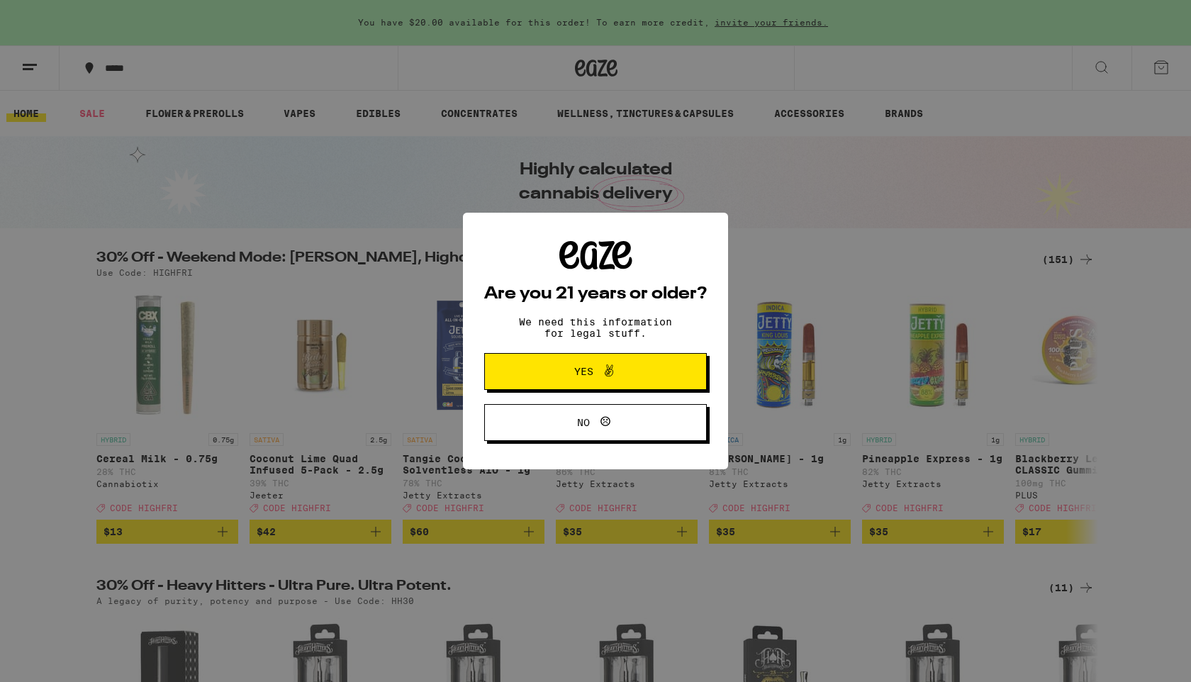
click at [588, 381] on span "Yes" at bounding box center [596, 371] width 108 height 18
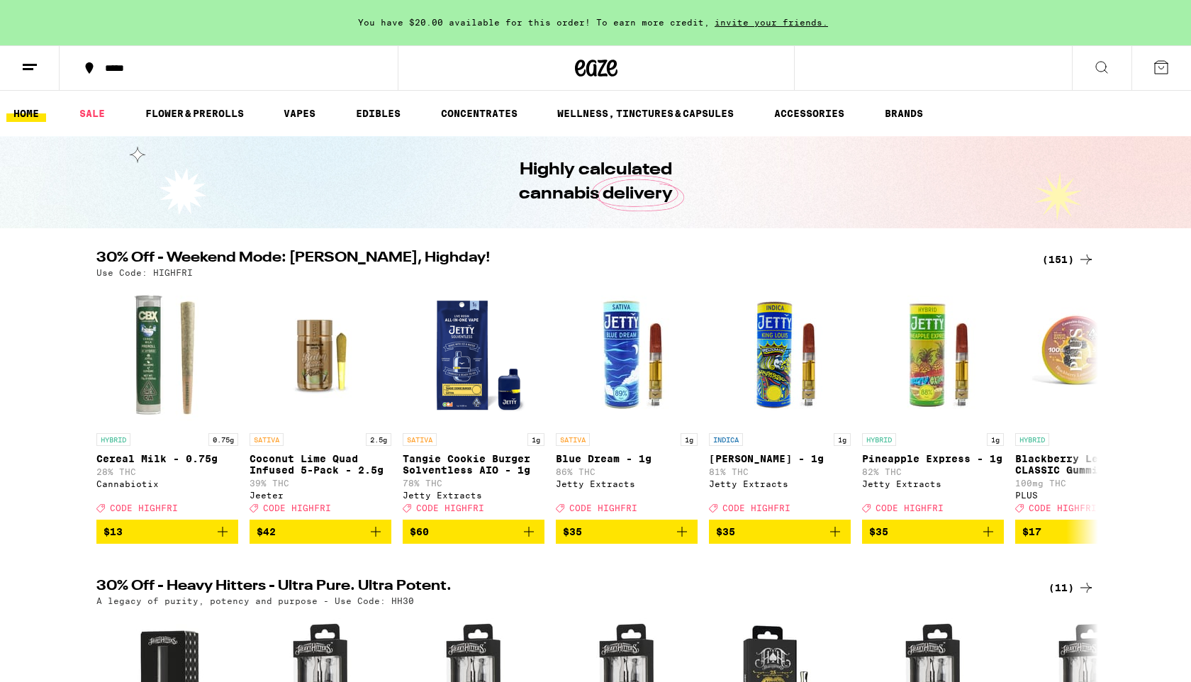
click at [1163, 77] on button at bounding box center [1161, 68] width 60 height 44
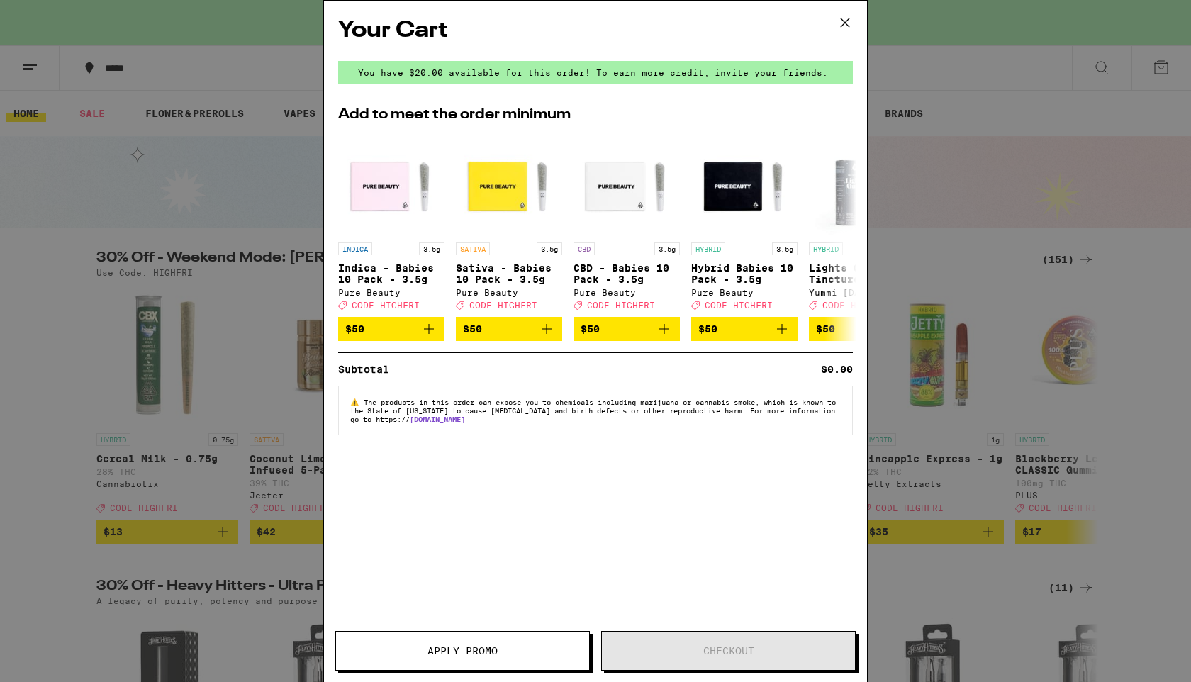
click at [847, 22] on icon at bounding box center [844, 22] width 21 height 21
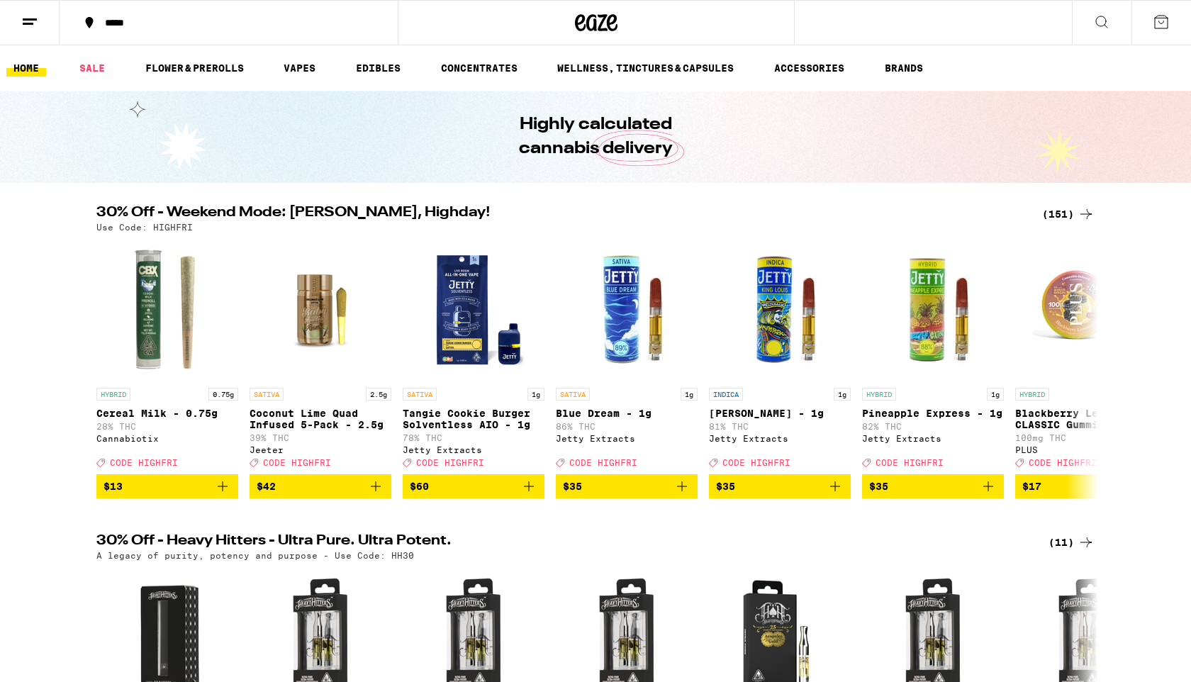
click at [34, 30] on button at bounding box center [30, 23] width 60 height 45
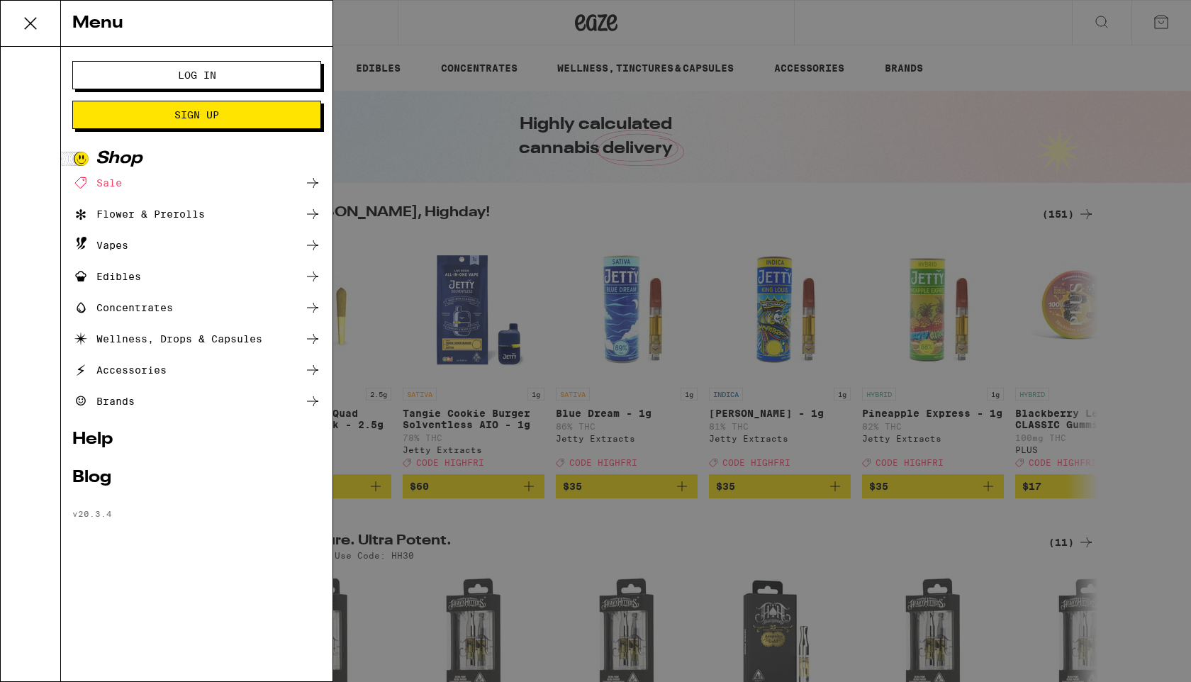
click at [195, 80] on span "Log In" at bounding box center [197, 75] width 38 height 10
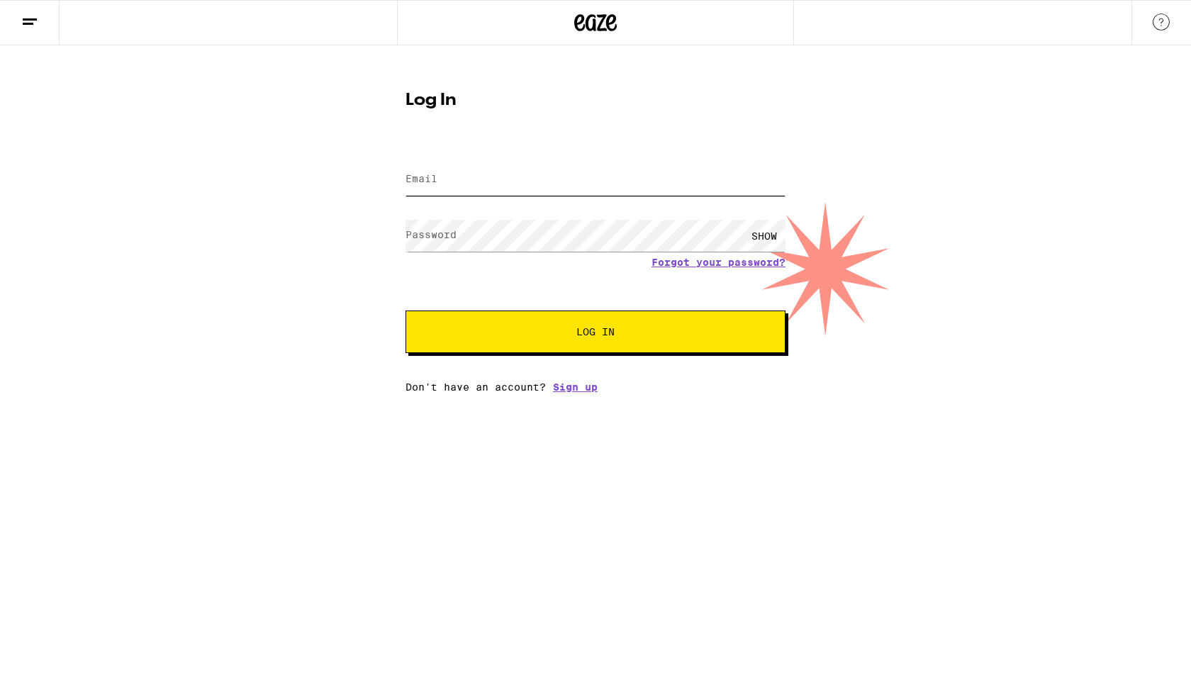
click at [442, 188] on input "Email" at bounding box center [595, 180] width 380 height 32
type input "[EMAIL_ADDRESS][DOMAIN_NAME]"
click at [405, 310] on button "Log In" at bounding box center [595, 331] width 380 height 43
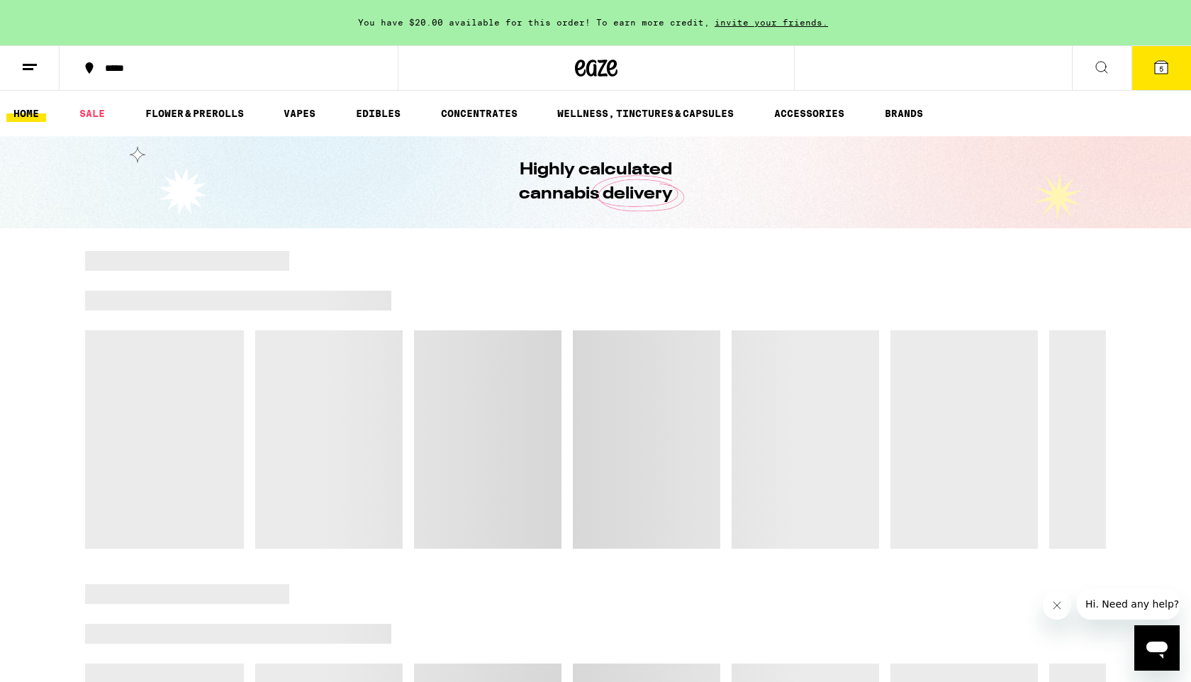
click at [1170, 72] on button "5" at bounding box center [1161, 68] width 60 height 44
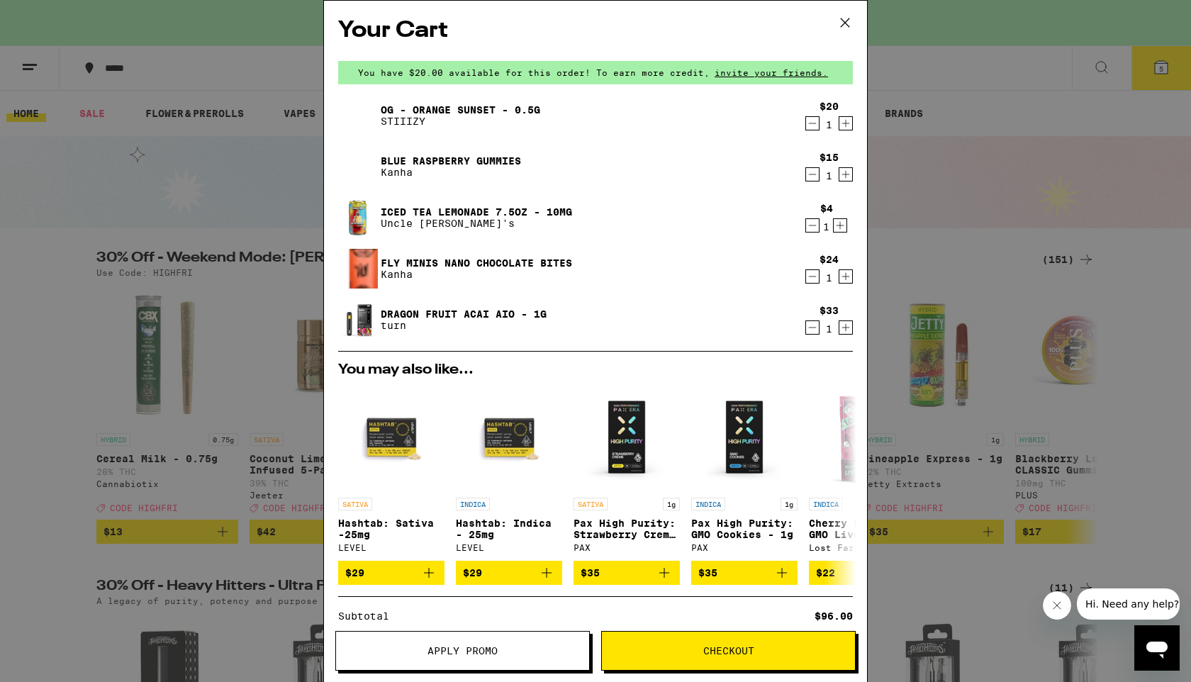
click at [689, 659] on button "Checkout" at bounding box center [728, 651] width 254 height 40
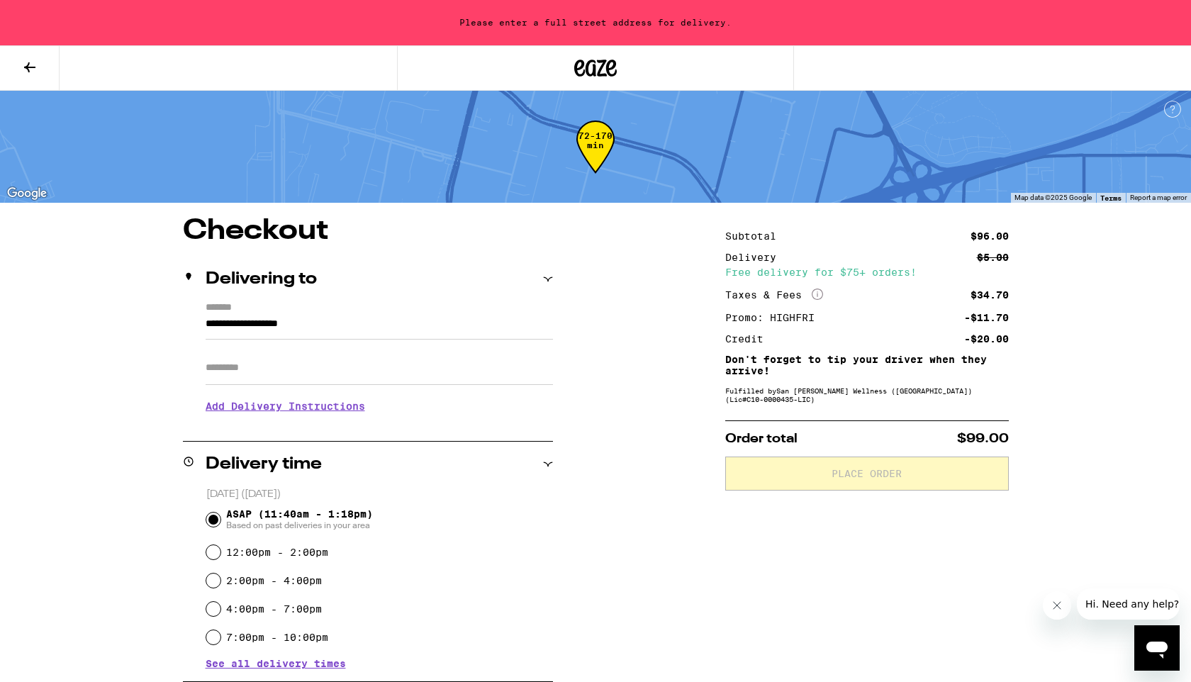
click at [351, 328] on input "**********" at bounding box center [379, 327] width 347 height 24
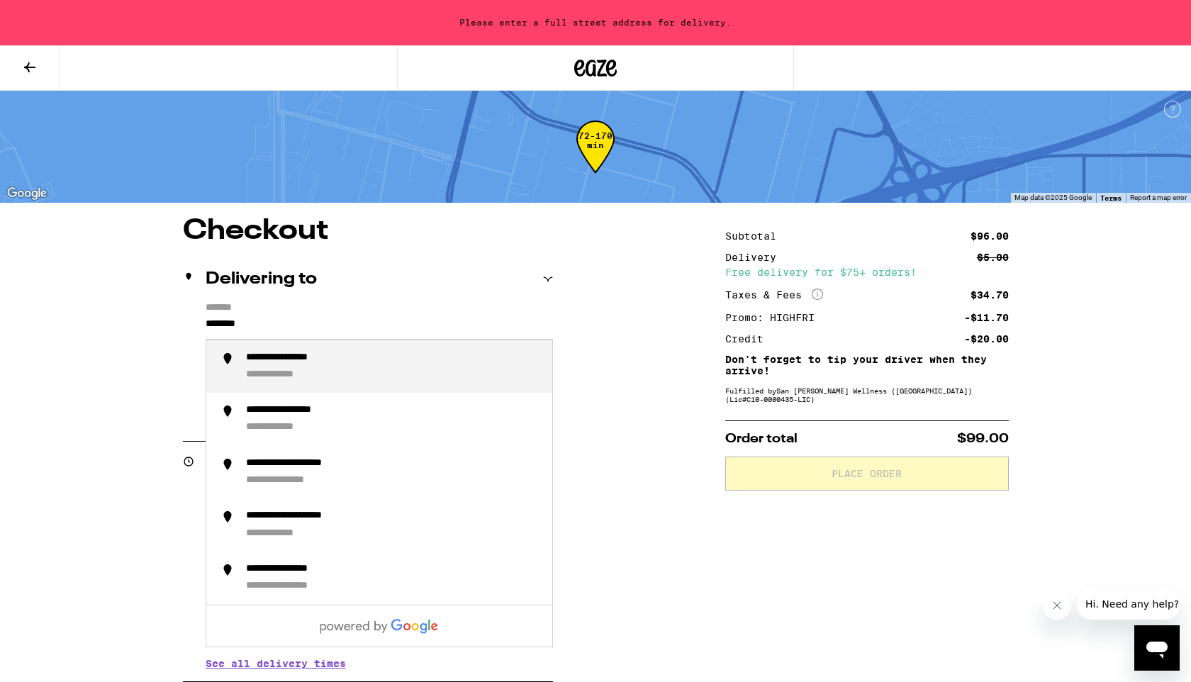
click at [369, 376] on div "**********" at bounding box center [393, 367] width 295 height 30
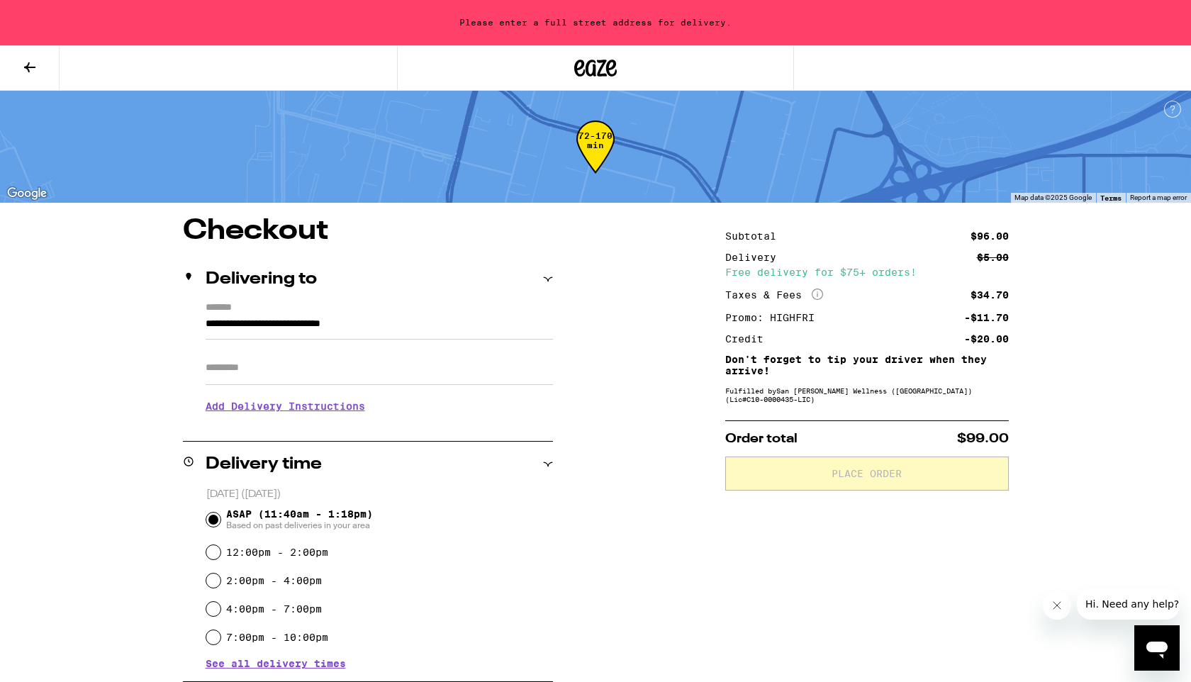
type input "**********"
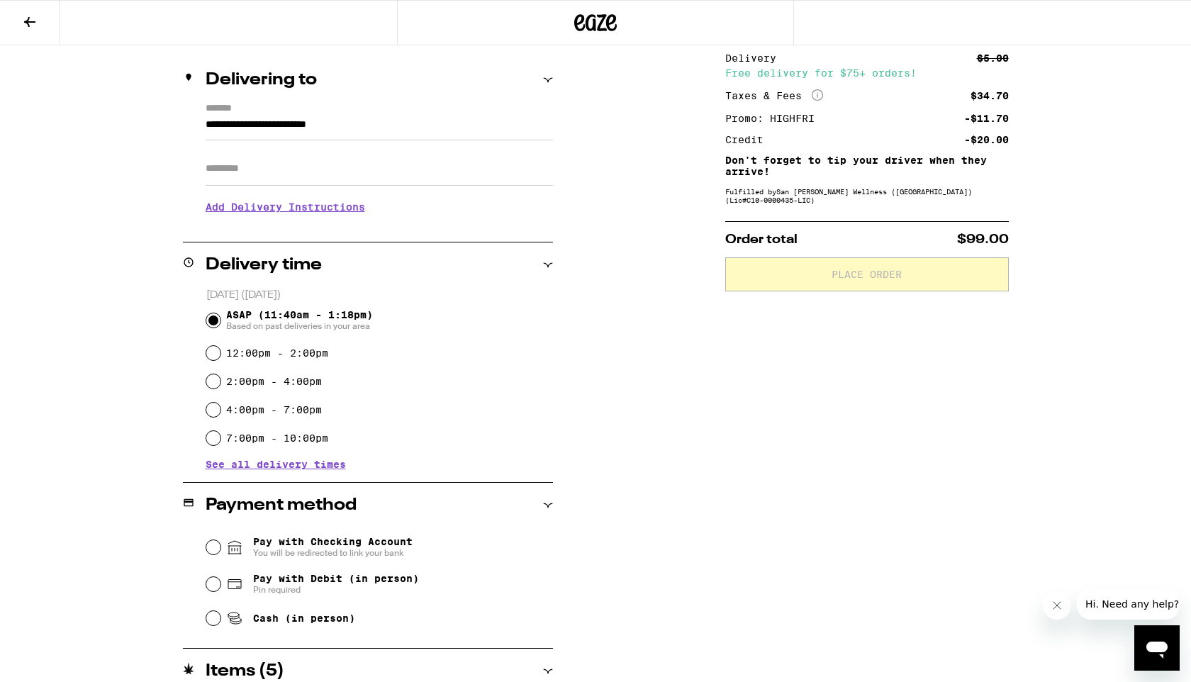
scroll to position [170, 0]
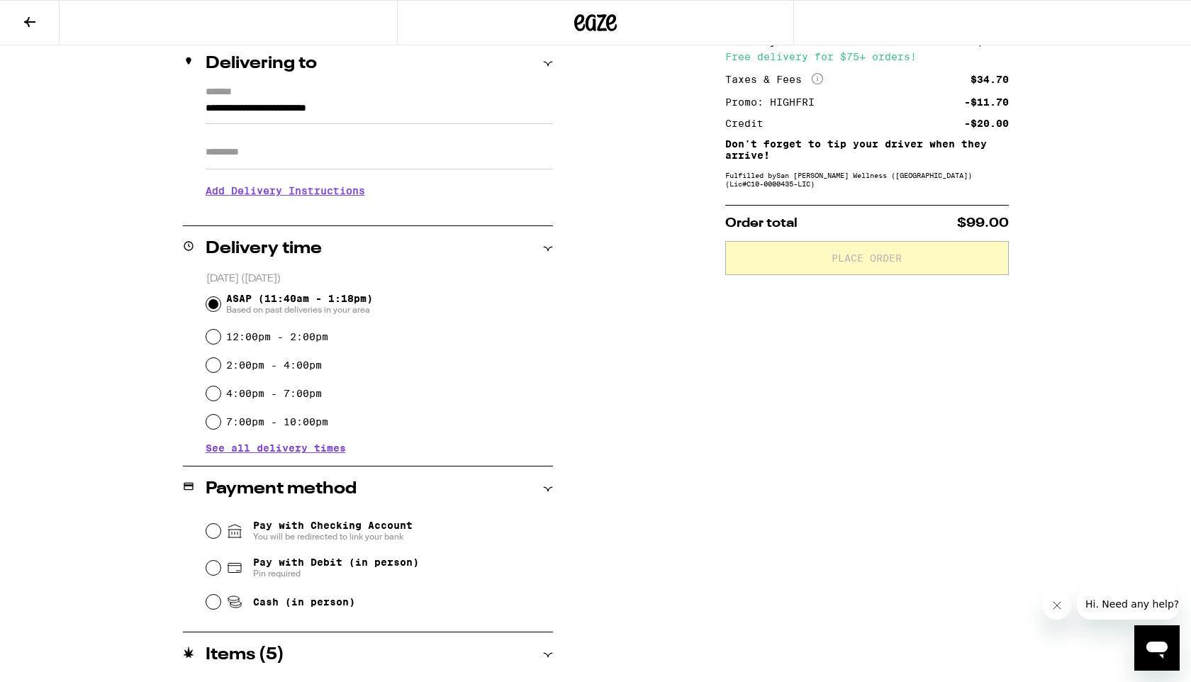
click at [324, 567] on span "Pay with Debit (in person)" at bounding box center [336, 561] width 166 height 11
click at [220, 567] on input "Pay with Debit (in person) Pin required" at bounding box center [213, 568] width 14 height 14
radio input "true"
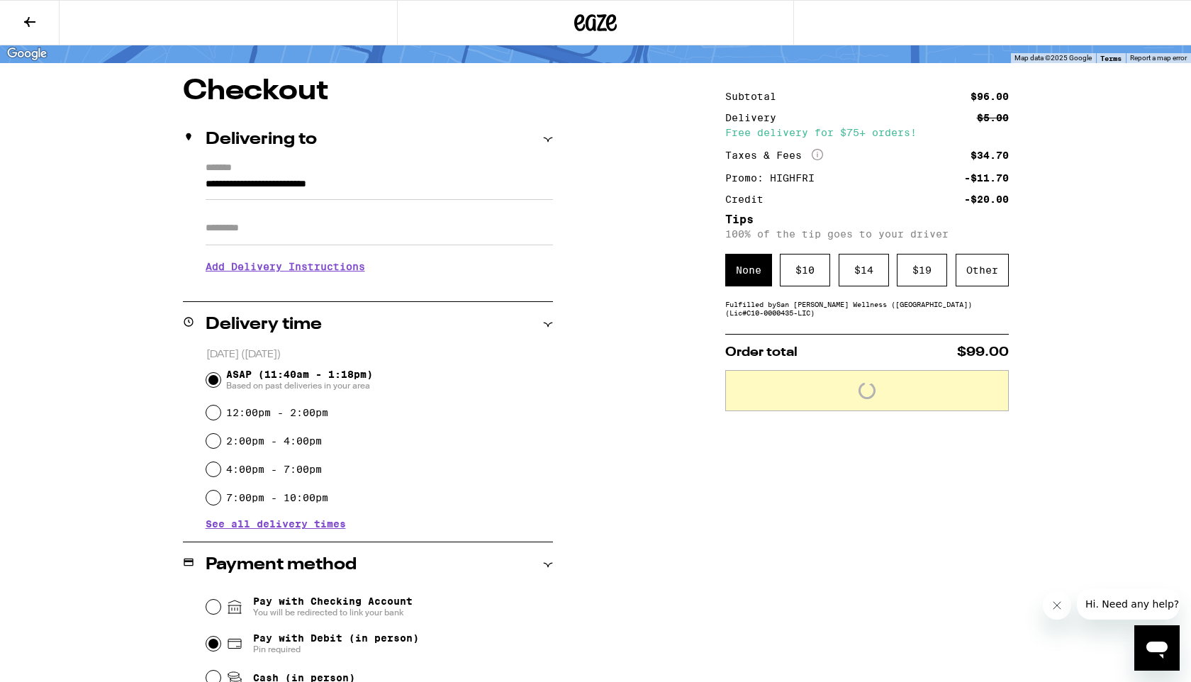
scroll to position [94, 0]
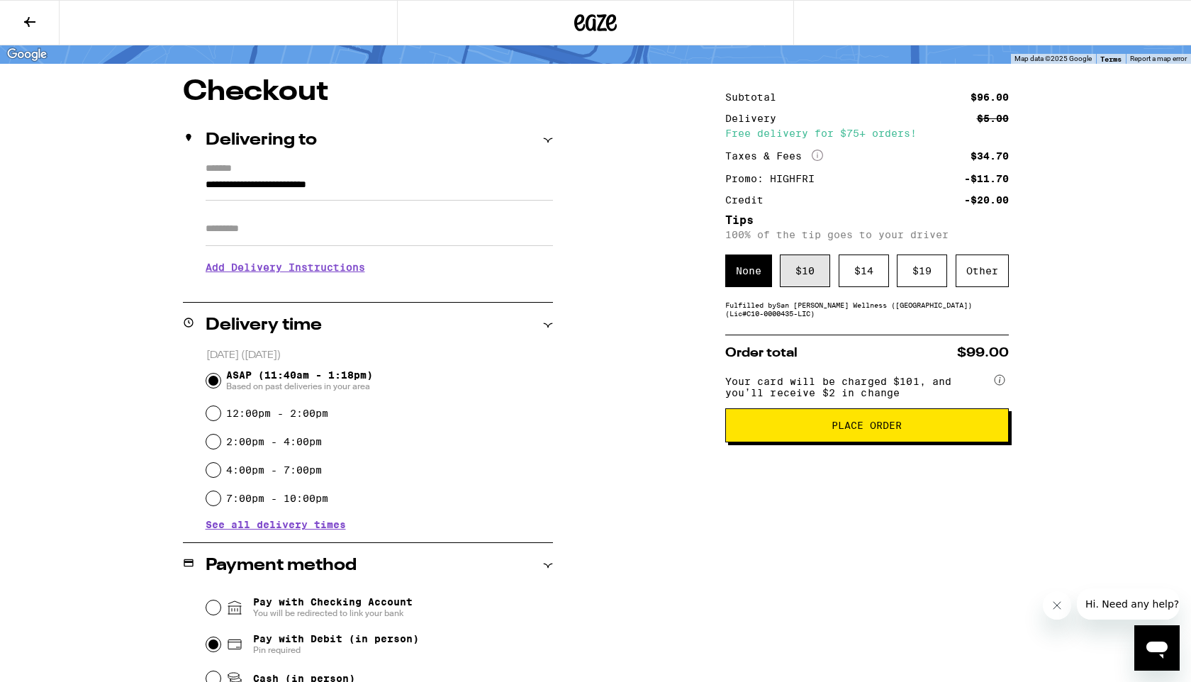
click at [802, 284] on div "$ 10" at bounding box center [805, 270] width 50 height 33
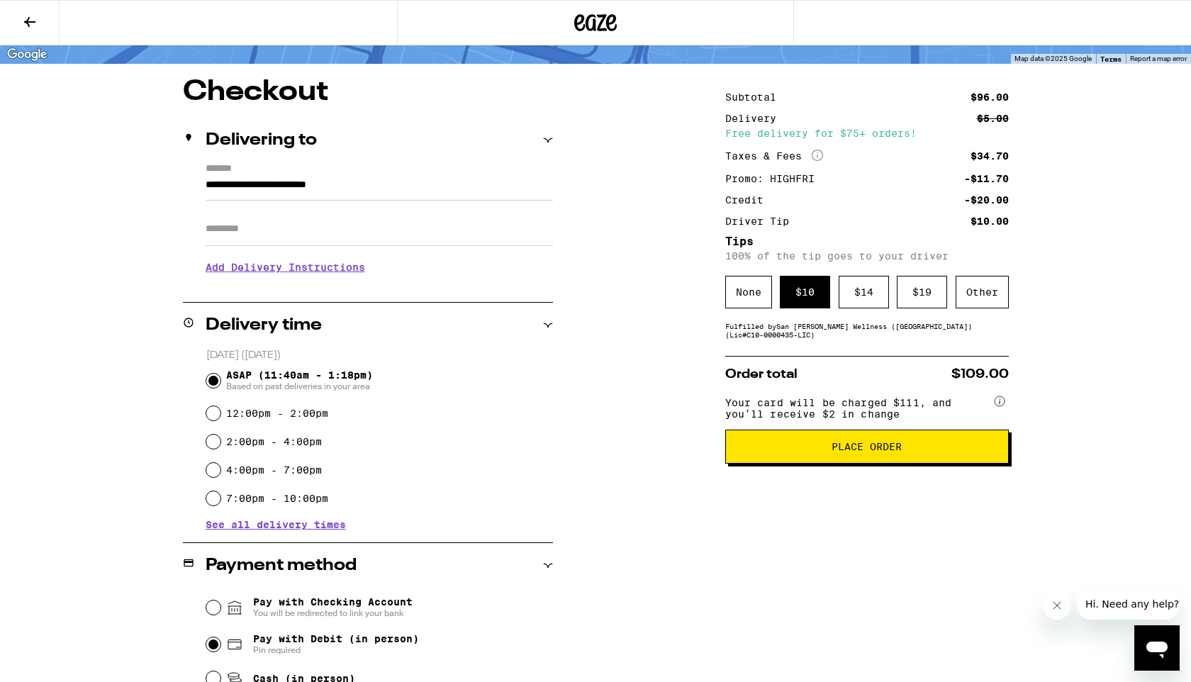
click at [861, 461] on button "Place Order" at bounding box center [867, 447] width 284 height 34
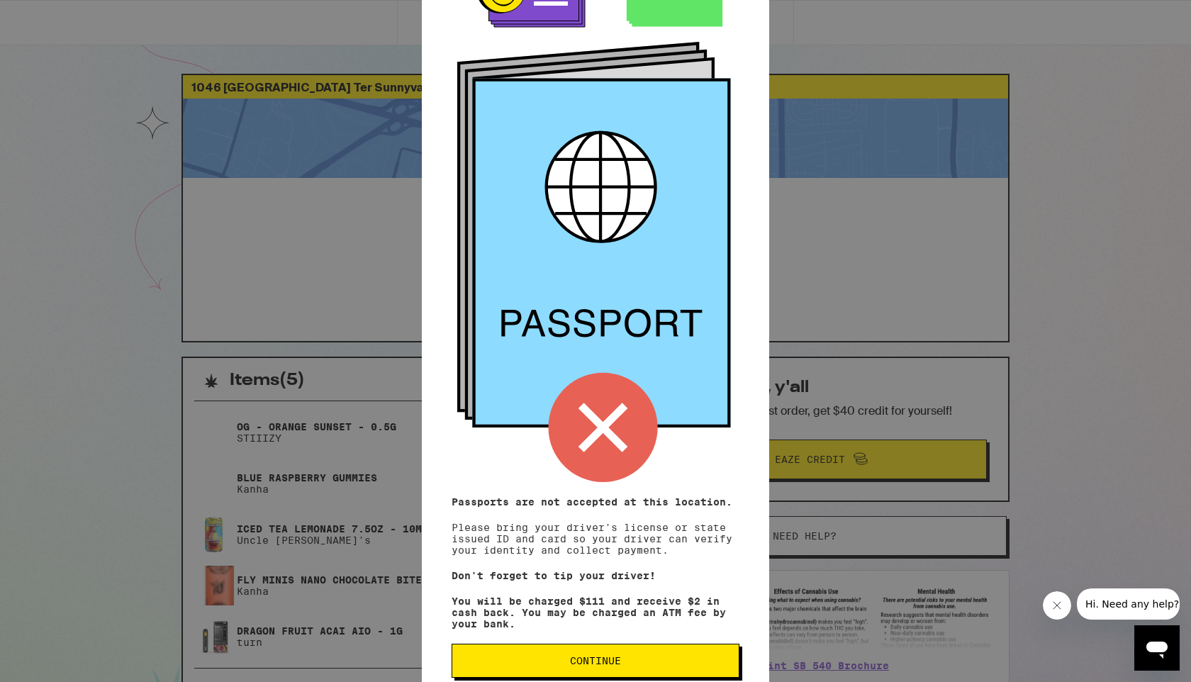
scroll to position [79, 0]
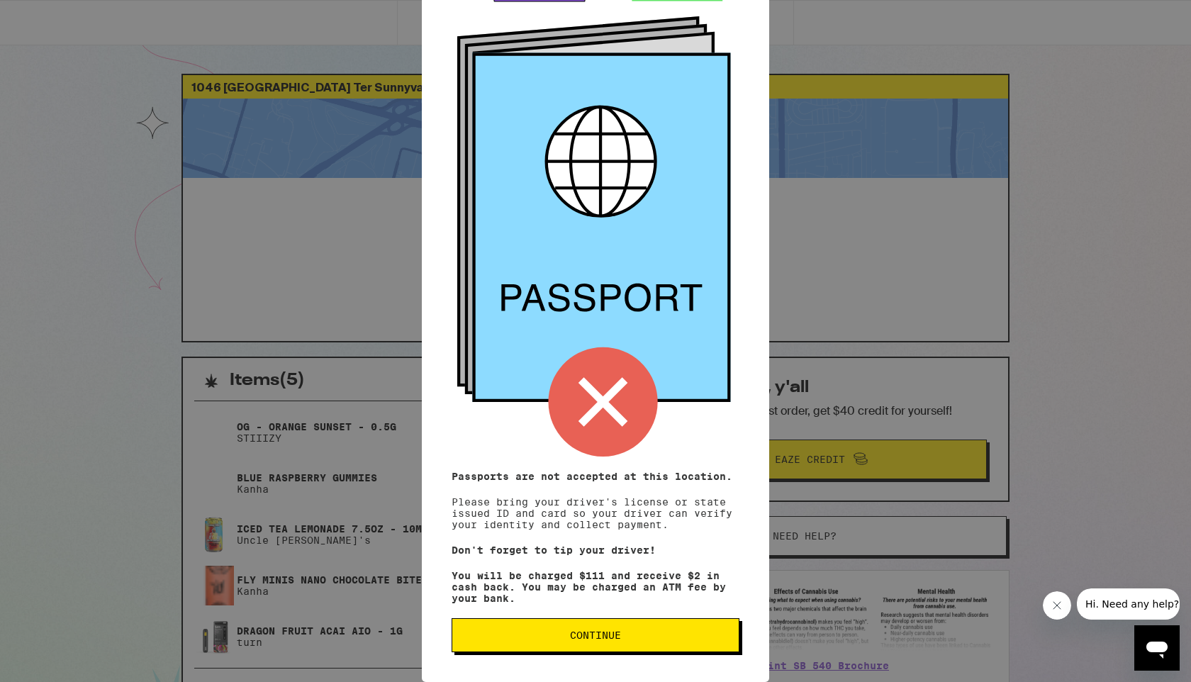
click at [613, 636] on span "Continue" at bounding box center [595, 635] width 51 height 10
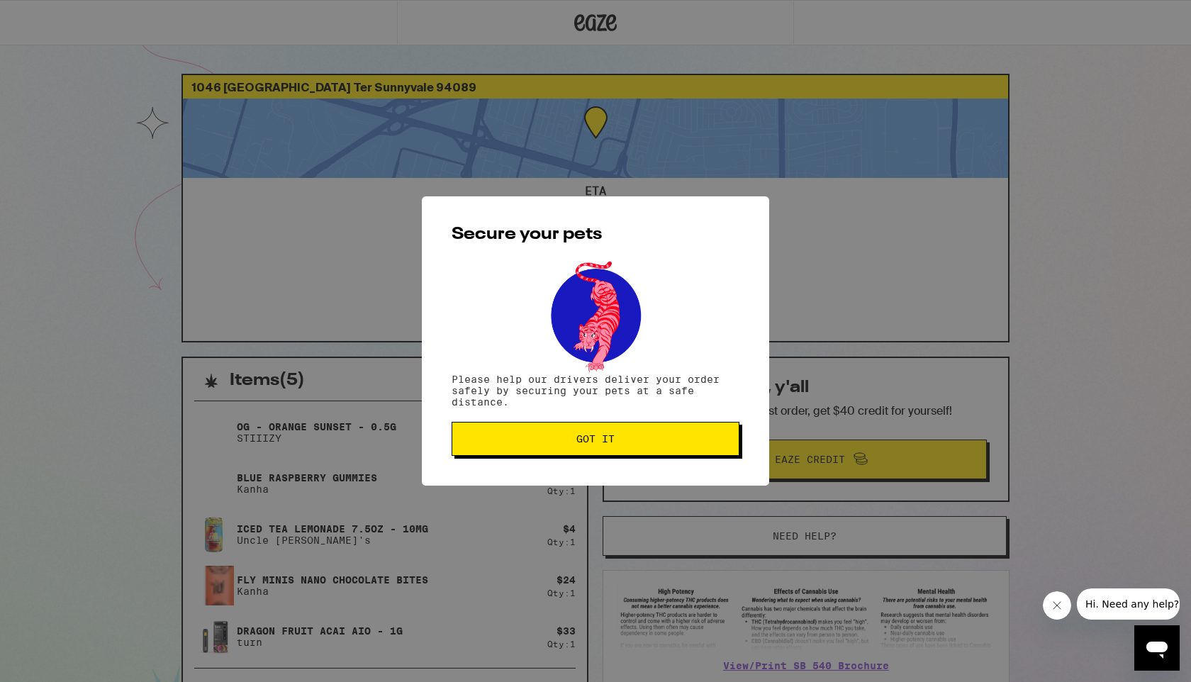
scroll to position [0, 0]
click at [501, 439] on span "Got it" at bounding box center [596, 439] width 264 height 10
